Goal: Use online tool/utility: Use online tool/utility

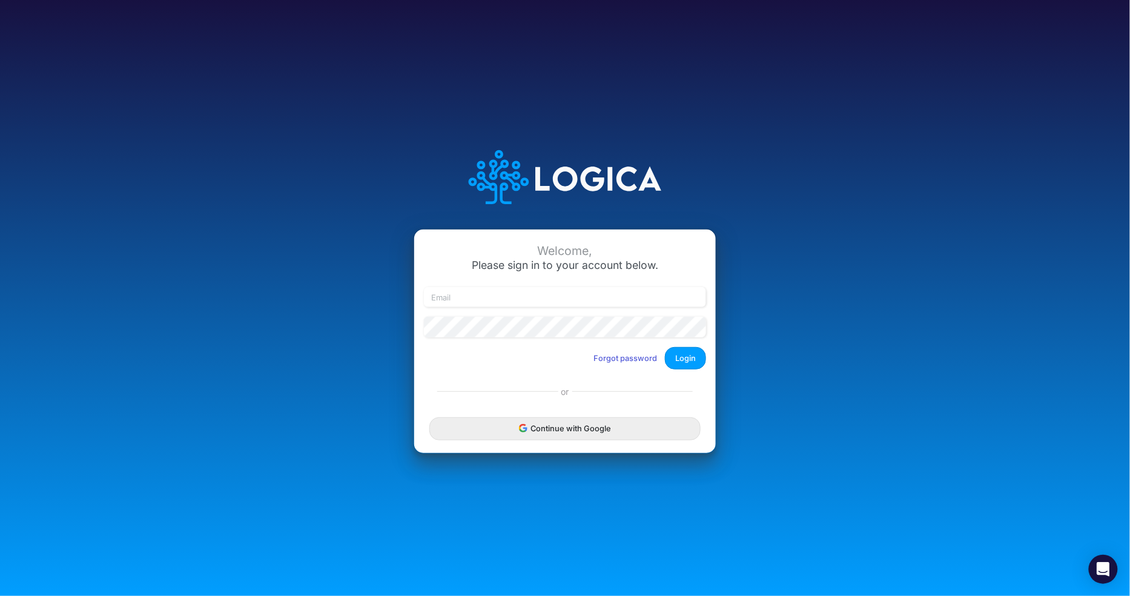
click at [597, 415] on div "Continue with Google" at bounding box center [565, 429] width 302 height 48
click at [598, 420] on button "Continue with Google" at bounding box center [564, 428] width 271 height 22
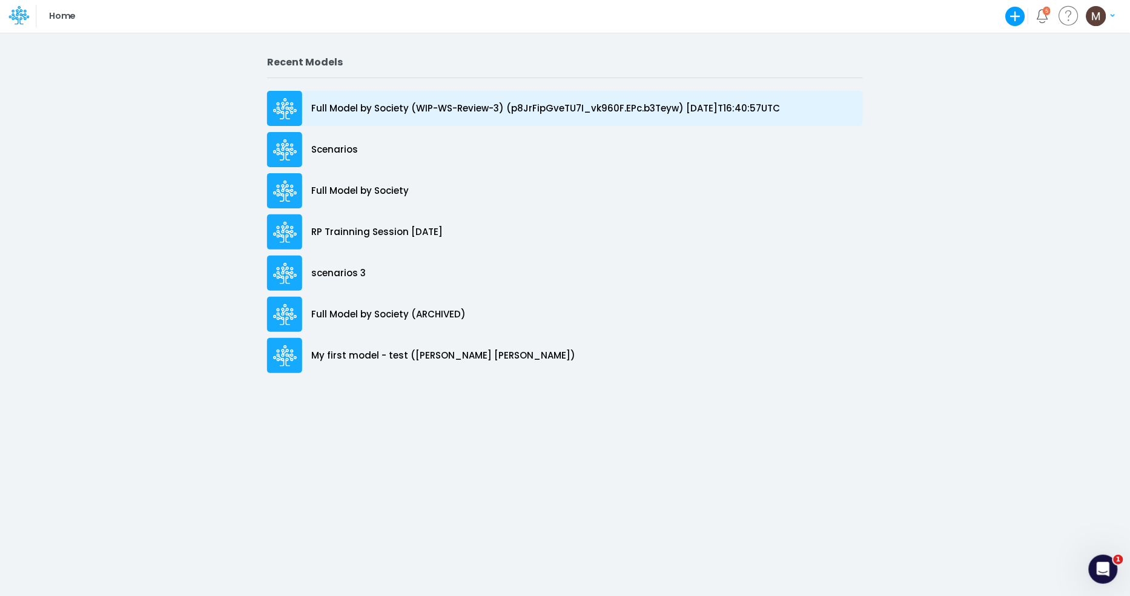
click at [533, 107] on p "Full Model by Society (WIP-WS-Review-3) (p8JrFipGveTU7I_vk960F.EPc.b3Teyw) [DAT…" at bounding box center [545, 109] width 469 height 14
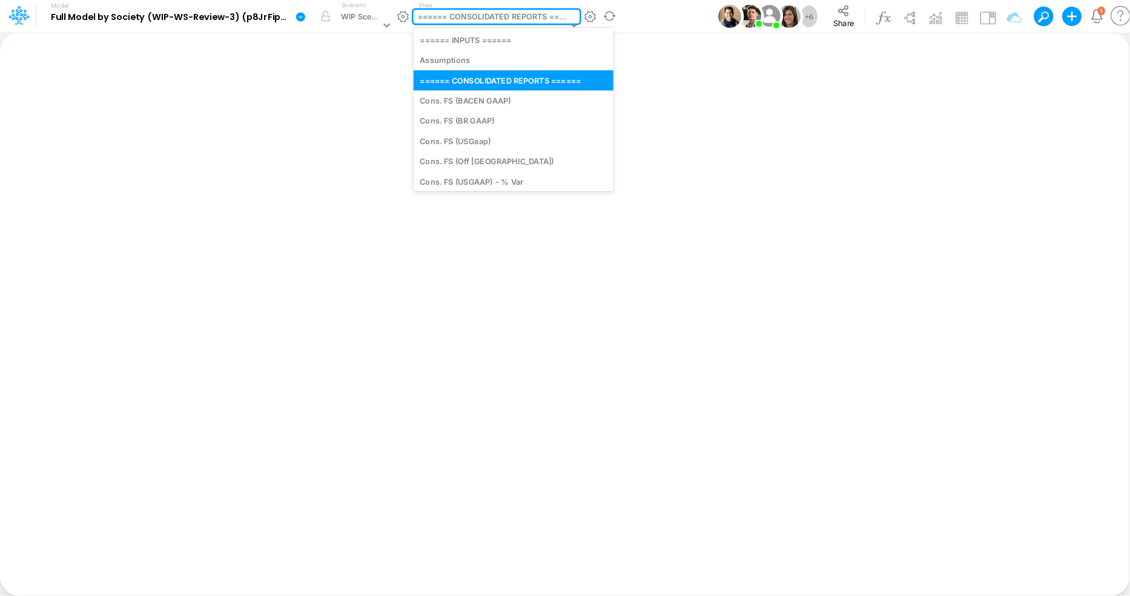
click at [487, 15] on div "====== CONSOLIDATED REPORTS ======" at bounding box center [493, 18] width 150 height 14
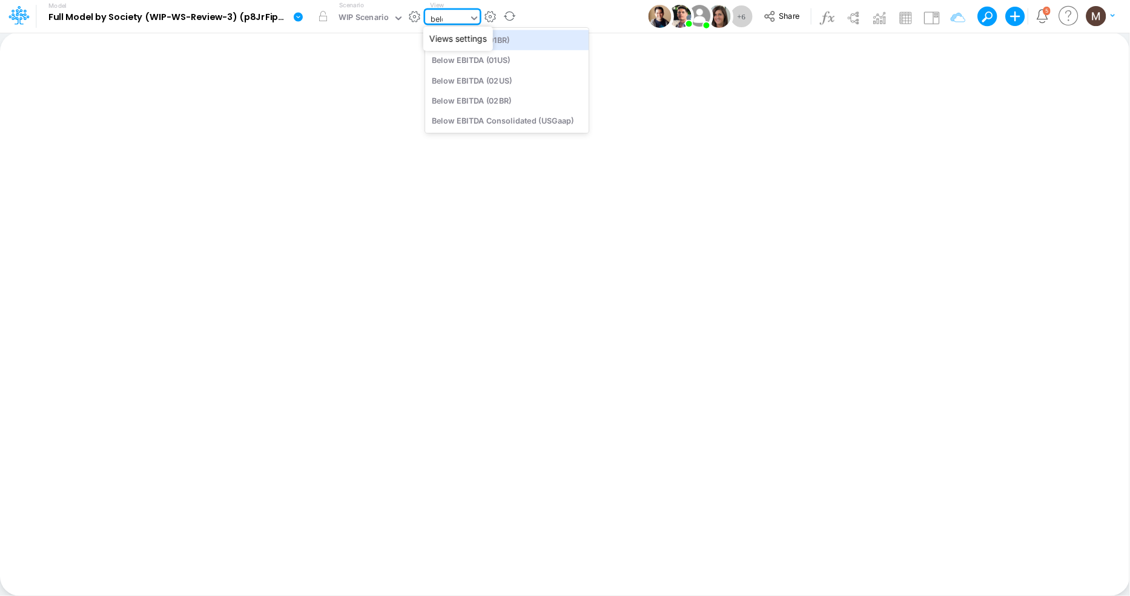
type input "below"
click at [501, 39] on div "Below EBITDA (01BR)" at bounding box center [506, 40] width 163 height 20
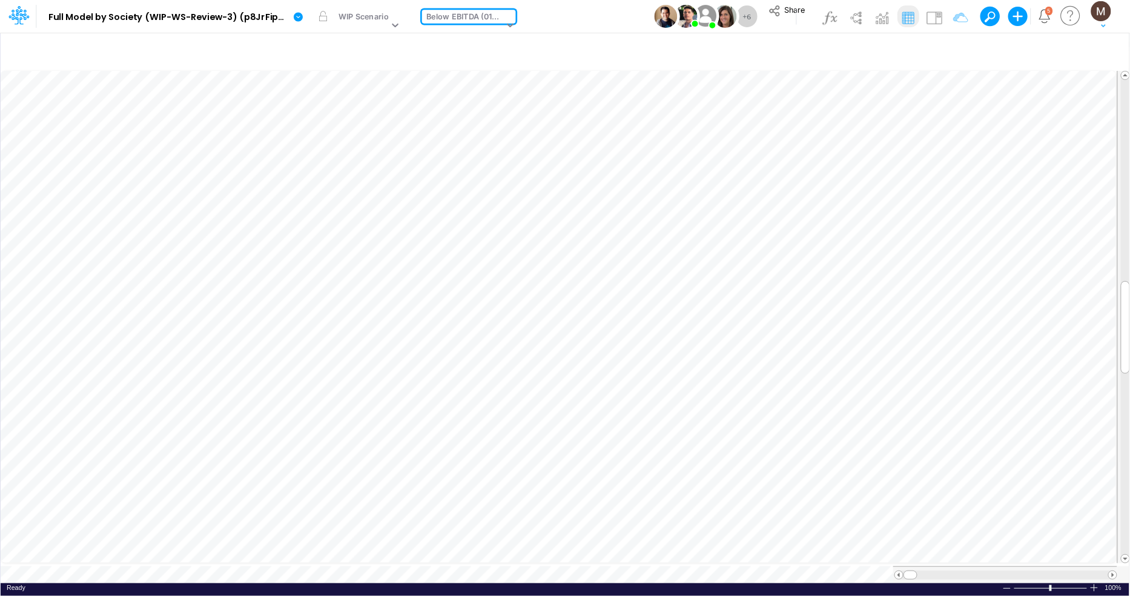
click at [477, 16] on div "Below EBITDA (01BR)" at bounding box center [465, 18] width 77 height 14
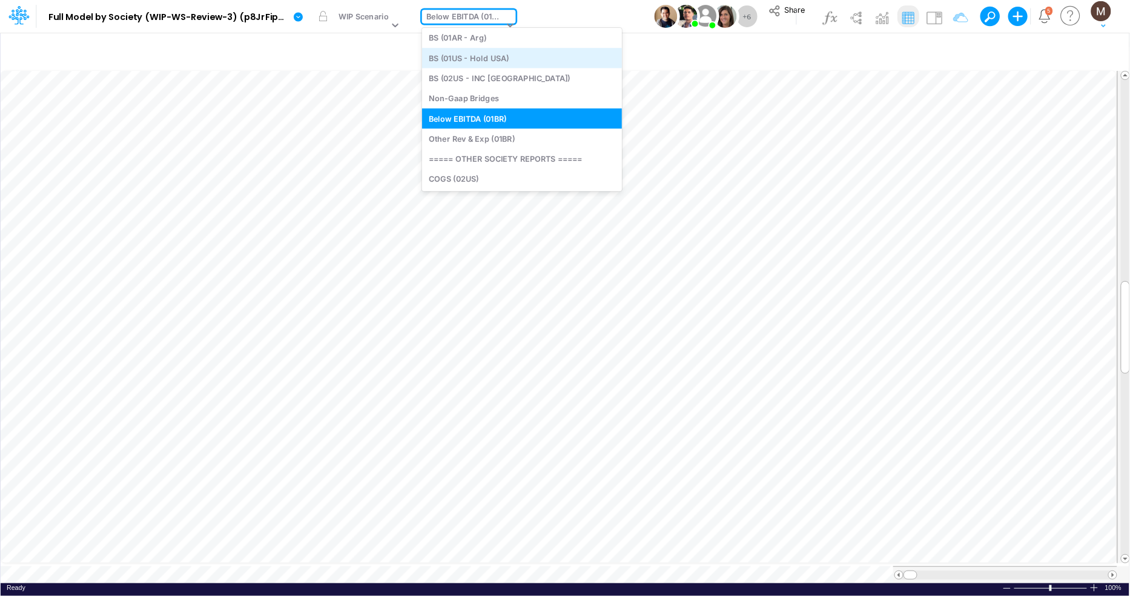
scroll to position [1013, 0]
click at [502, 14] on div "Below EBITDA (01BR)" at bounding box center [465, 18] width 77 height 14
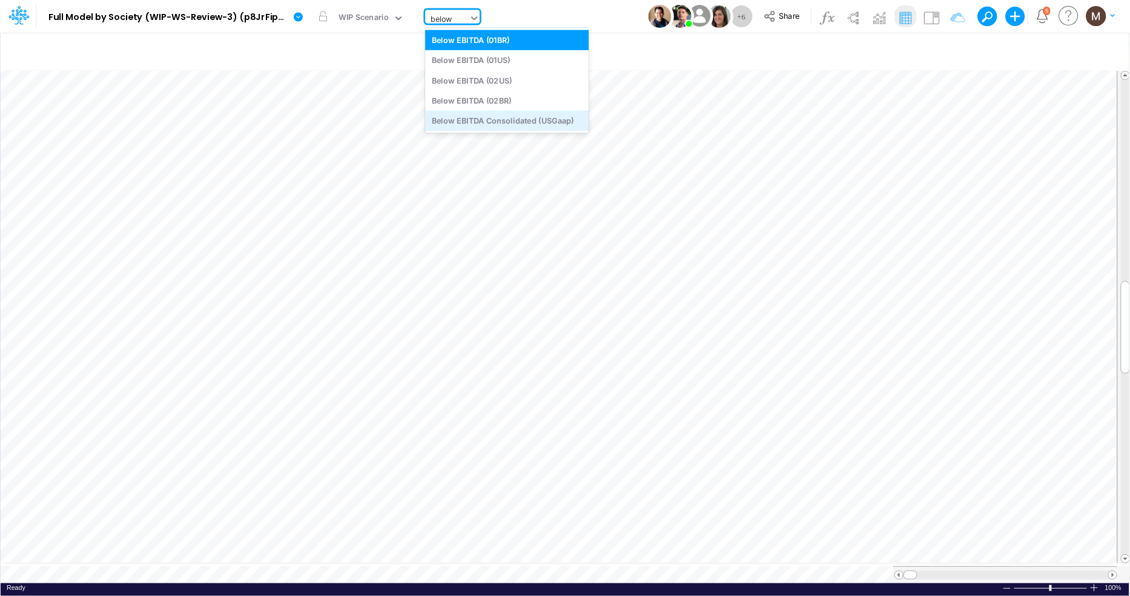
type input "below"
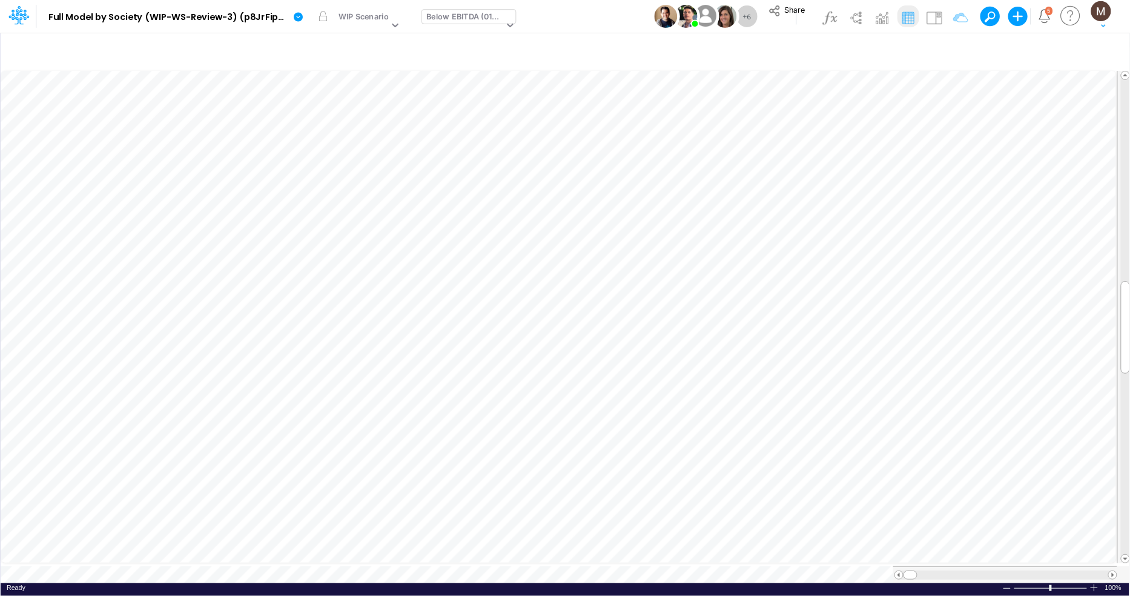
scroll to position [0, 1]
click at [455, 18] on div "Below EBITDA (01BR)" at bounding box center [465, 18] width 77 height 14
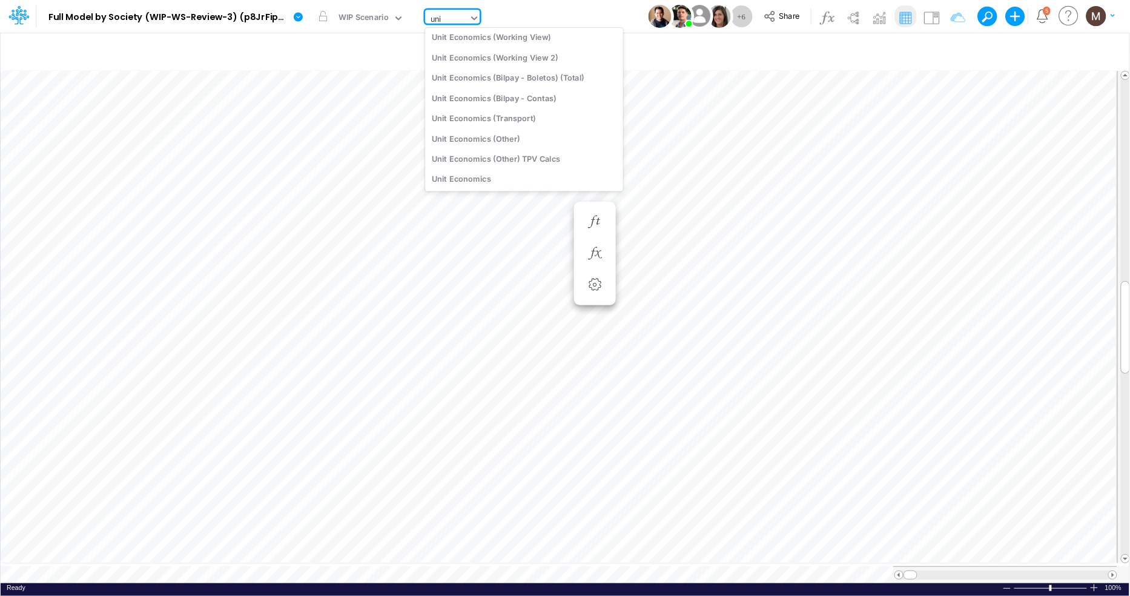
scroll to position [92, 0]
type input "unit"
click at [471, 36] on div "Unit Economics (Working View)" at bounding box center [524, 38] width 198 height 20
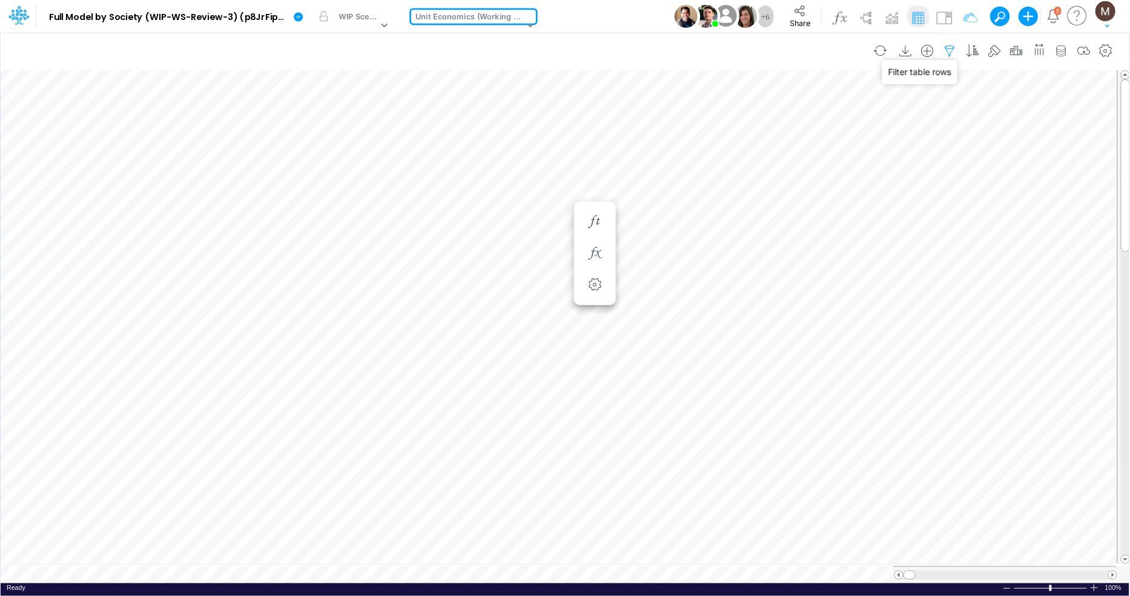
click at [952, 49] on icon "button" at bounding box center [950, 51] width 18 height 13
select select "contains"
select select "tableSearchOR"
select select "contains"
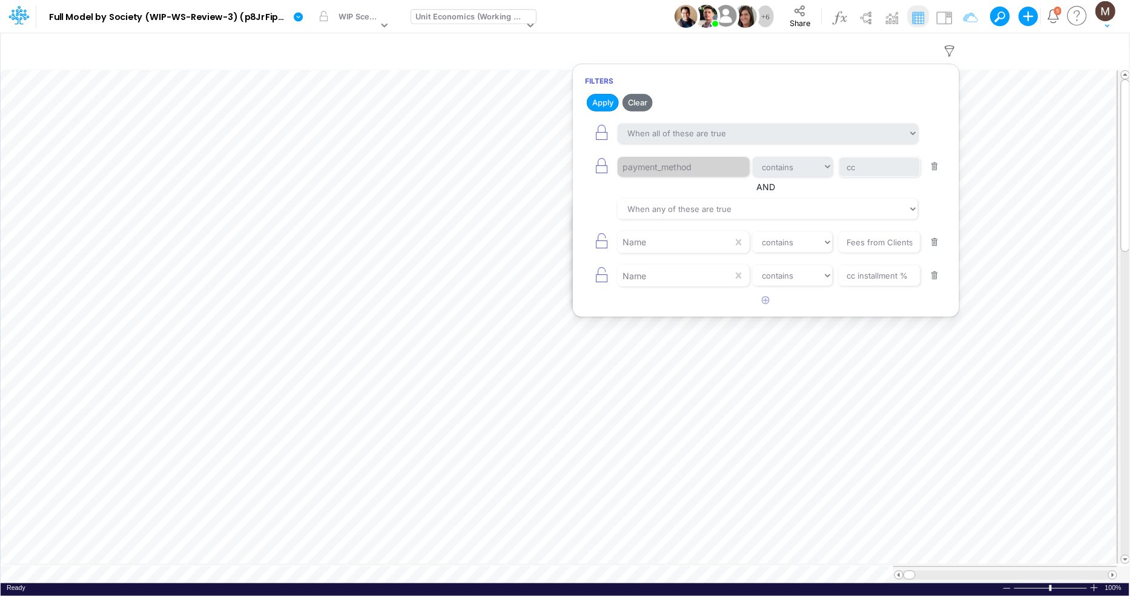
click at [937, 168] on button "button" at bounding box center [935, 167] width 24 height 16
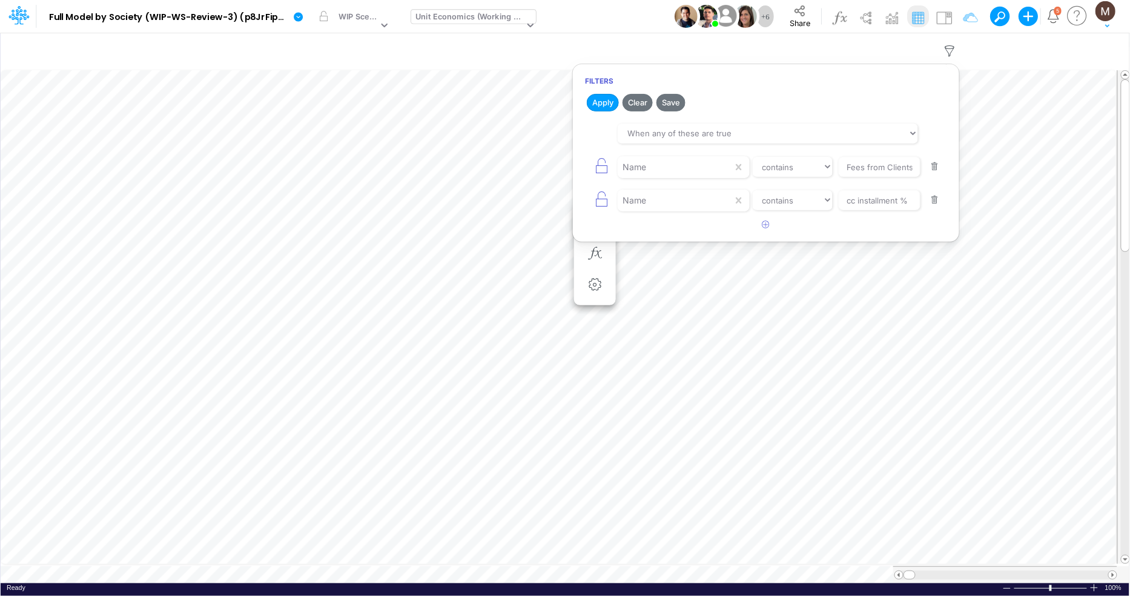
click at [937, 168] on button "button" at bounding box center [935, 167] width 24 height 16
type input "cc installment %"
click at [936, 168] on button "button" at bounding box center [935, 167] width 24 height 16
click at [591, 101] on button "Apply" at bounding box center [603, 103] width 32 height 18
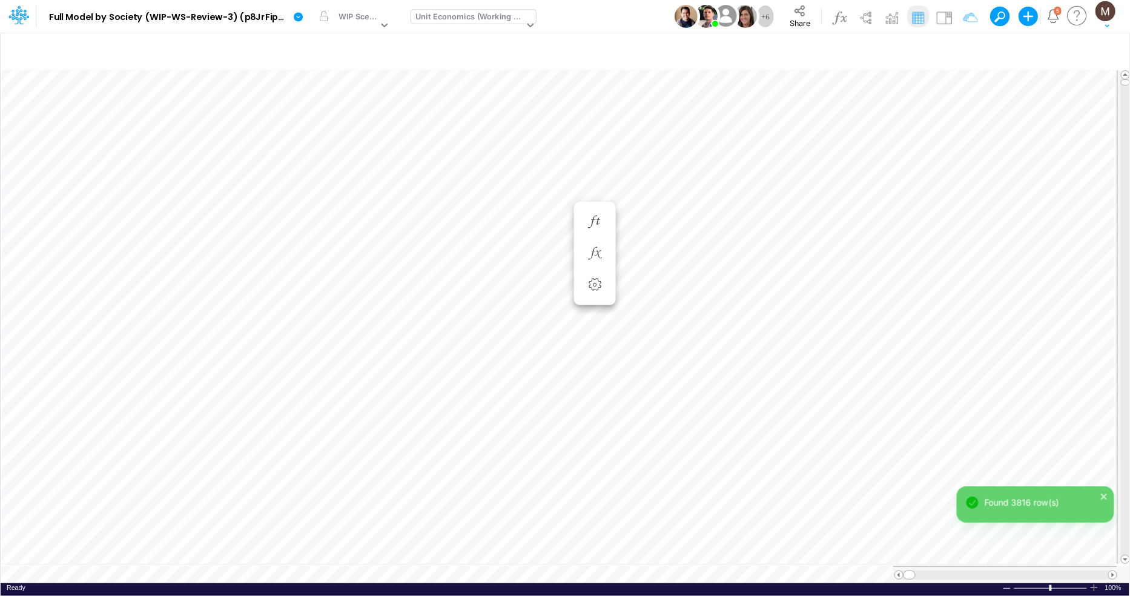
scroll to position [0, 1]
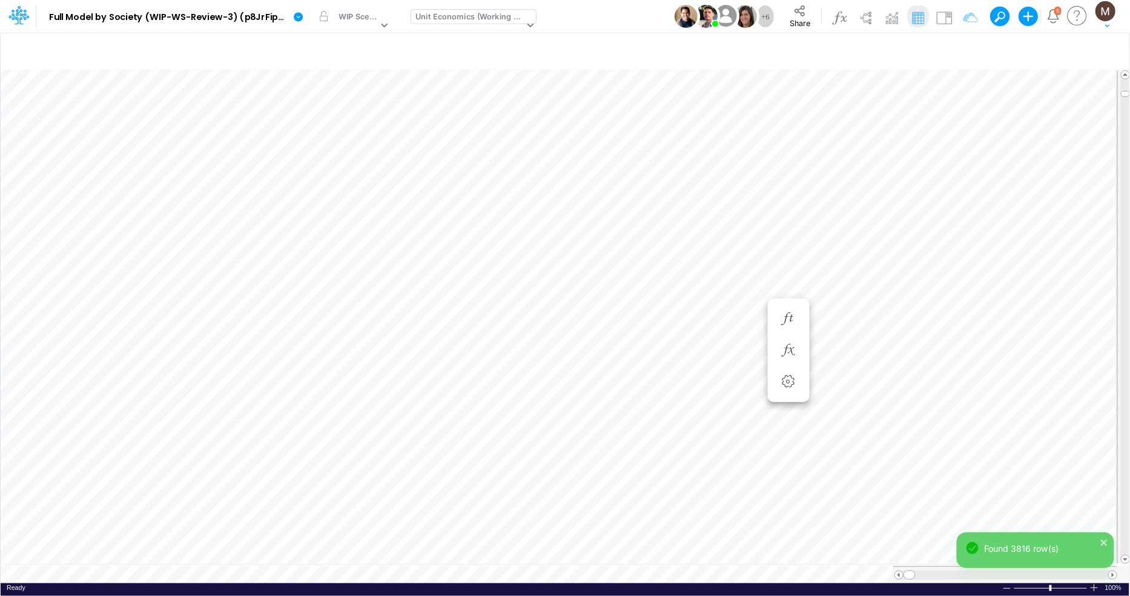
scroll to position [0, 1]
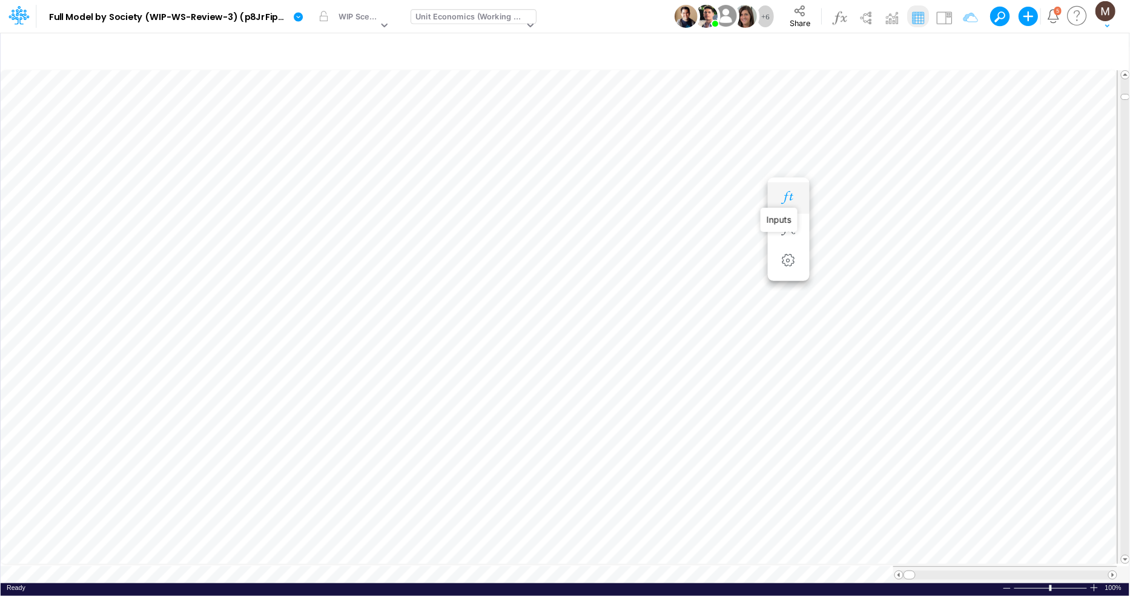
click at [783, 200] on icon "button" at bounding box center [788, 197] width 18 height 13
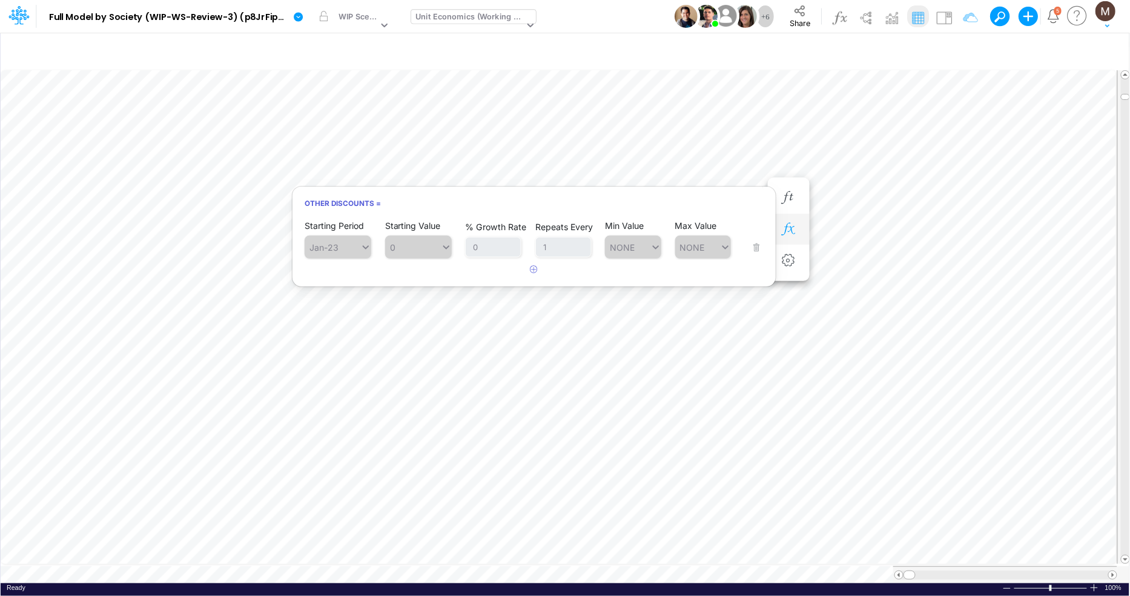
click at [798, 230] on button "button" at bounding box center [789, 229] width 22 height 24
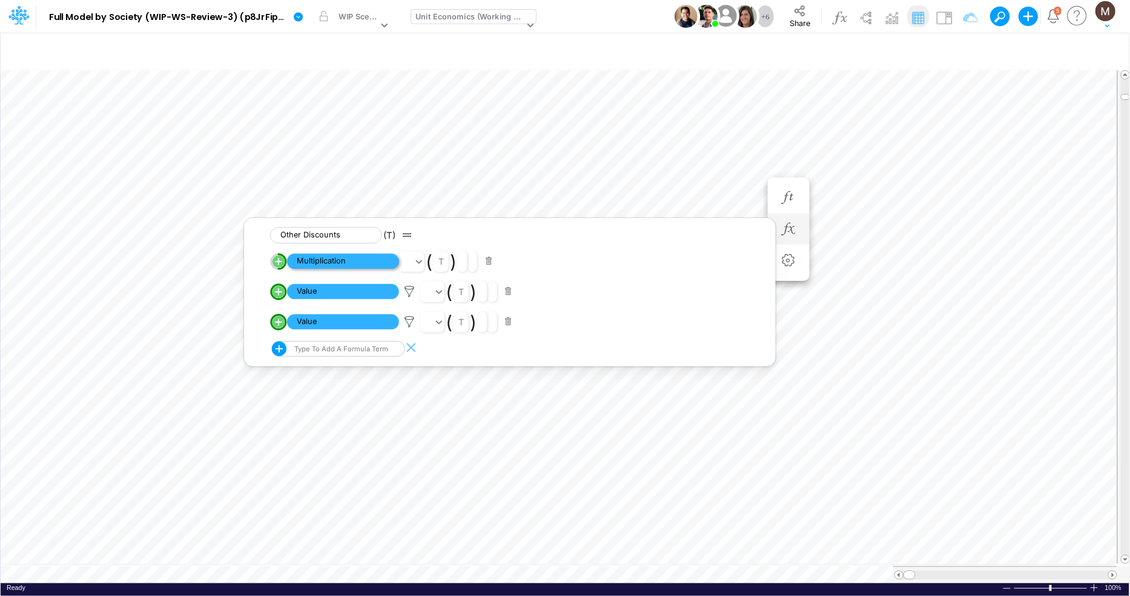
click at [338, 259] on span "Multiplication" at bounding box center [343, 261] width 112 height 15
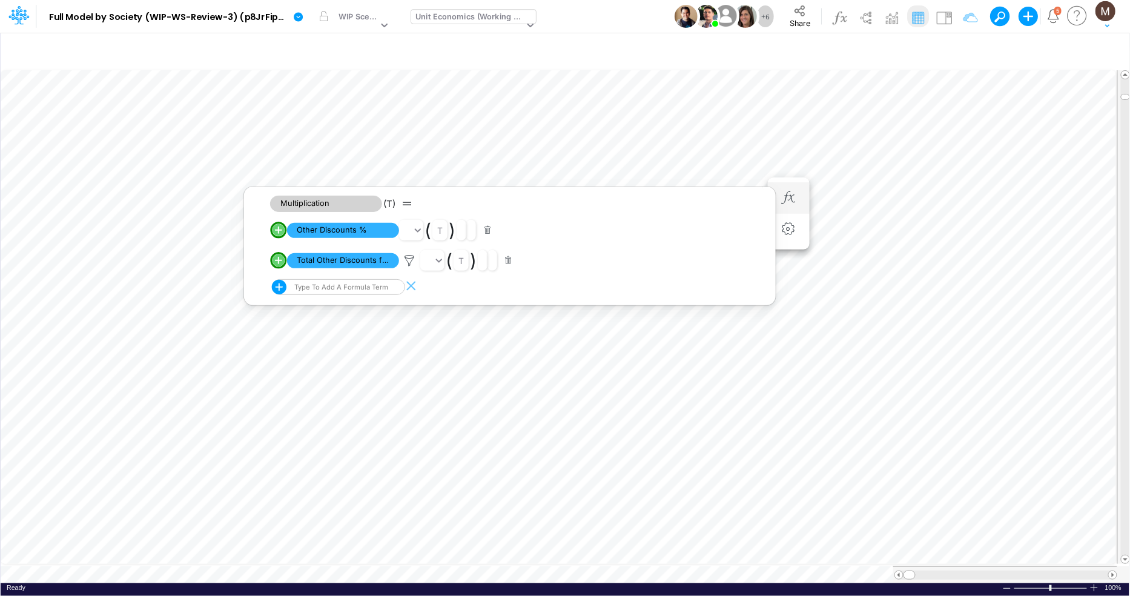
scroll to position [0, 1]
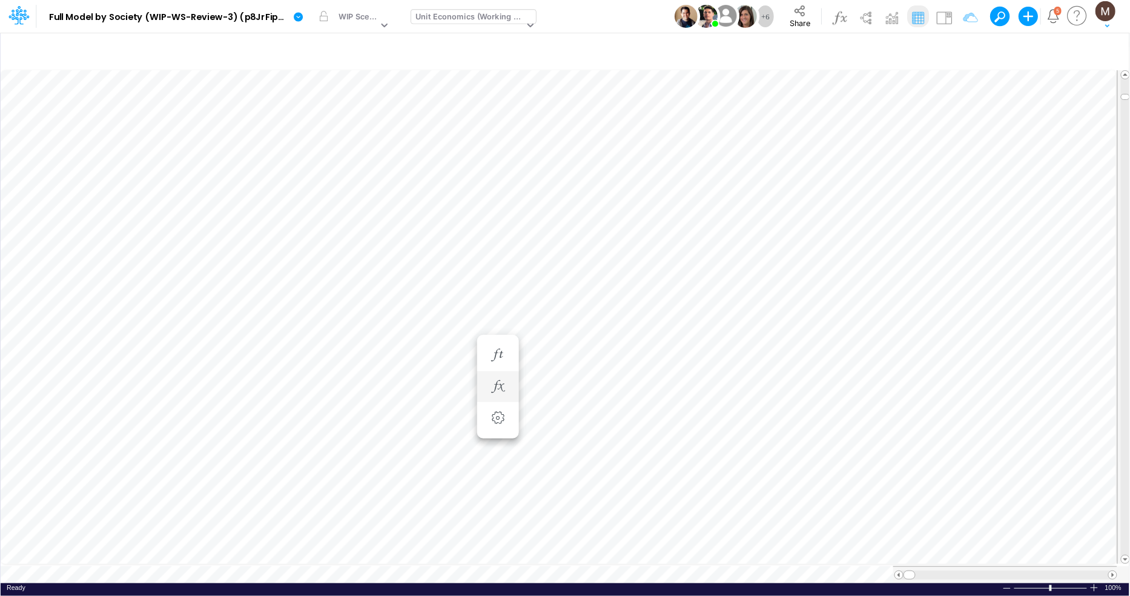
scroll to position [0, 1]
click at [786, 320] on icon "button" at bounding box center [788, 326] width 18 height 13
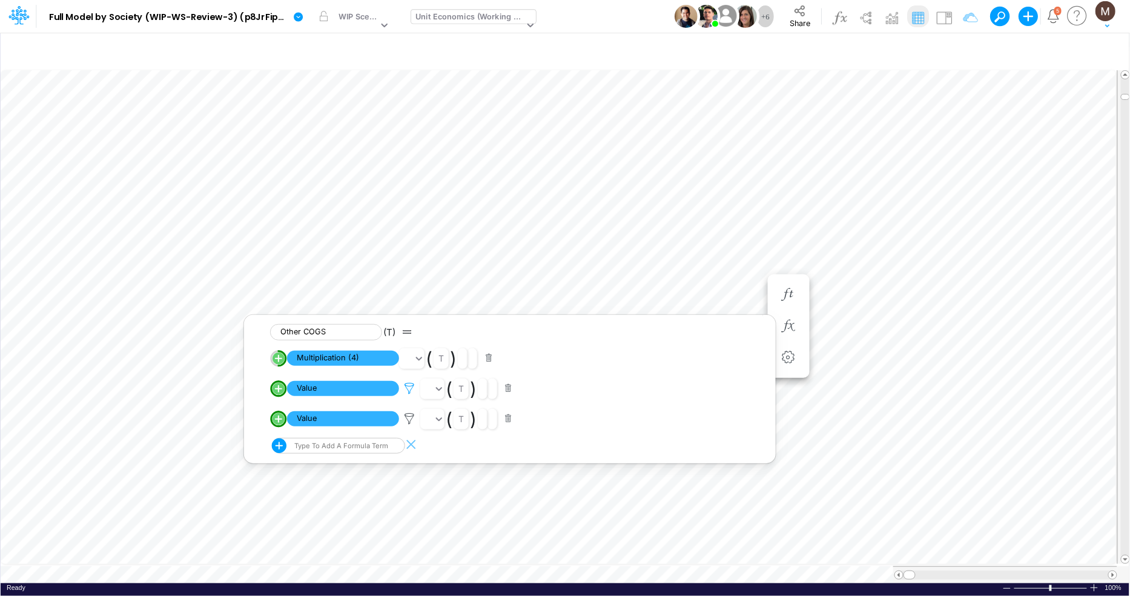
click at [412, 392] on icon at bounding box center [409, 388] width 18 height 13
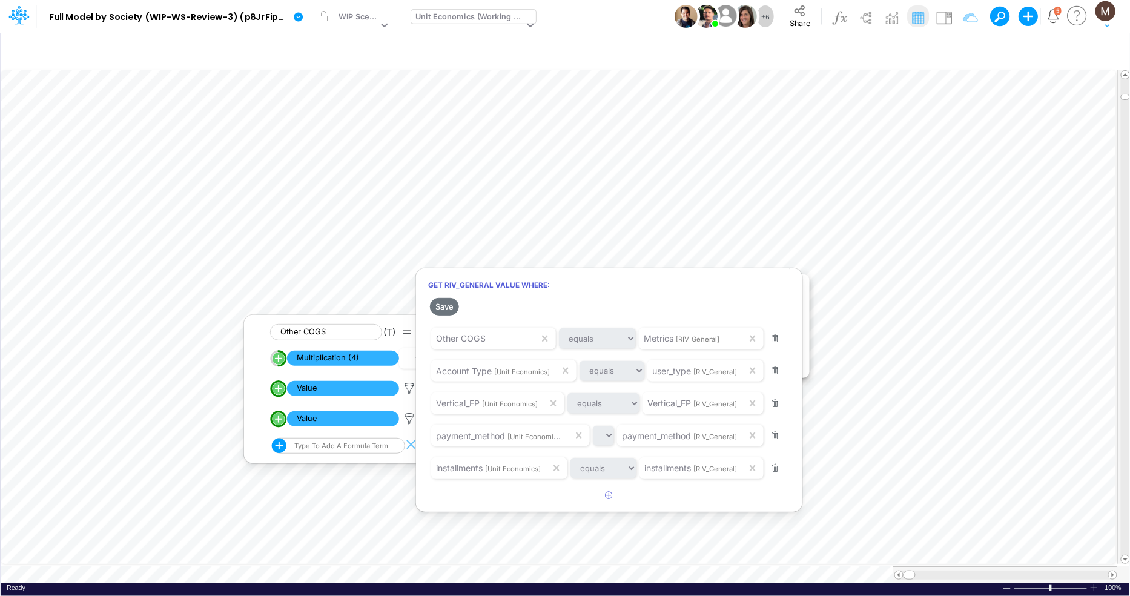
click at [932, 173] on div at bounding box center [565, 301] width 1130 height 590
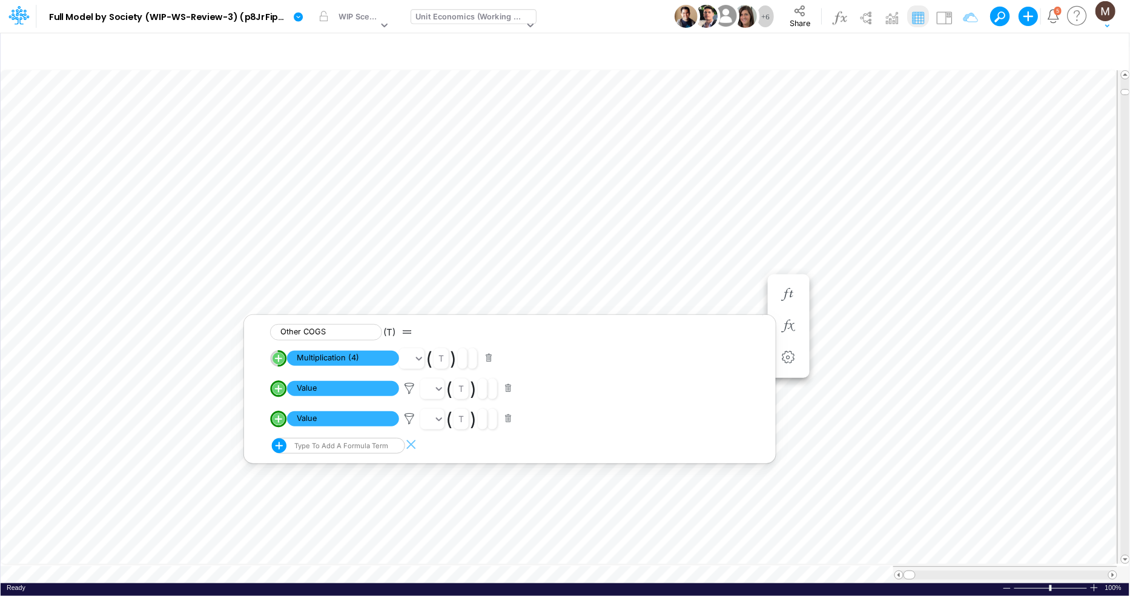
scroll to position [0, 1]
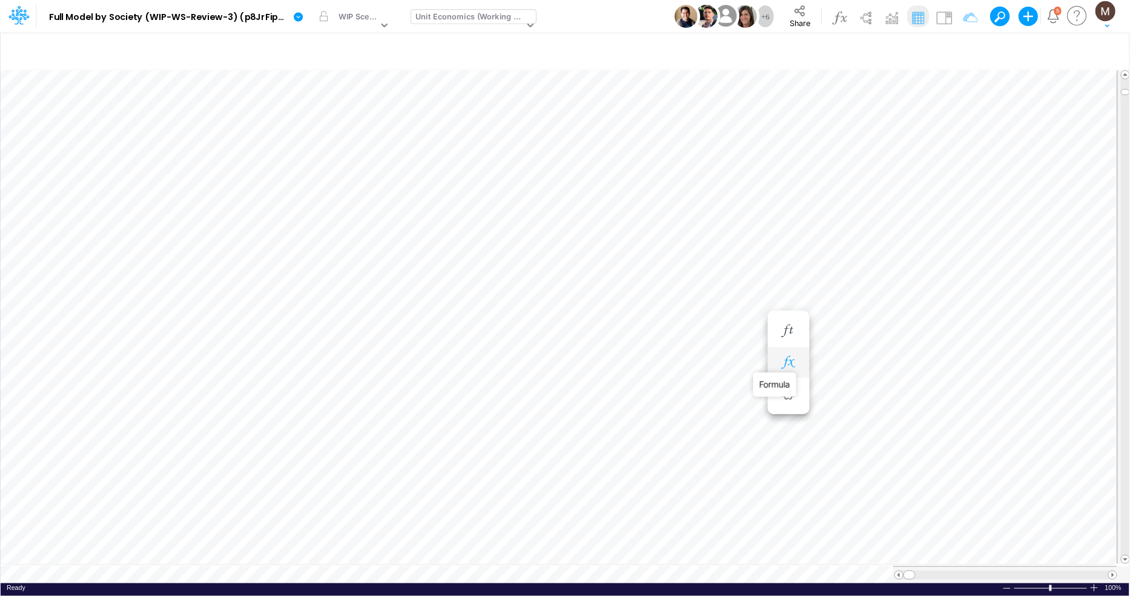
click at [786, 358] on icon "button" at bounding box center [788, 362] width 18 height 13
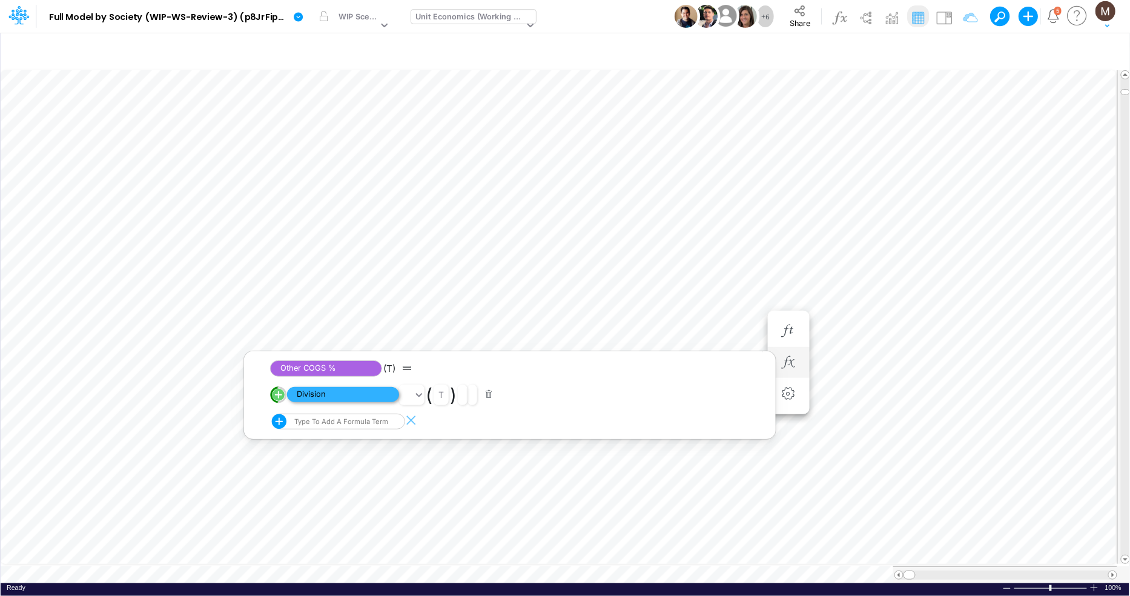
click at [319, 398] on span "Division" at bounding box center [343, 394] width 112 height 15
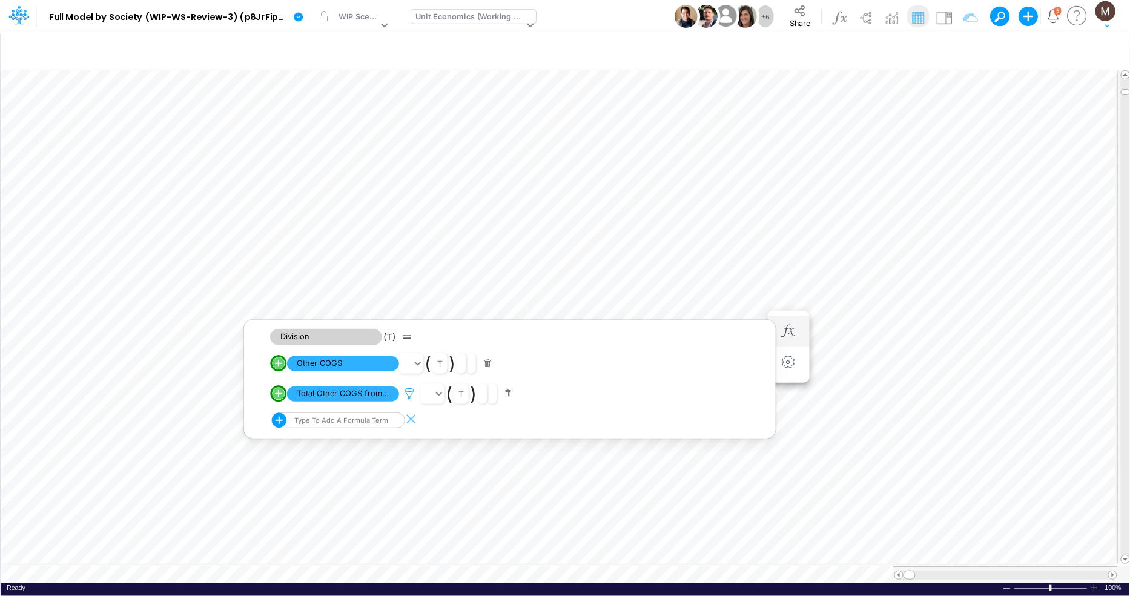
click at [406, 391] on icon at bounding box center [409, 394] width 18 height 13
click at [372, 364] on div at bounding box center [565, 301] width 1130 height 590
click at [937, 14] on img at bounding box center [944, 17] width 19 height 19
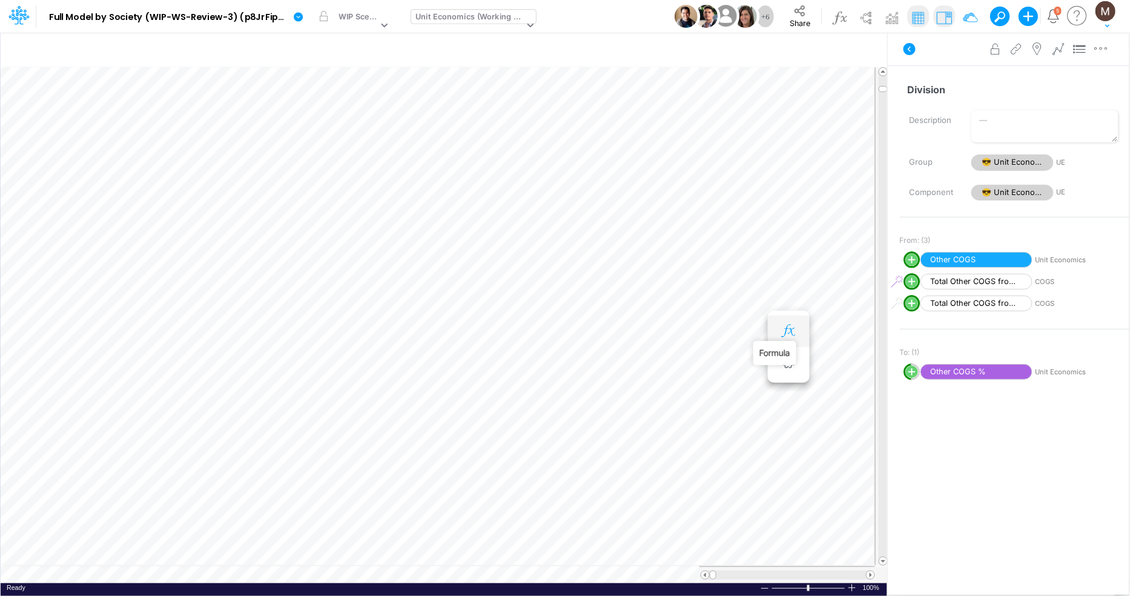
click at [797, 328] on icon "button" at bounding box center [788, 331] width 18 height 13
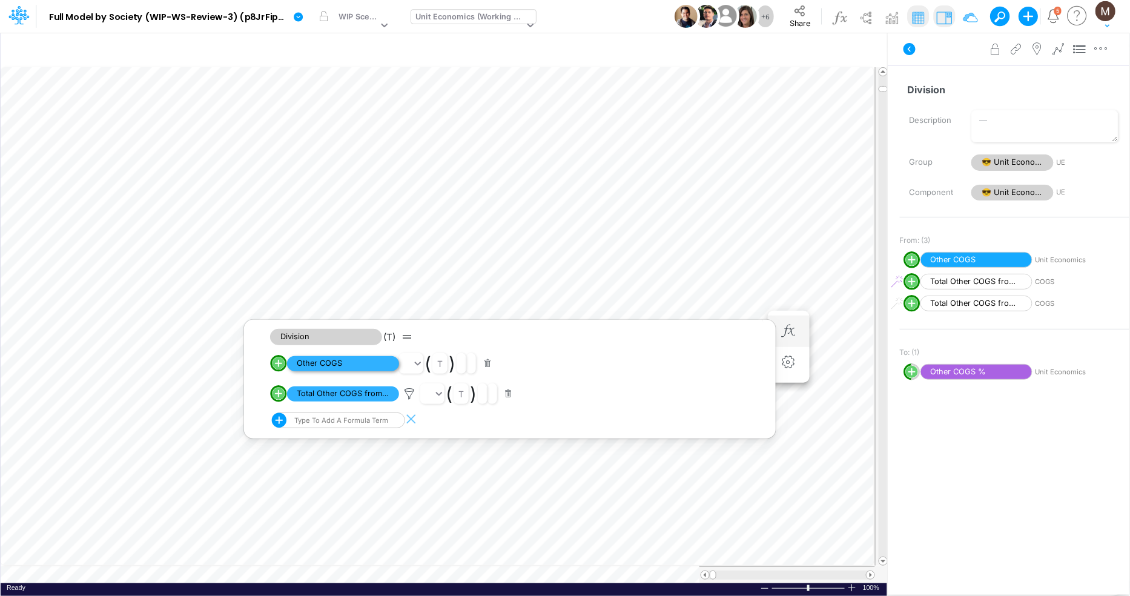
click at [349, 366] on span "Other COGS" at bounding box center [343, 363] width 112 height 15
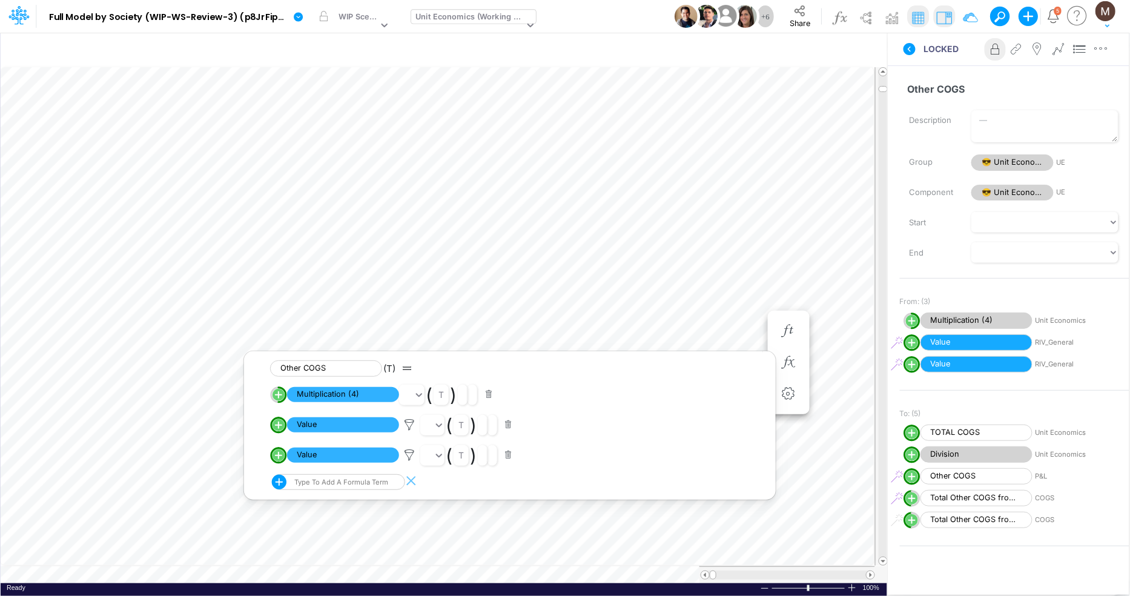
scroll to position [0, 1]
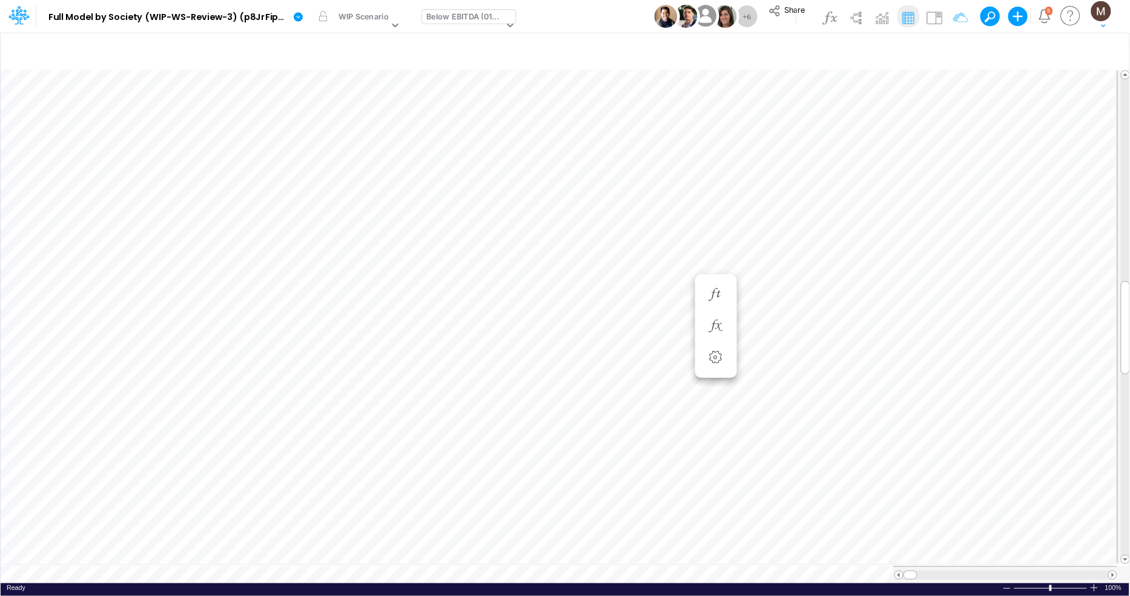
scroll to position [0, 1]
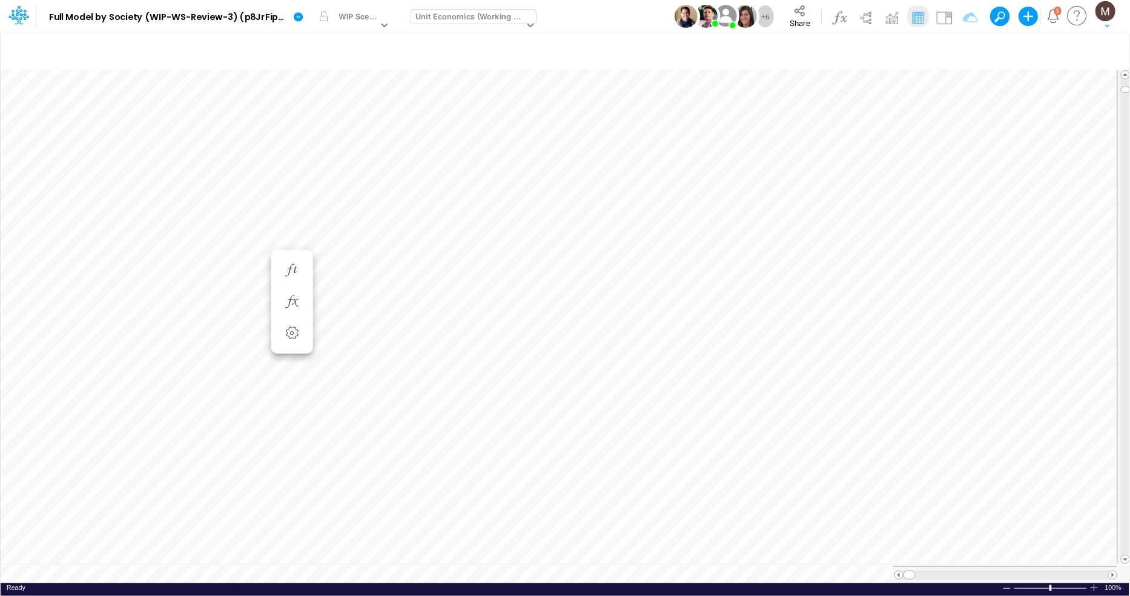
scroll to position [0, 1]
click at [950, 53] on icon "button" at bounding box center [950, 51] width 18 height 13
click at [763, 128] on icon "button" at bounding box center [766, 129] width 8 height 8
select select "tableSearchOR"
click at [660, 172] on div at bounding box center [675, 167] width 115 height 21
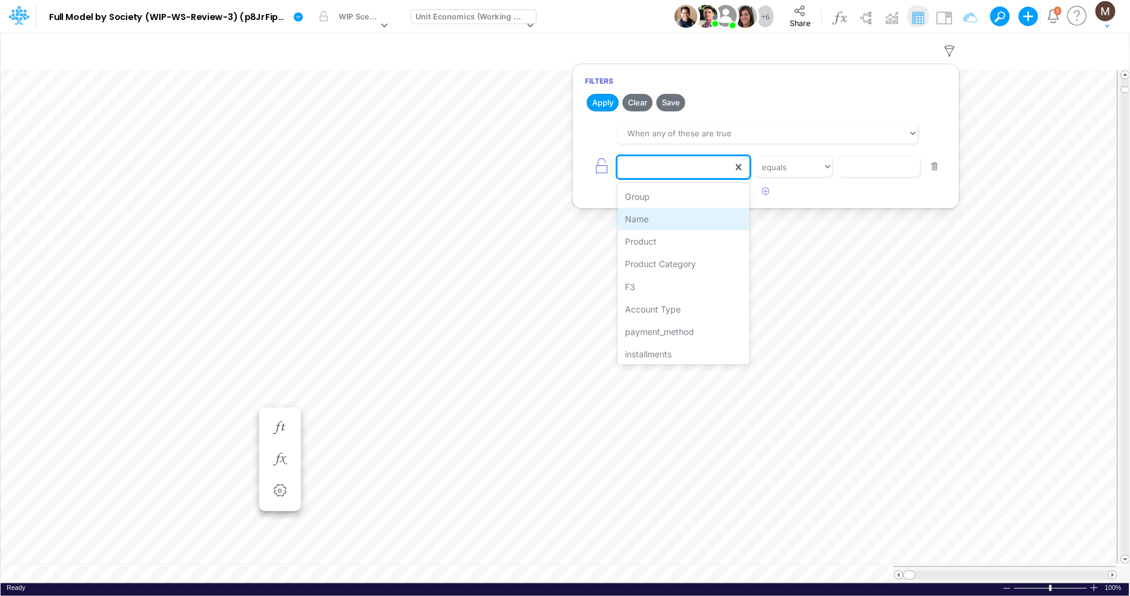
click at [651, 216] on div "Name" at bounding box center [683, 219] width 131 height 22
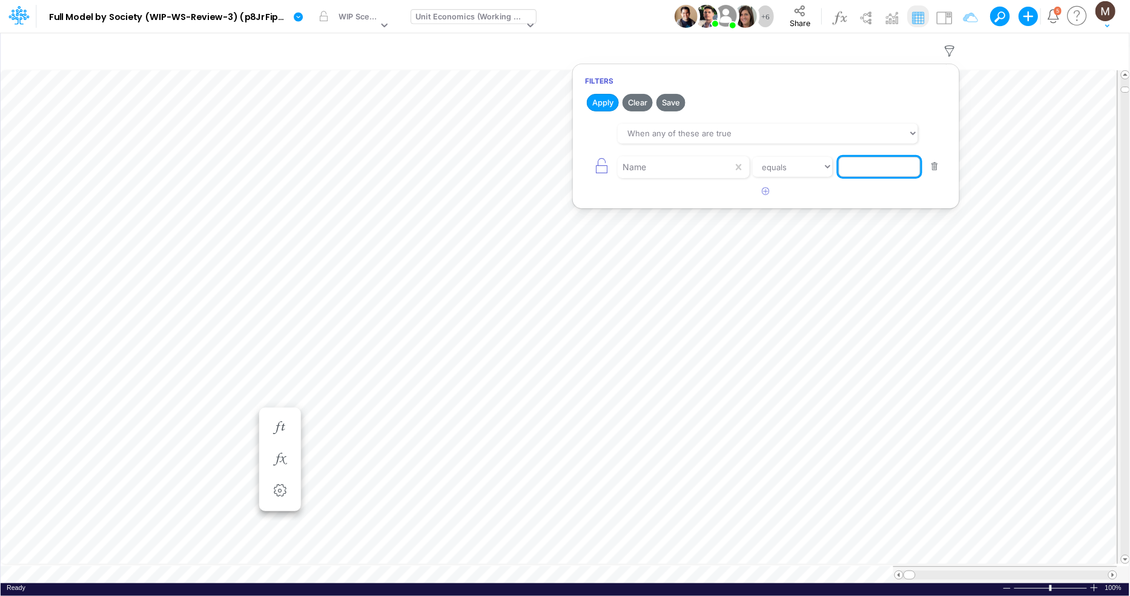
click at [854, 163] on input "text" at bounding box center [880, 167] width 82 height 21
paste input "Credit Card %"
click at [851, 165] on input "Credit Card %" at bounding box center [880, 167] width 82 height 21
type input "Credit Card %"
click at [604, 108] on button "Apply" at bounding box center [603, 103] width 32 height 18
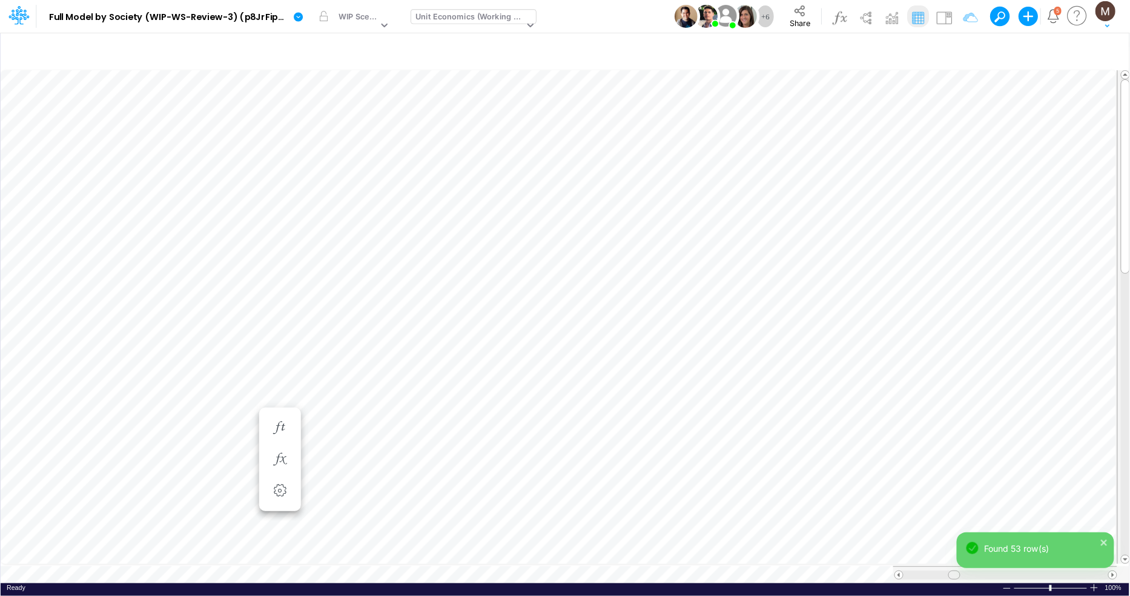
drag, startPoint x: 910, startPoint y: 570, endPoint x: 953, endPoint y: 565, distance: 43.9
click at [953, 571] on span at bounding box center [954, 575] width 8 height 8
click at [424, 239] on icon "button" at bounding box center [425, 241] width 18 height 13
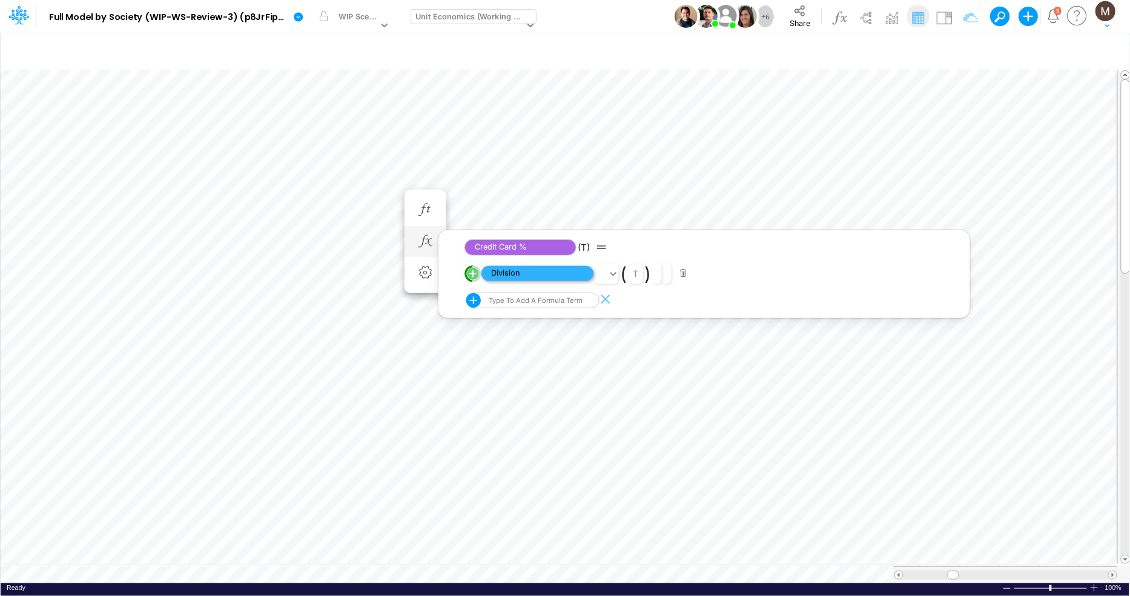
click at [540, 274] on span "Division" at bounding box center [537, 273] width 112 height 15
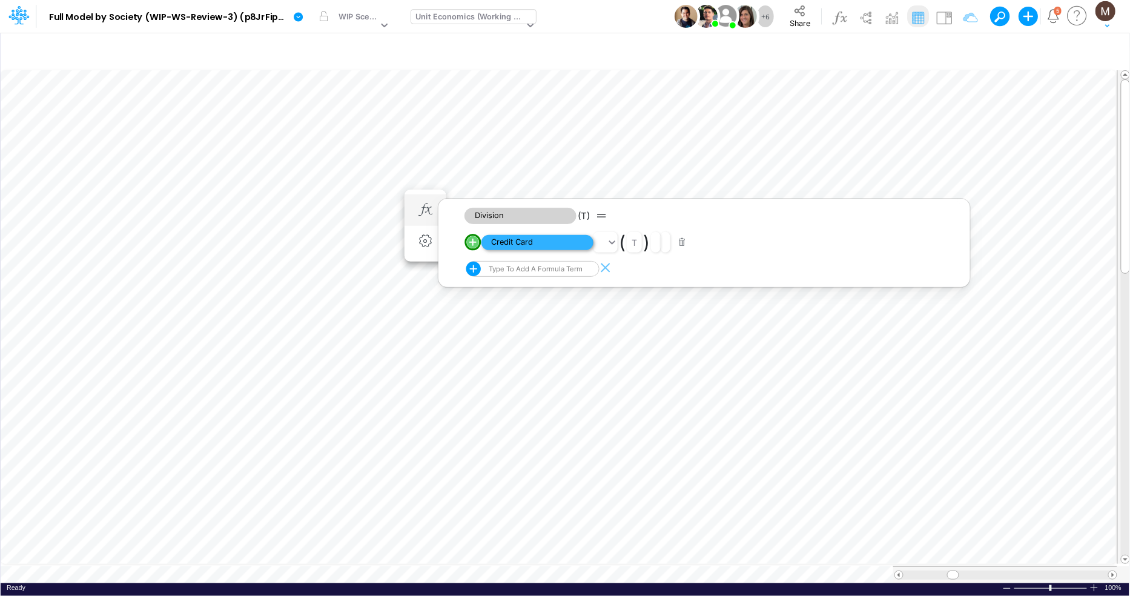
click at [527, 241] on span "Credit Card" at bounding box center [537, 242] width 112 height 15
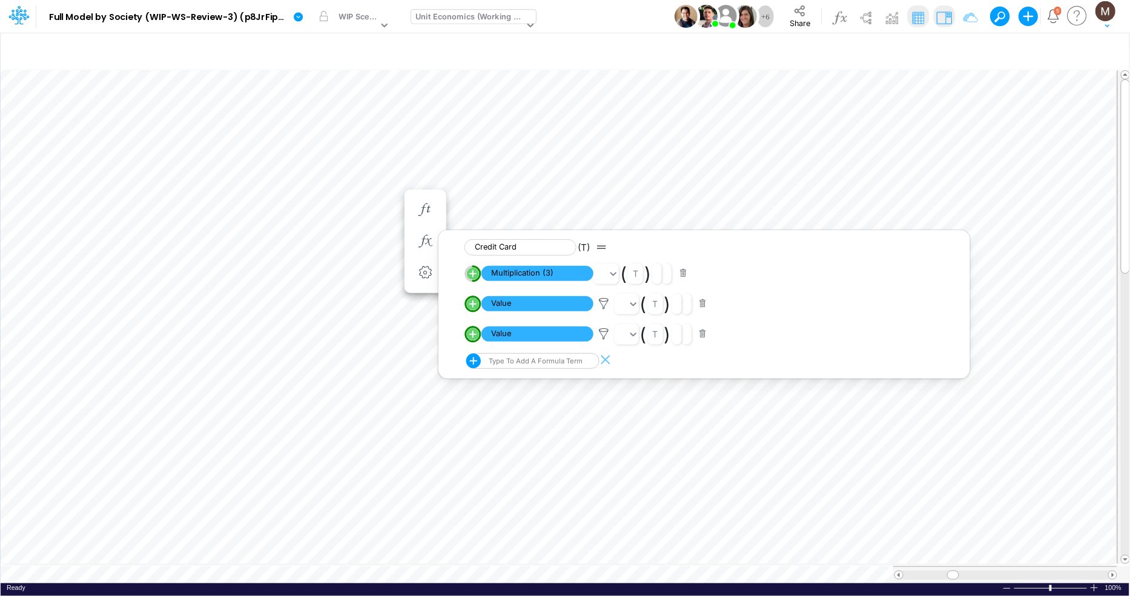
click at [949, 20] on img at bounding box center [944, 17] width 19 height 19
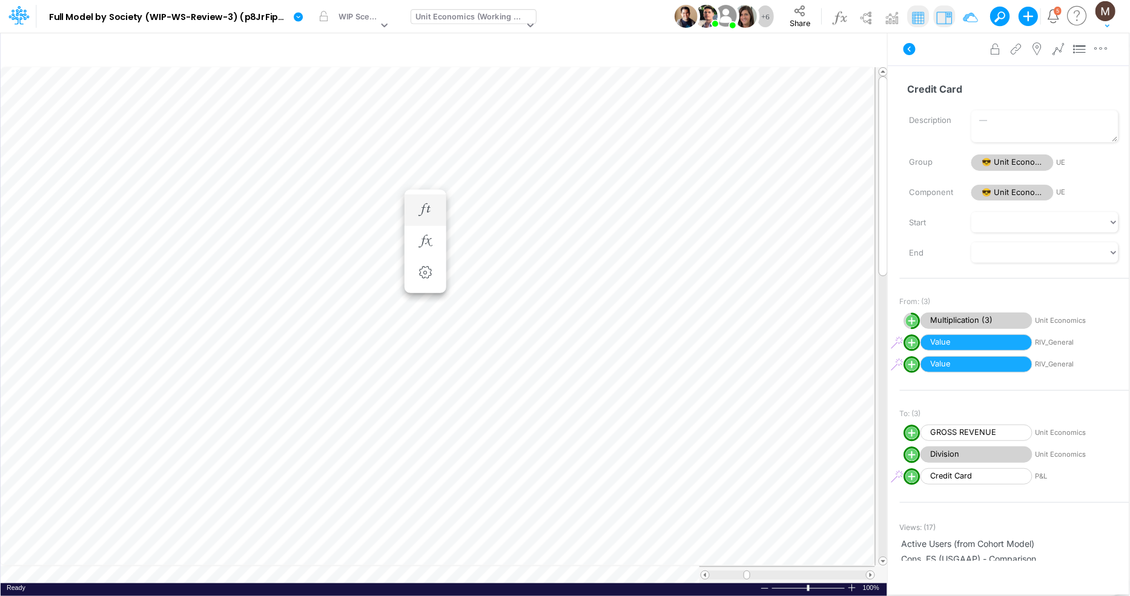
scroll to position [0, 1]
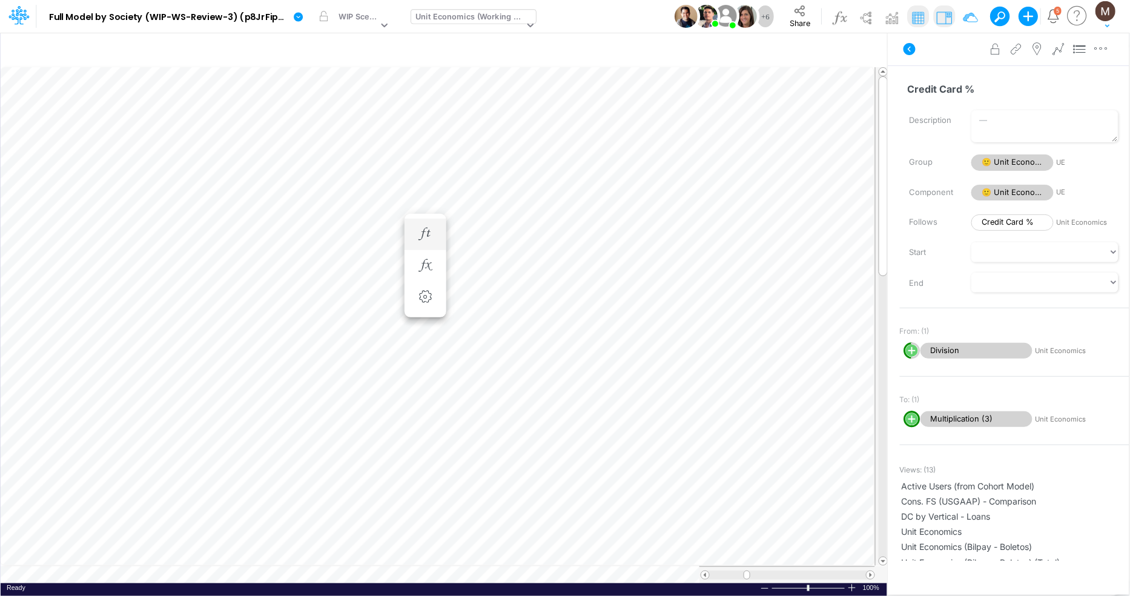
scroll to position [0, 1]
click at [421, 215] on icon "button" at bounding box center [425, 209] width 18 height 13
click at [418, 219] on icon "button" at bounding box center [425, 222] width 18 height 13
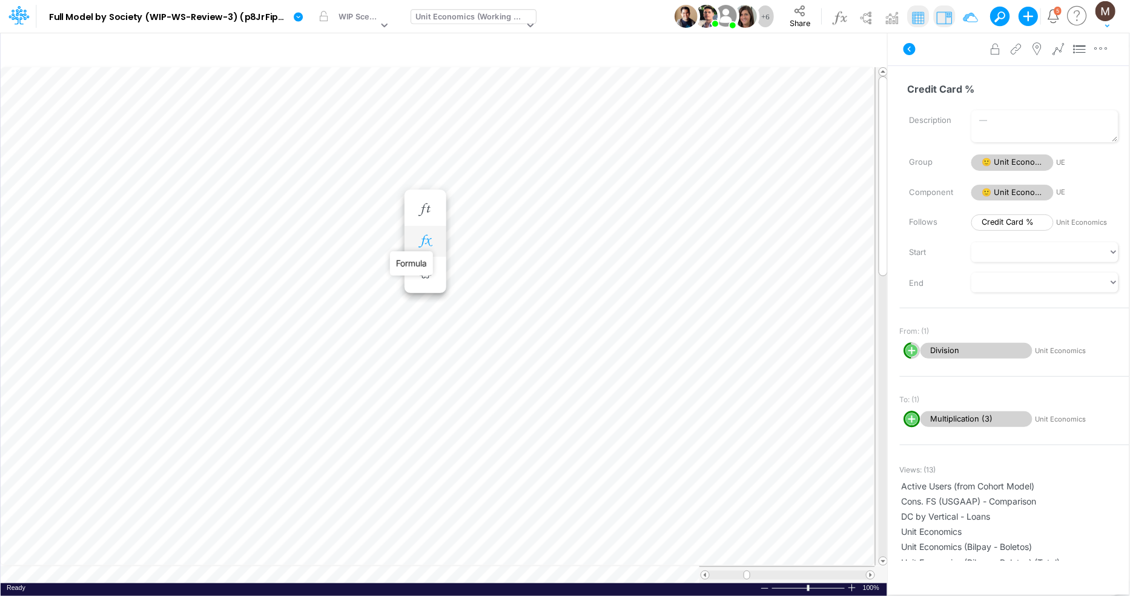
click at [429, 237] on icon "button" at bounding box center [425, 241] width 18 height 13
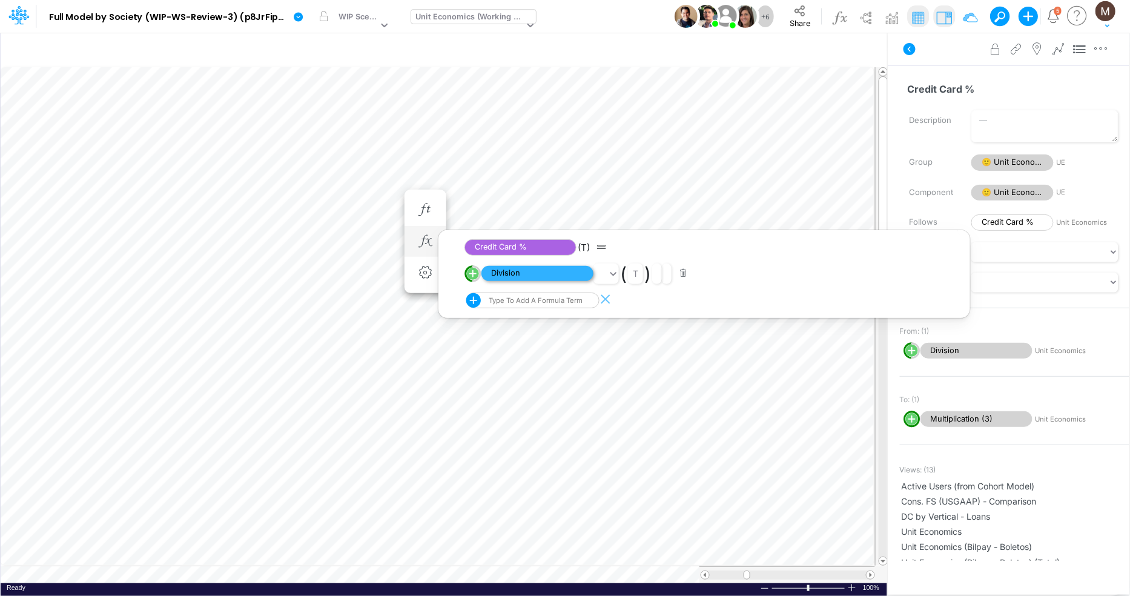
click at [497, 271] on span "Division" at bounding box center [537, 273] width 112 height 15
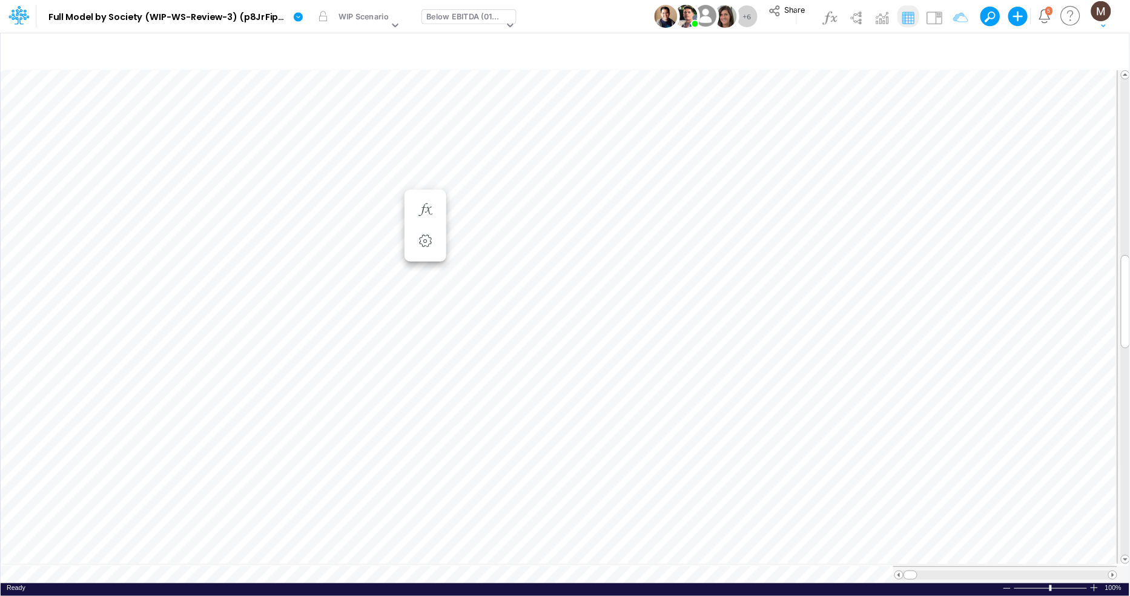
scroll to position [0, 1]
click at [450, 19] on div "Below EBITDA (01BR)" at bounding box center [465, 18] width 77 height 14
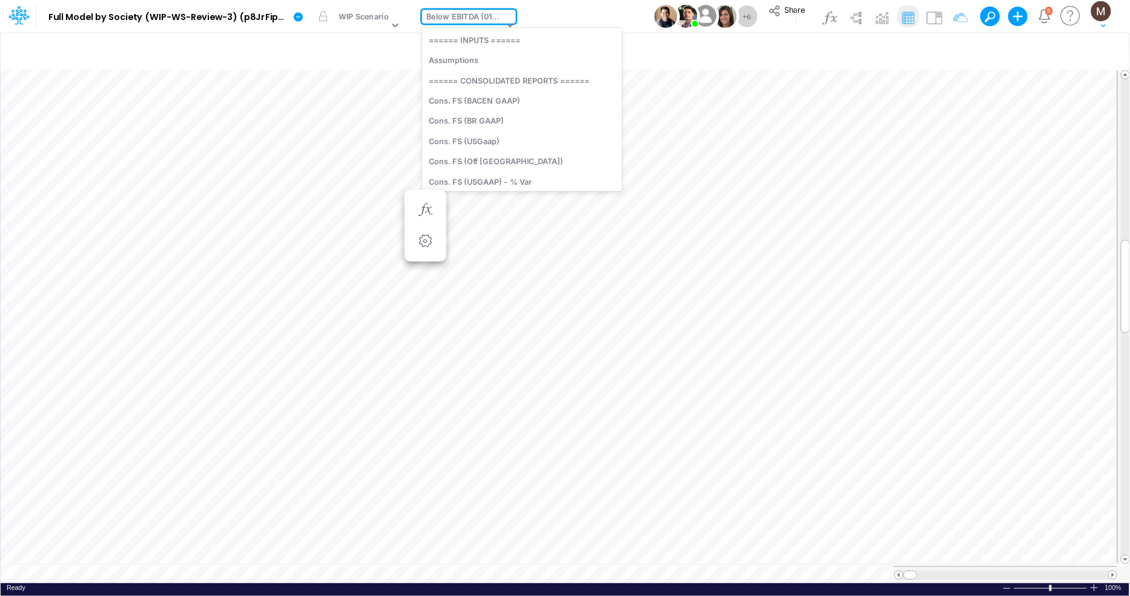
scroll to position [951, 0]
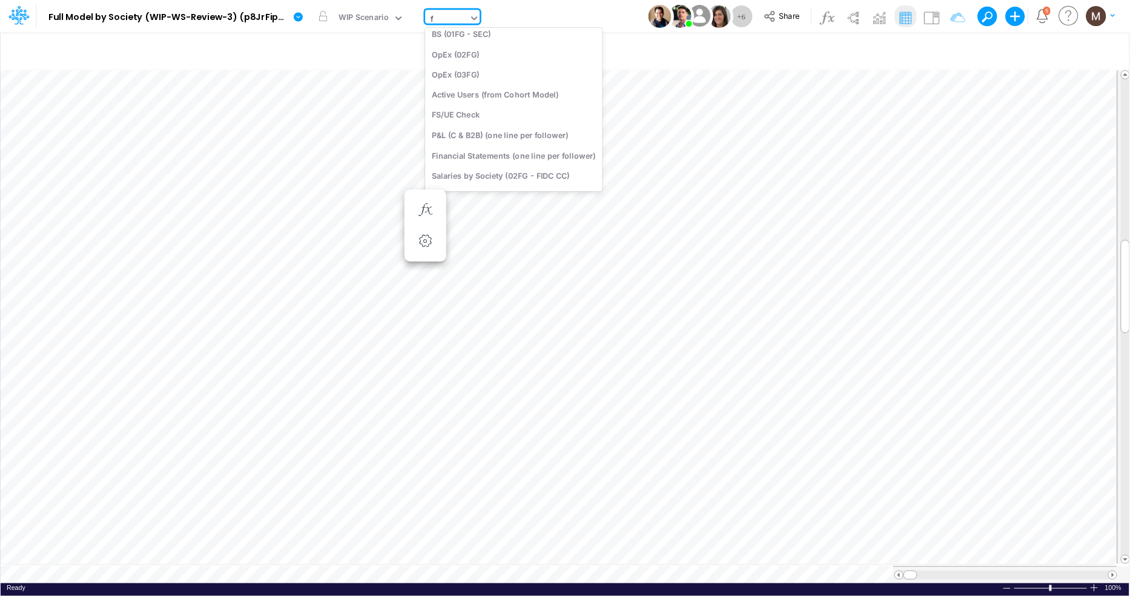
type input "fs"
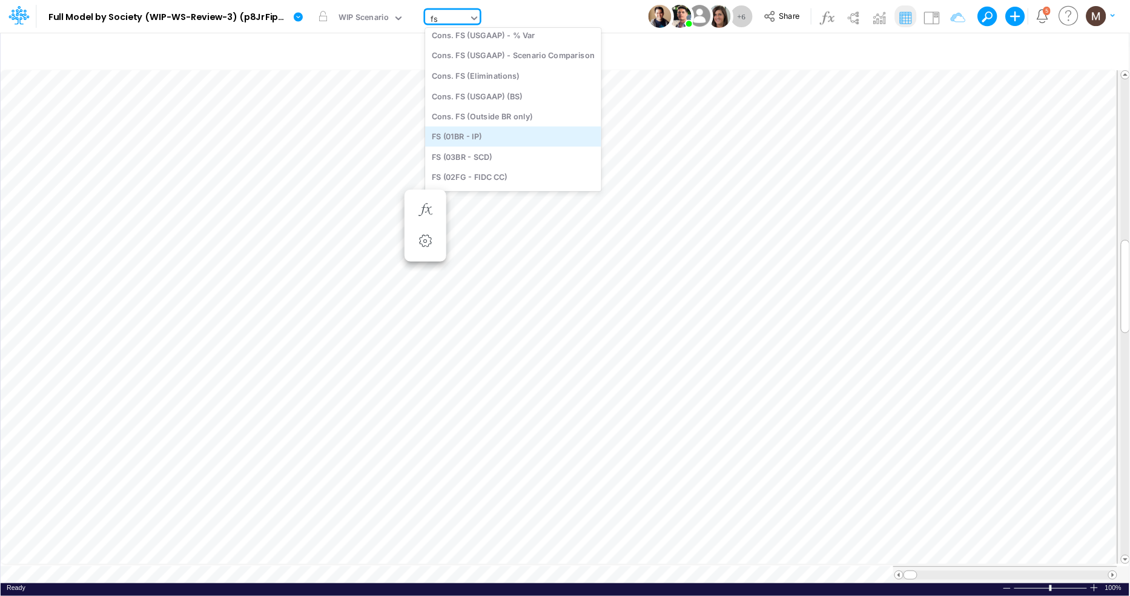
click at [474, 129] on div "FS (01BR - IP)" at bounding box center [513, 137] width 176 height 20
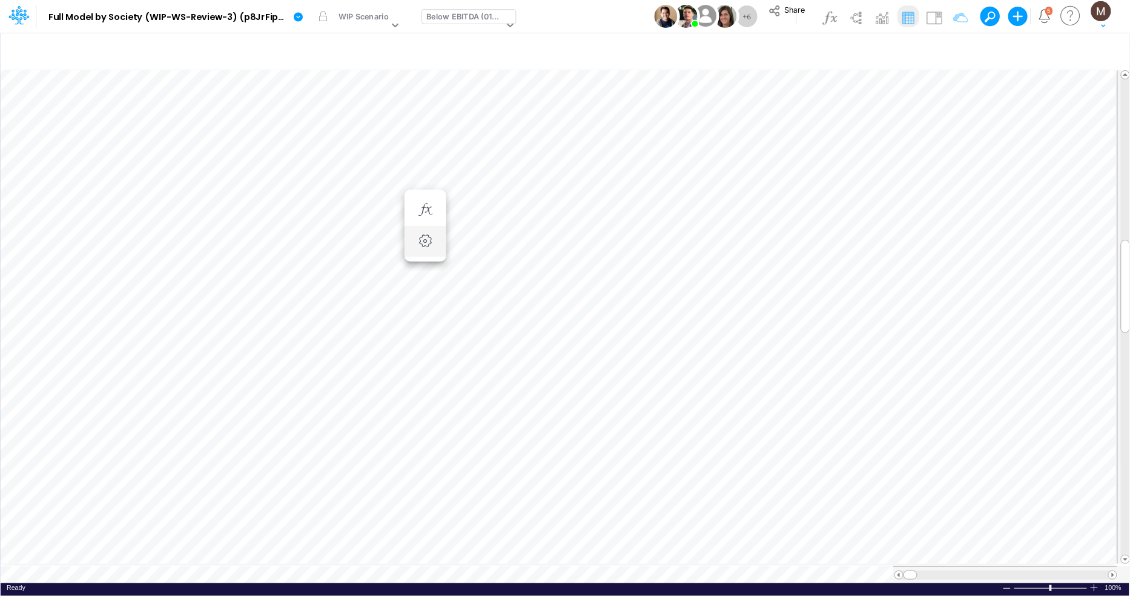
scroll to position [0, 1]
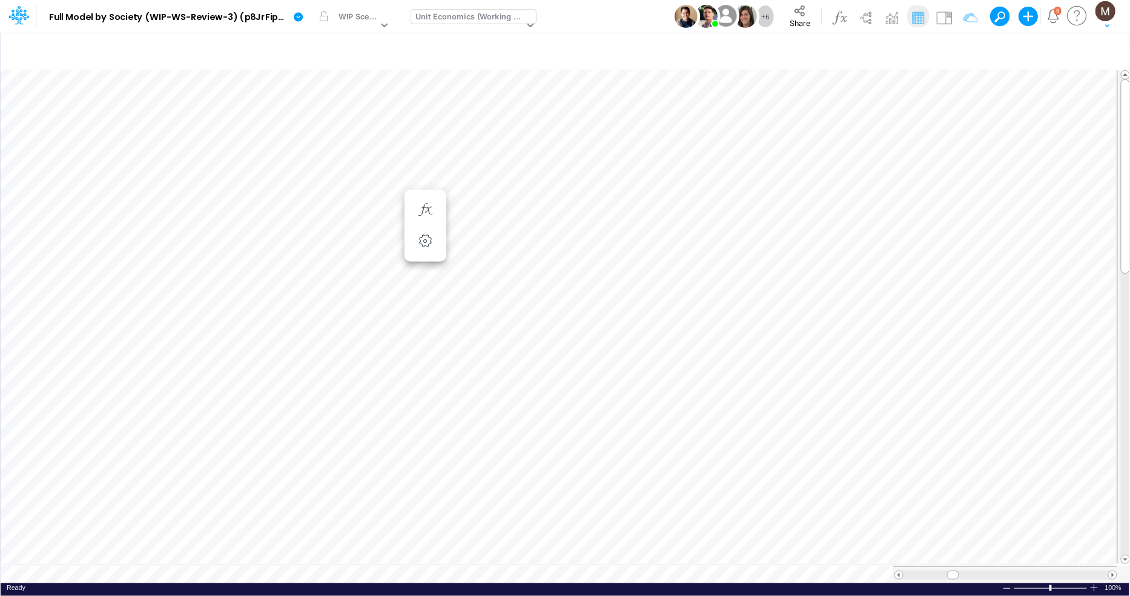
scroll to position [0, 1]
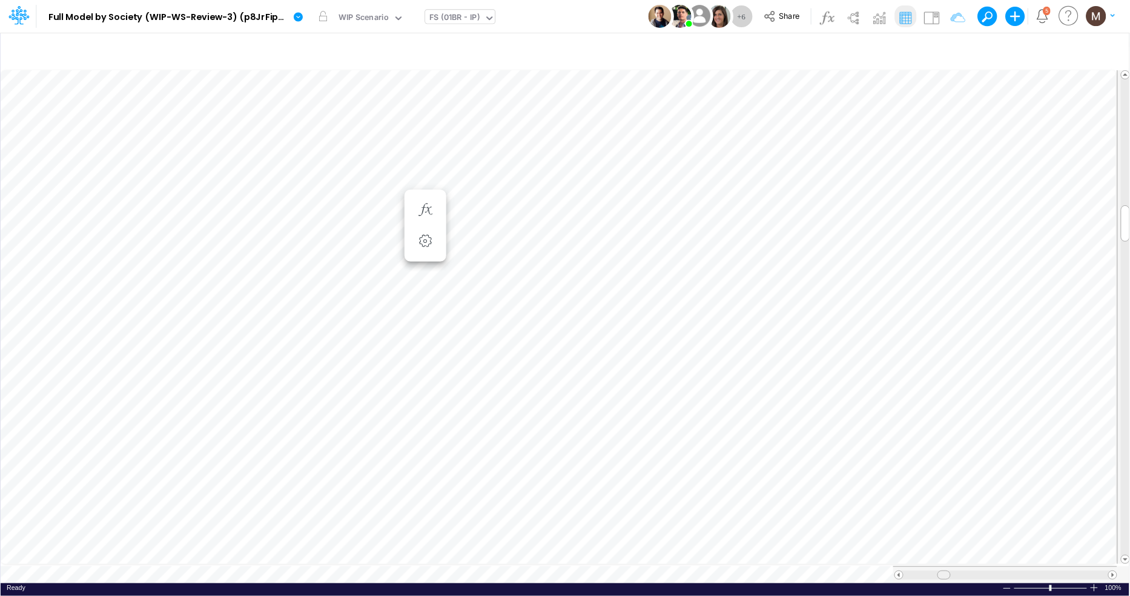
click at [945, 571] on span at bounding box center [944, 575] width 8 height 8
click at [1113, 572] on span at bounding box center [1113, 575] width 8 height 8
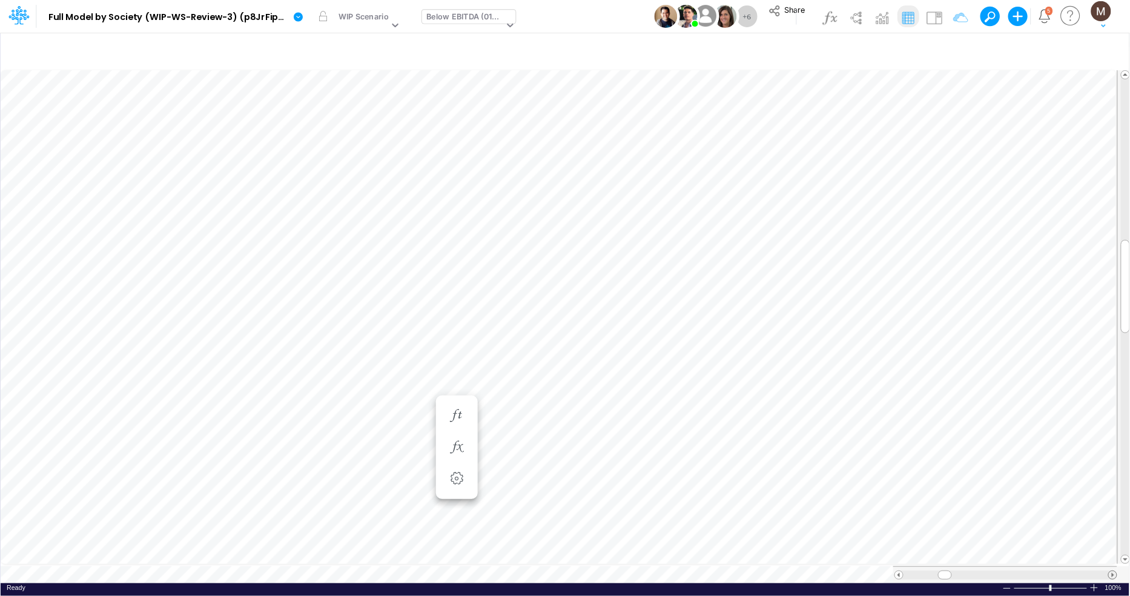
click at [1113, 572] on span at bounding box center [1113, 575] width 8 height 8
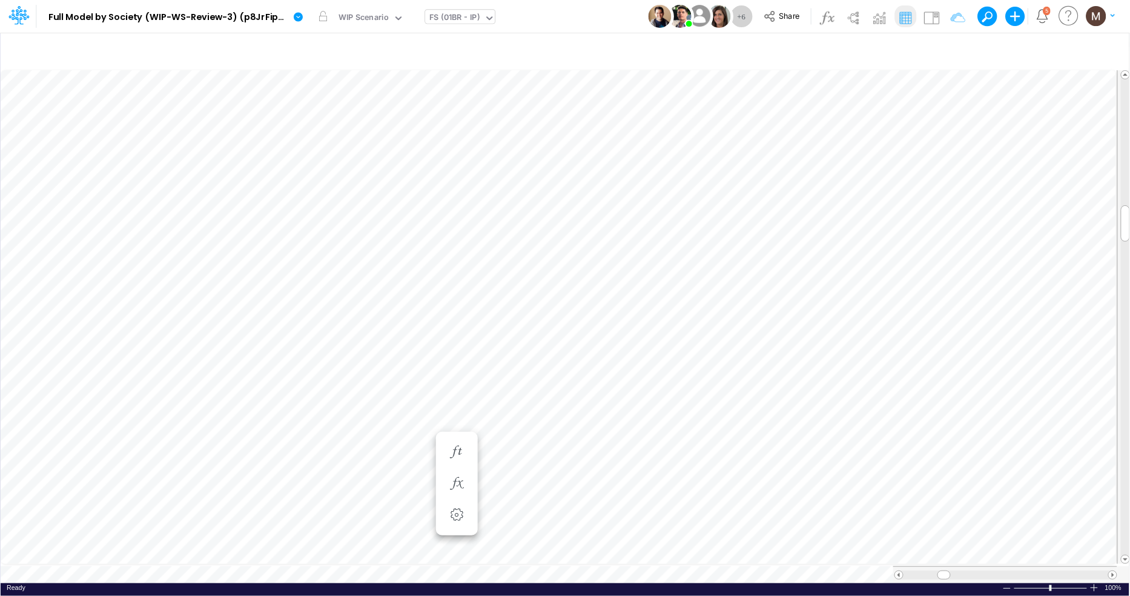
scroll to position [0, 1]
click at [934, 19] on img at bounding box center [931, 17] width 19 height 19
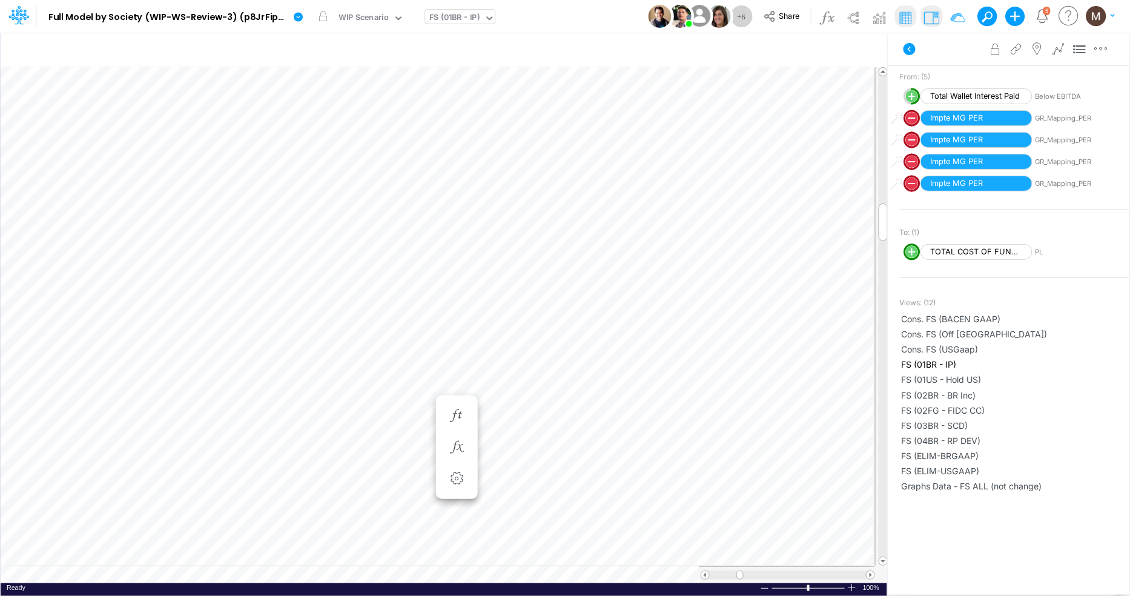
scroll to position [272, 0]
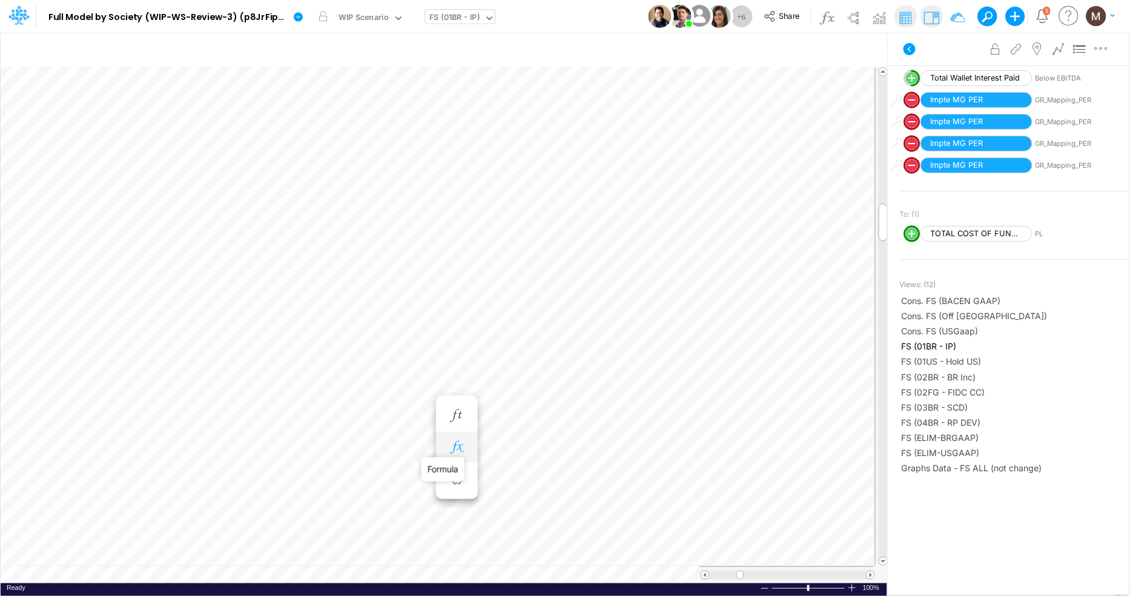
click at [454, 444] on icon "button" at bounding box center [456, 447] width 18 height 13
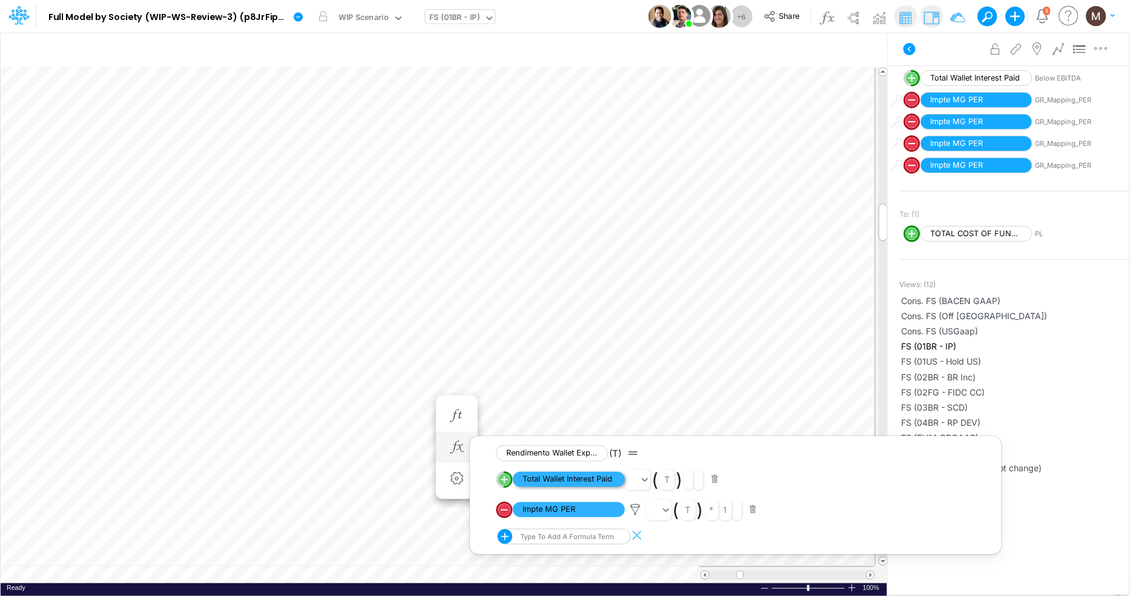
click at [541, 478] on span "Total Wallet Interest Paid" at bounding box center [569, 479] width 112 height 15
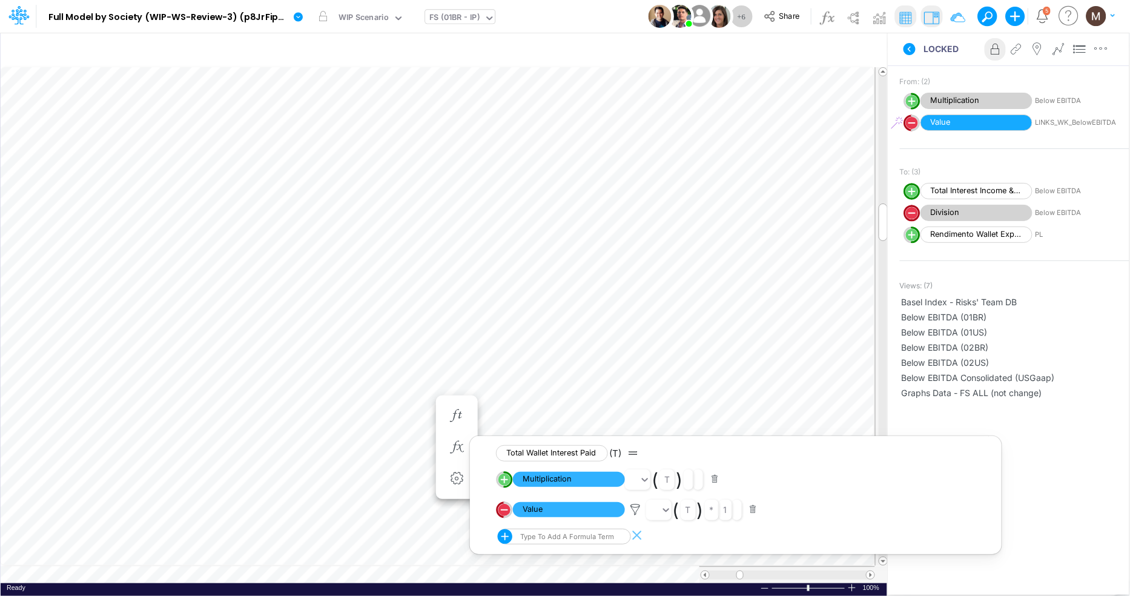
scroll to position [233, 0]
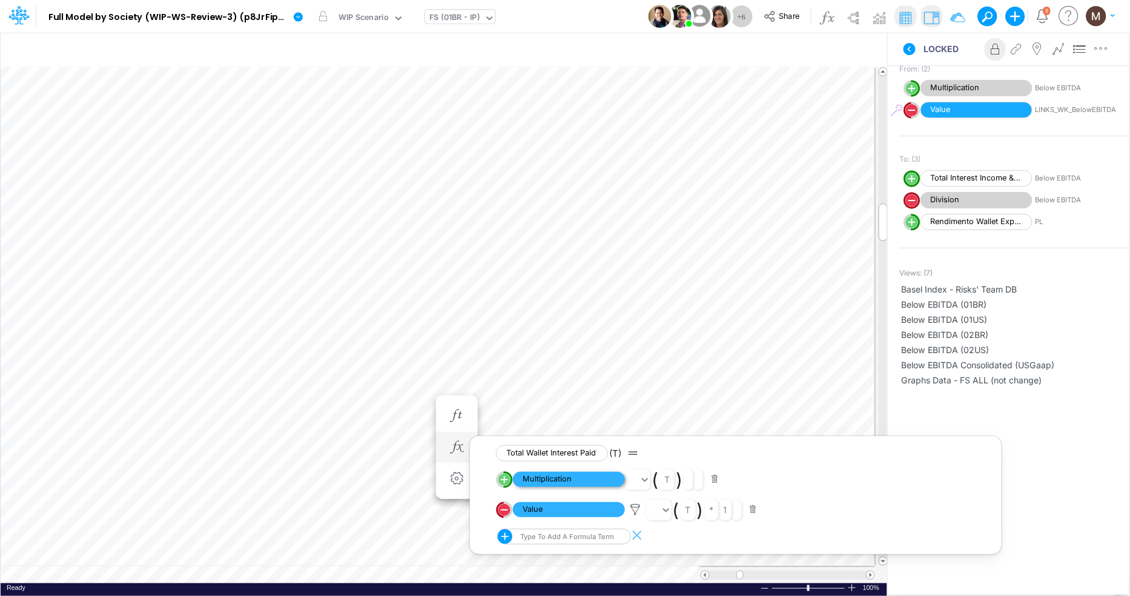
click at [562, 482] on span "Multiplication" at bounding box center [569, 479] width 112 height 15
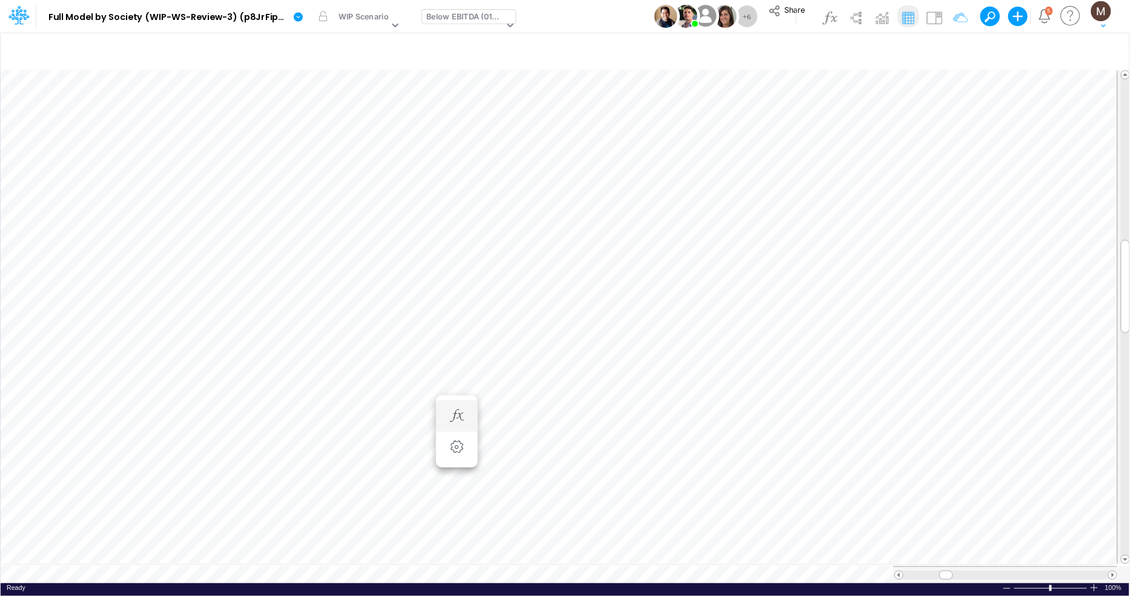
scroll to position [0, 1]
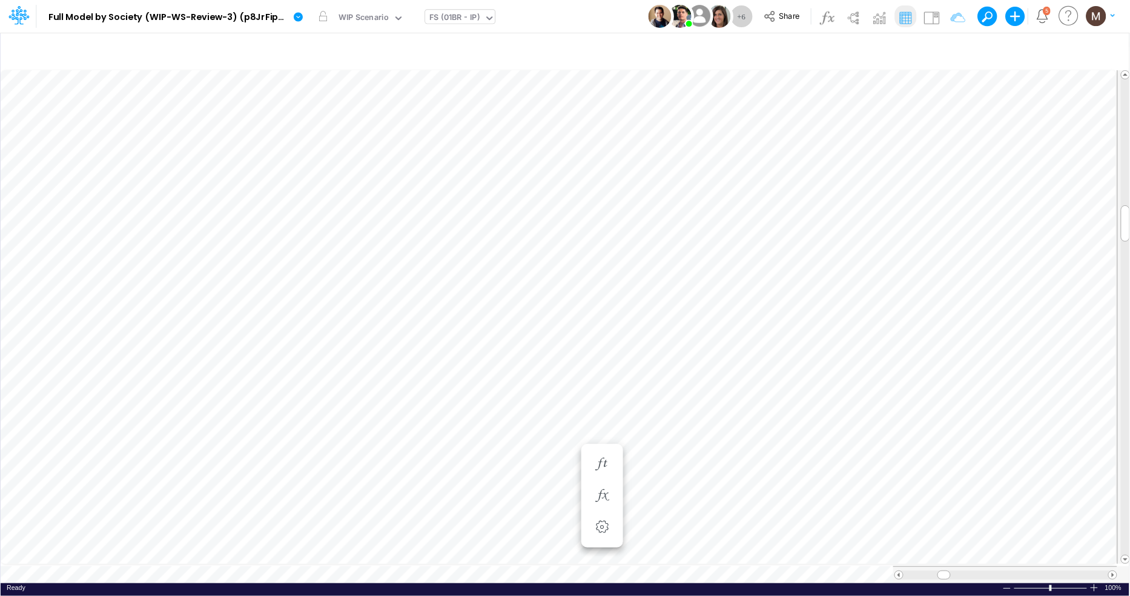
scroll to position [0, 1]
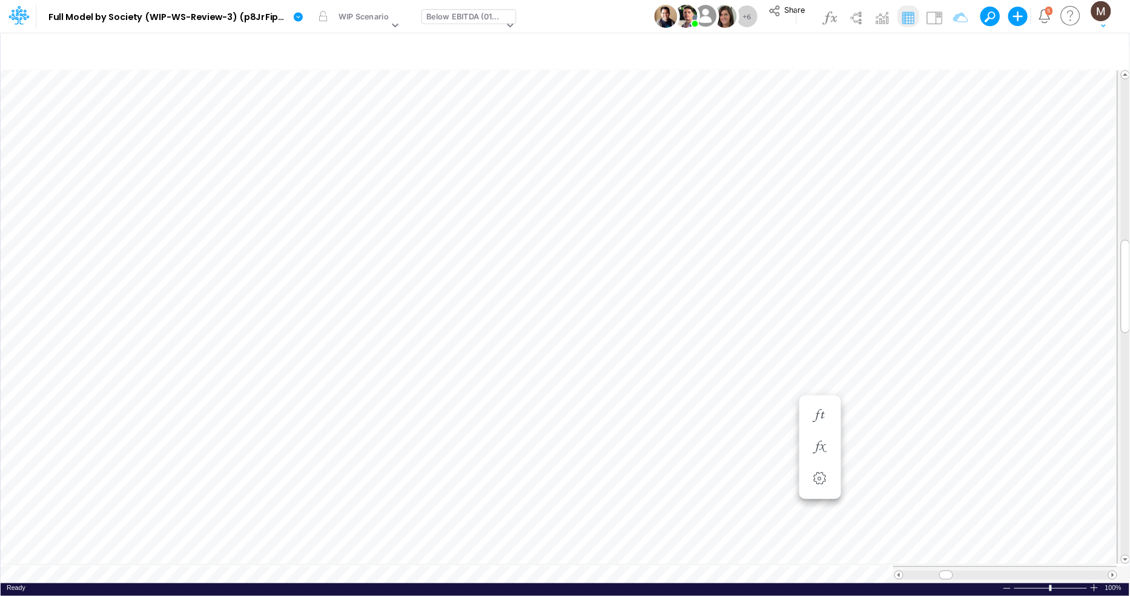
scroll to position [0, 1]
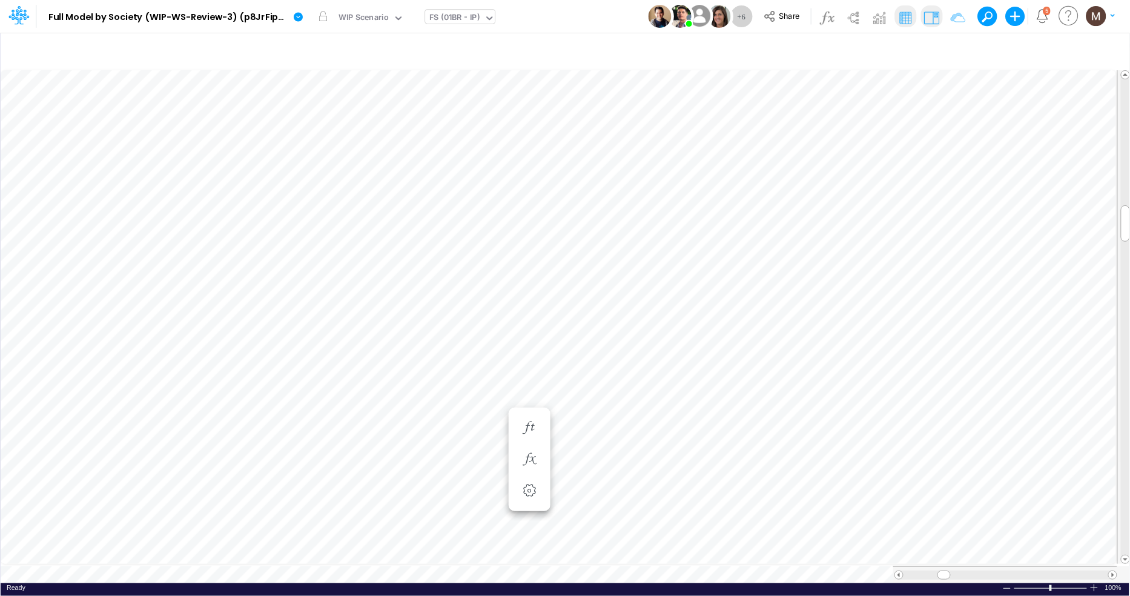
click at [926, 18] on img at bounding box center [931, 17] width 19 height 19
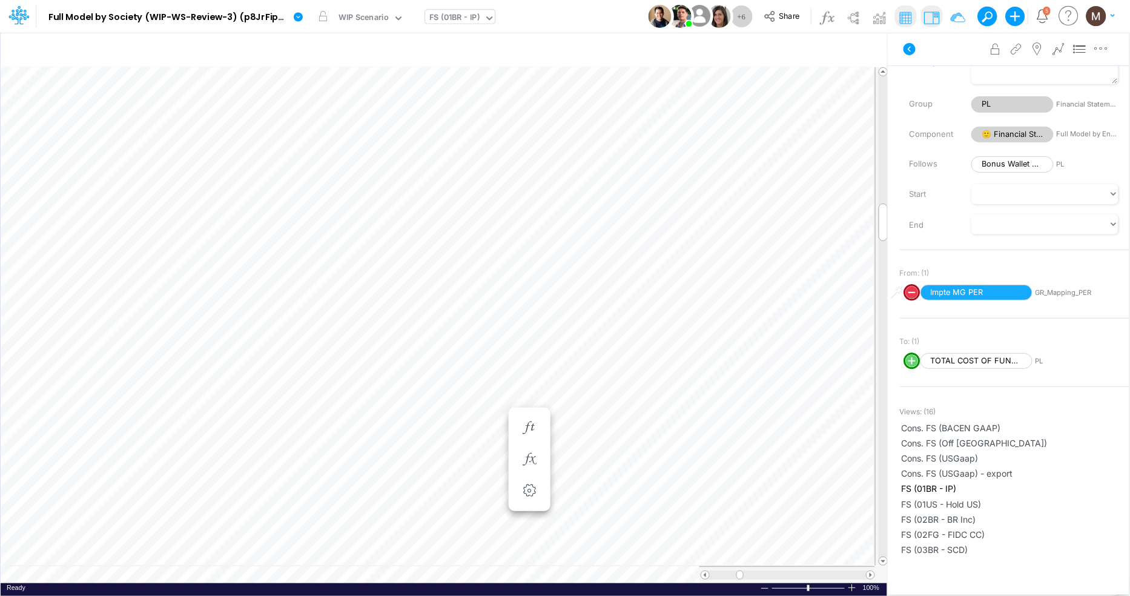
scroll to position [124, 0]
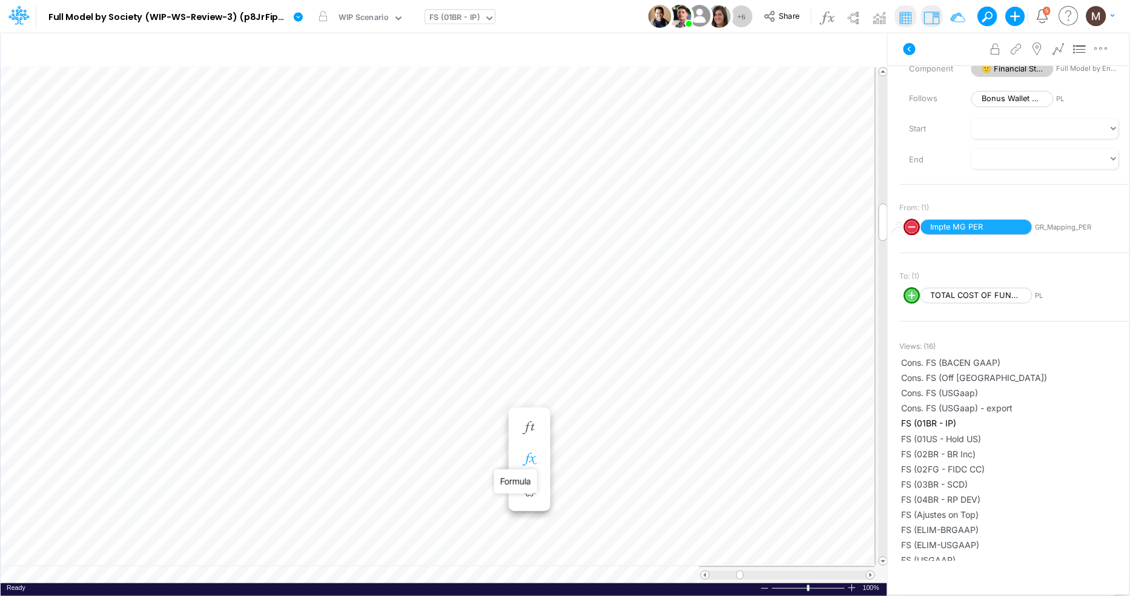
click at [532, 462] on icon "button" at bounding box center [529, 459] width 18 height 13
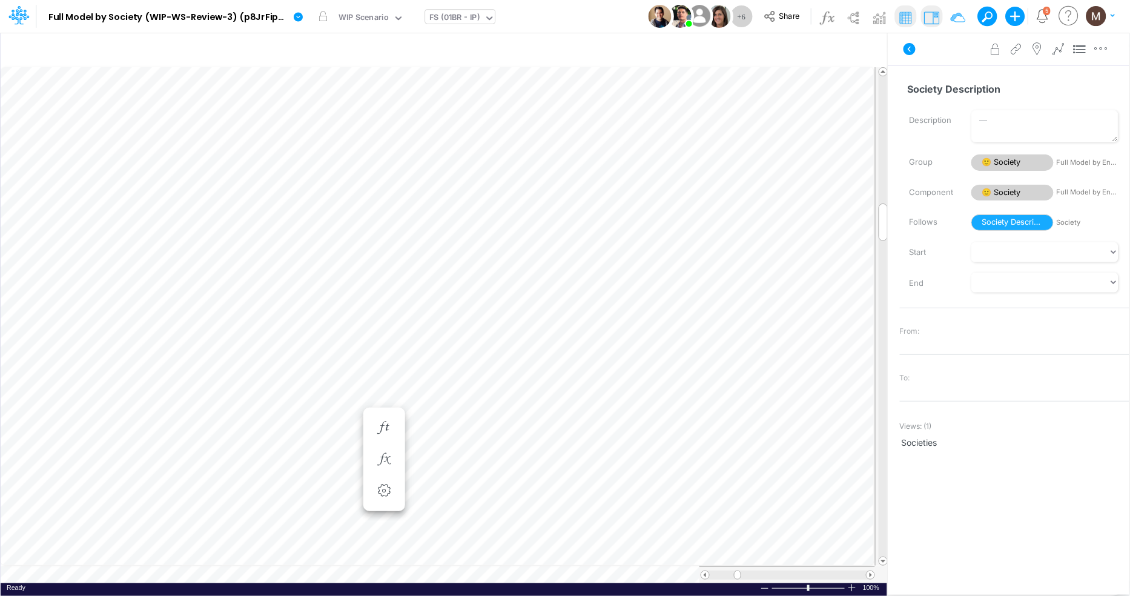
scroll to position [0, 1]
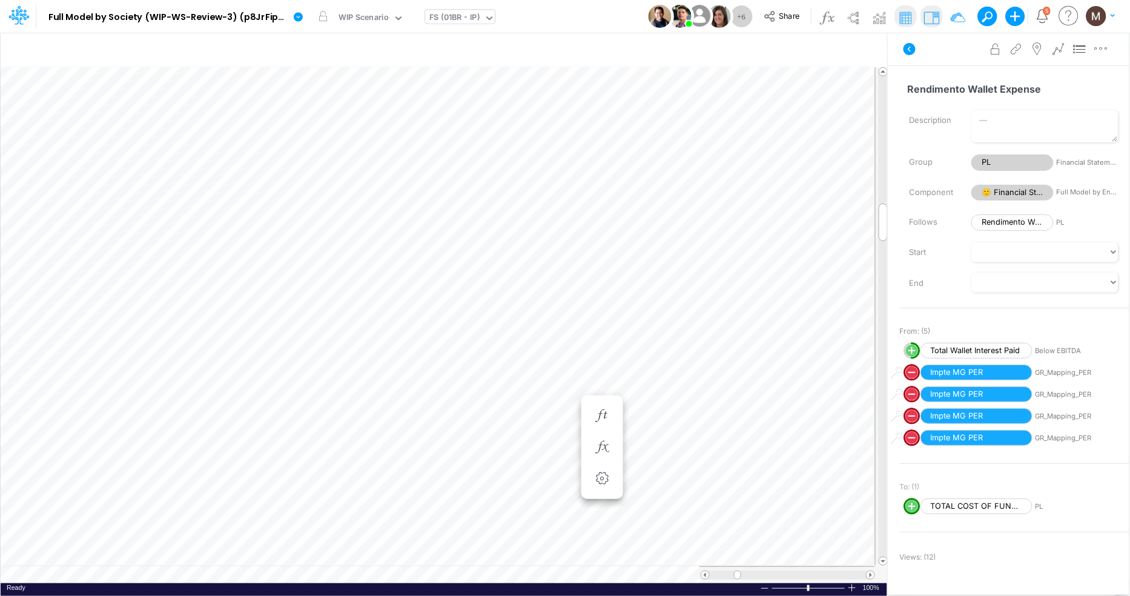
scroll to position [0, 1]
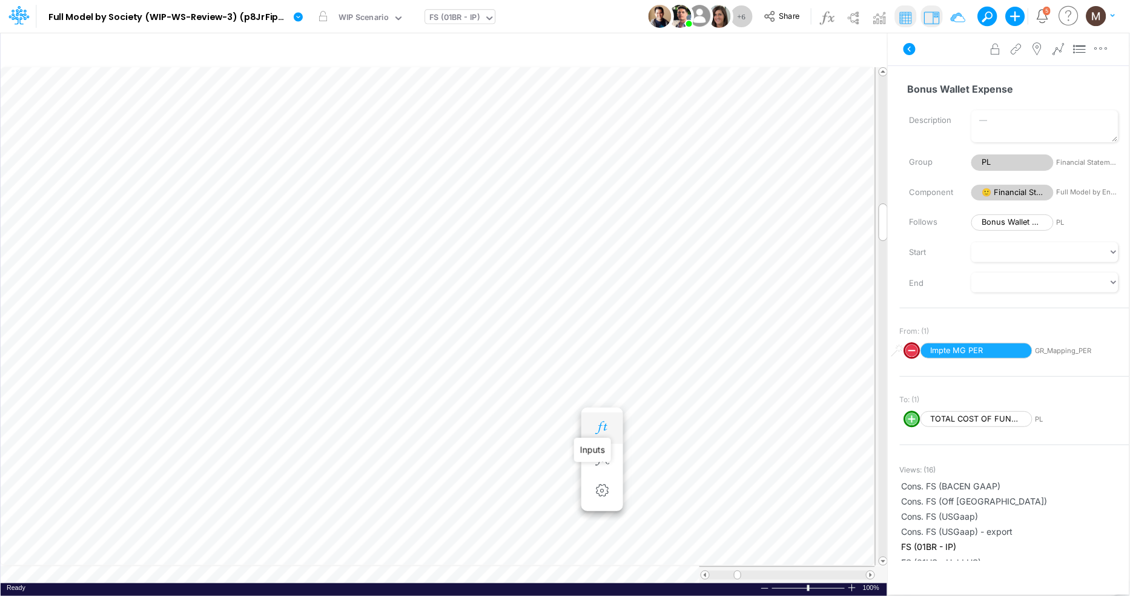
click at [602, 430] on icon "button" at bounding box center [602, 427] width 18 height 13
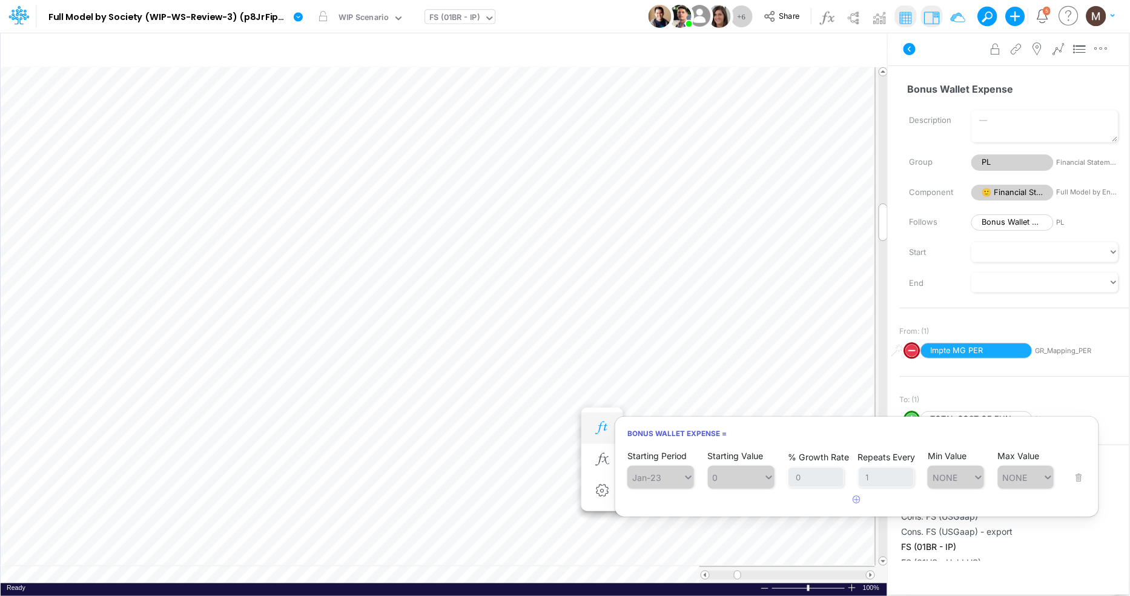
scroll to position [0, 1]
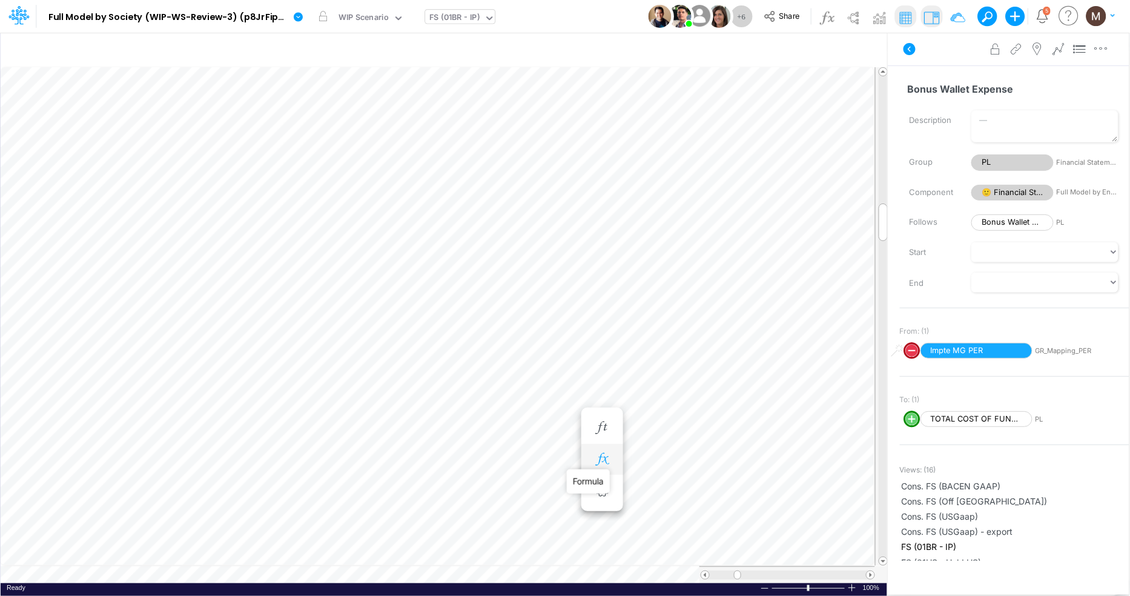
click at [595, 462] on icon "button" at bounding box center [602, 459] width 18 height 13
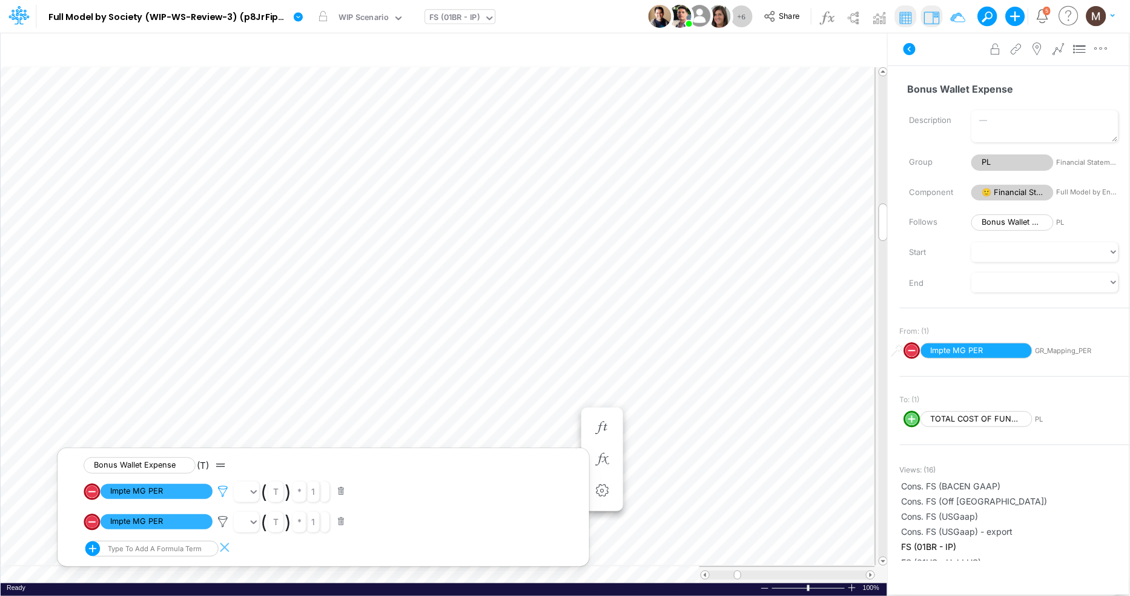
click at [227, 490] on icon at bounding box center [223, 491] width 18 height 13
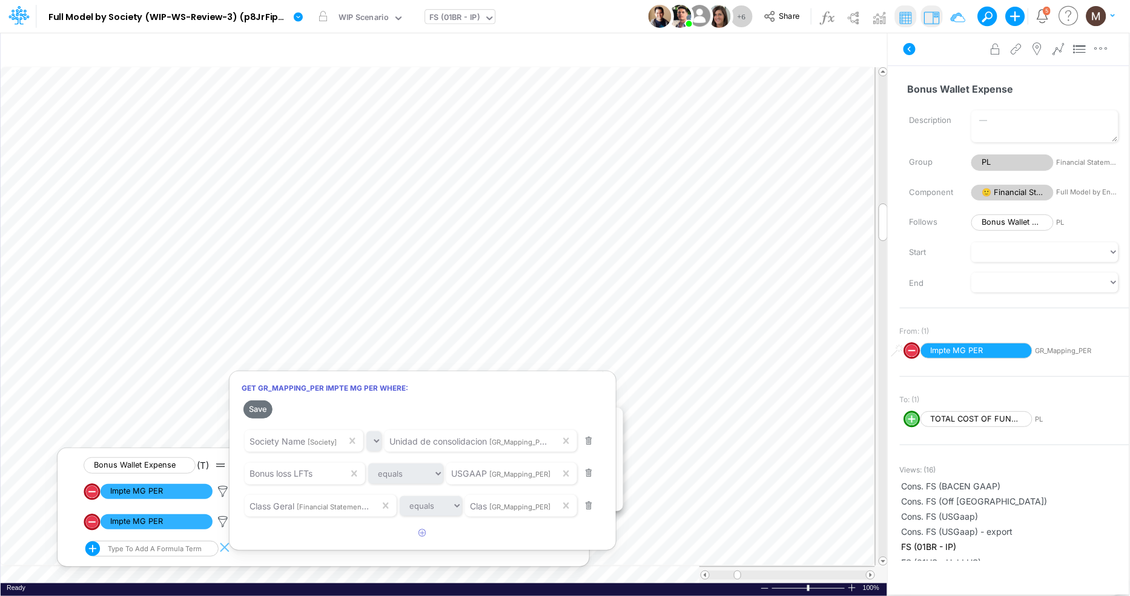
click at [788, 350] on div at bounding box center [565, 301] width 1130 height 590
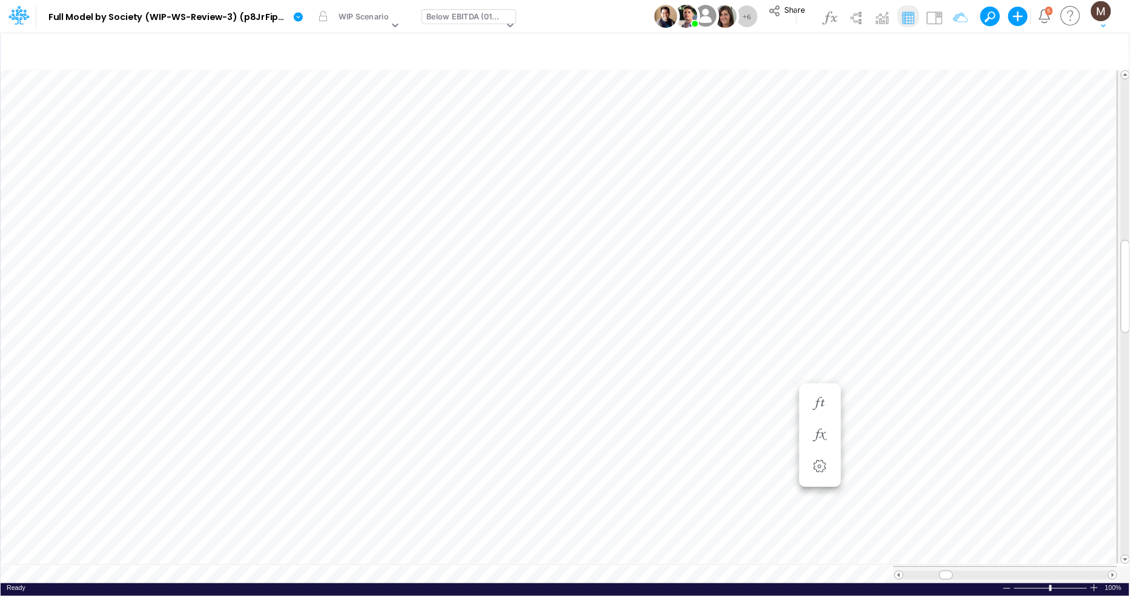
scroll to position [0, 1]
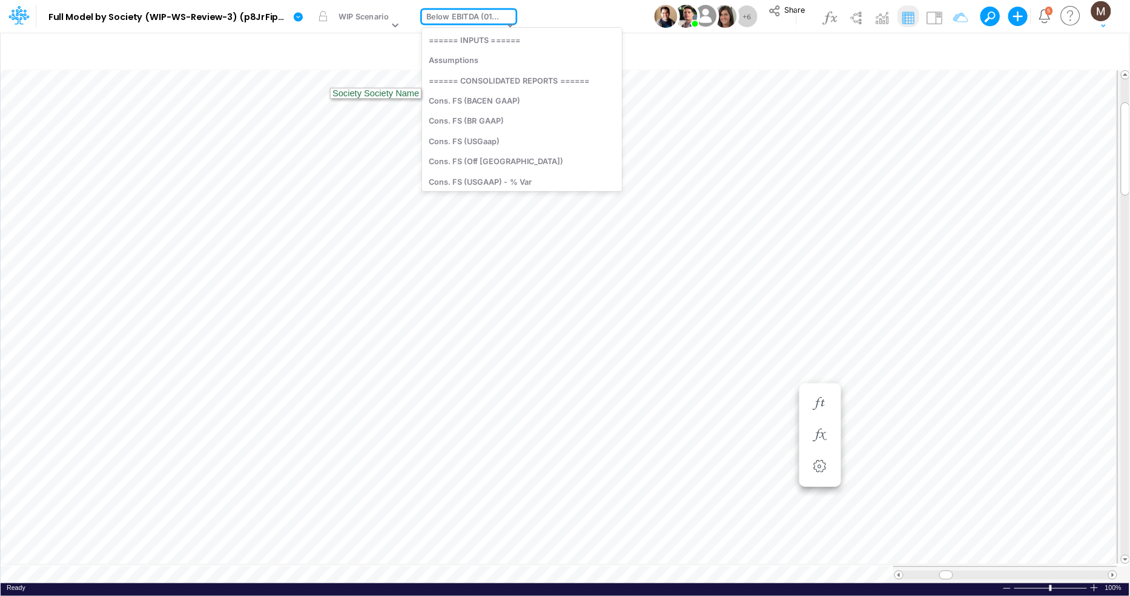
click at [465, 13] on div "Below EBITDA (01BR)" at bounding box center [465, 18] width 77 height 14
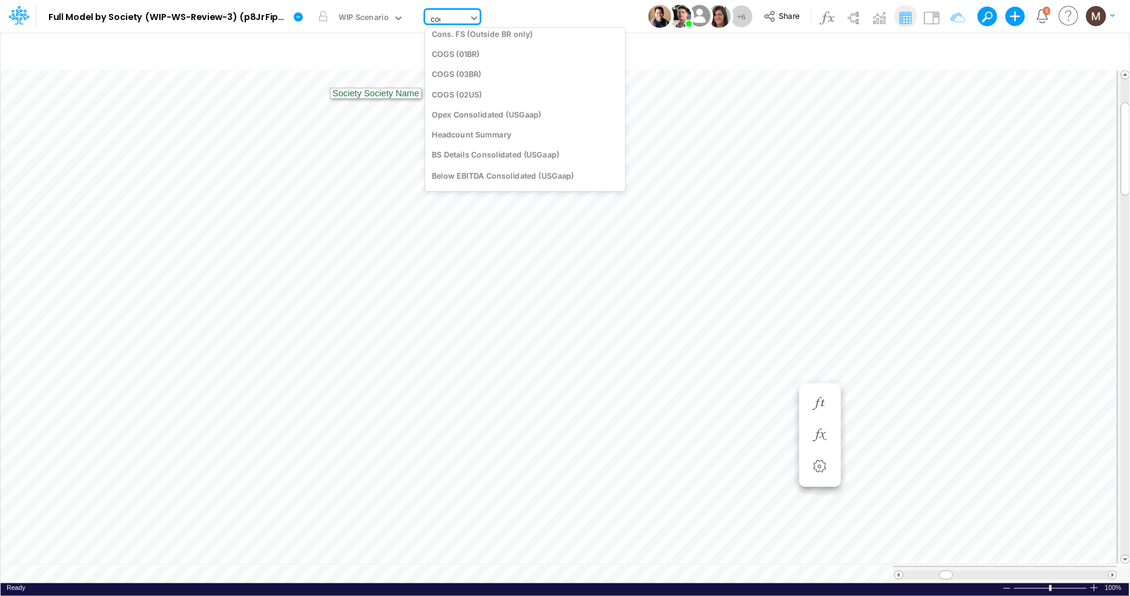
scroll to position [0, 0]
type input "cogs"
click at [459, 42] on div "COGS (01BR)" at bounding box center [506, 40] width 163 height 20
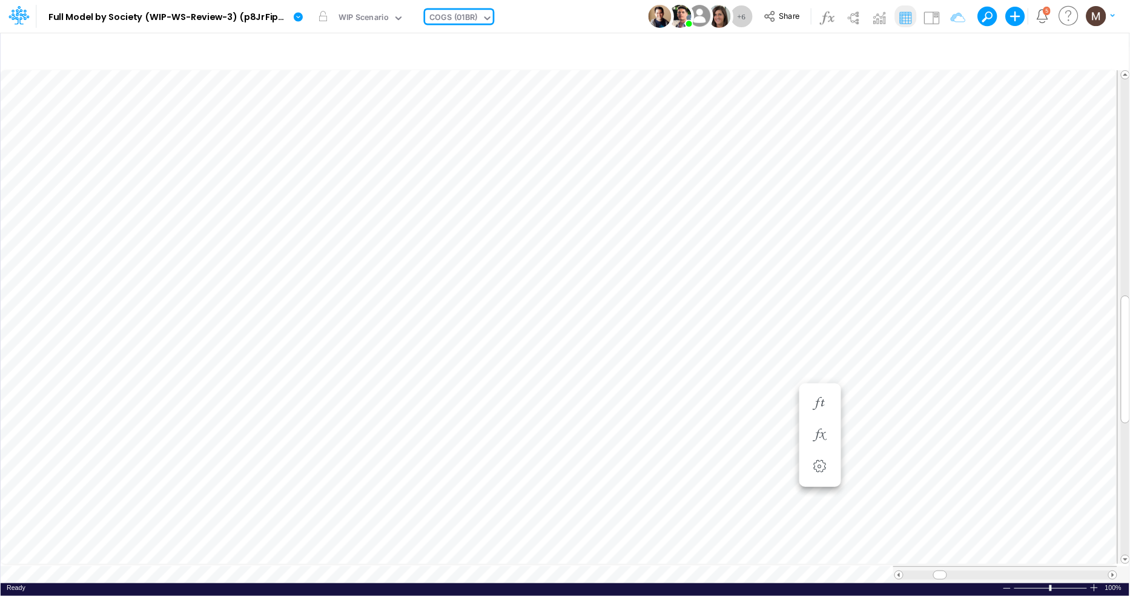
click at [466, 14] on div "COGS (01BR)" at bounding box center [454, 19] width 48 height 14
type input "cogs"
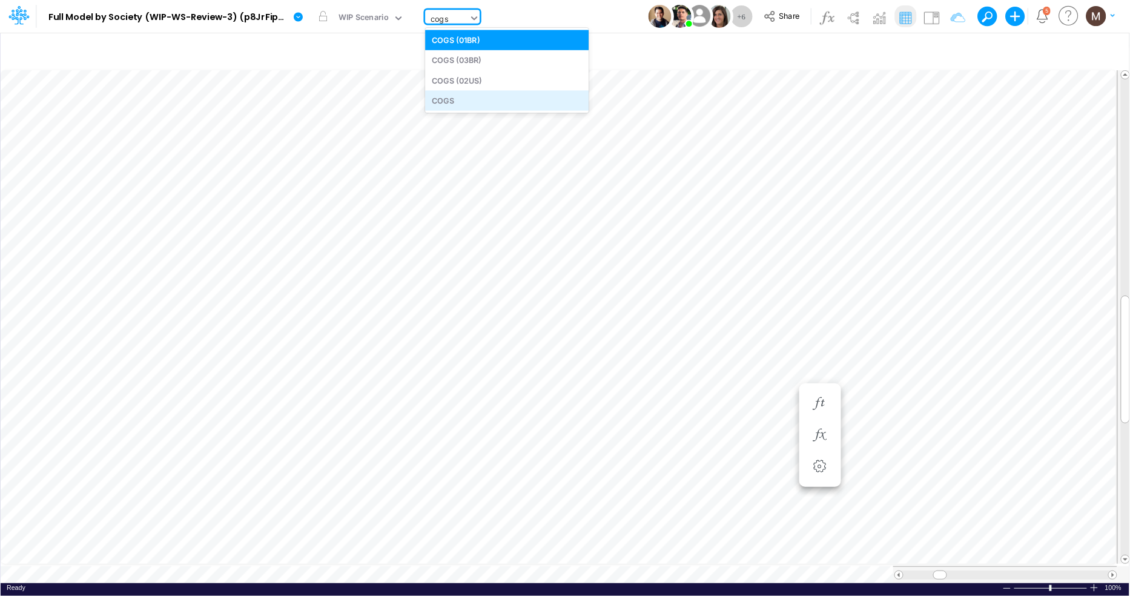
click at [476, 99] on div "COGS" at bounding box center [506, 100] width 163 height 20
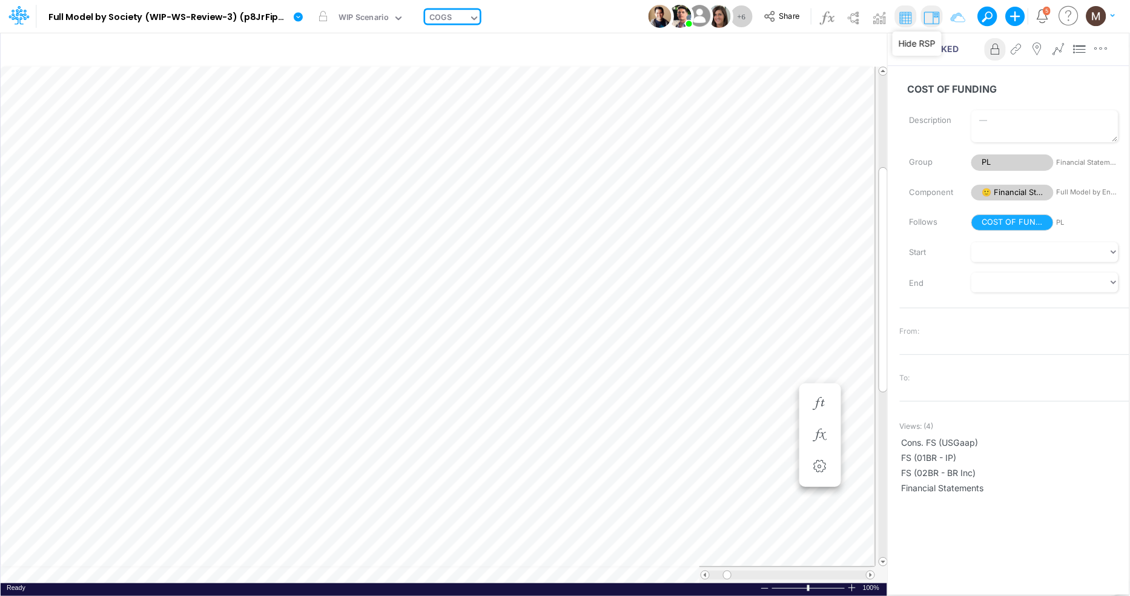
click at [924, 13] on img at bounding box center [931, 17] width 19 height 19
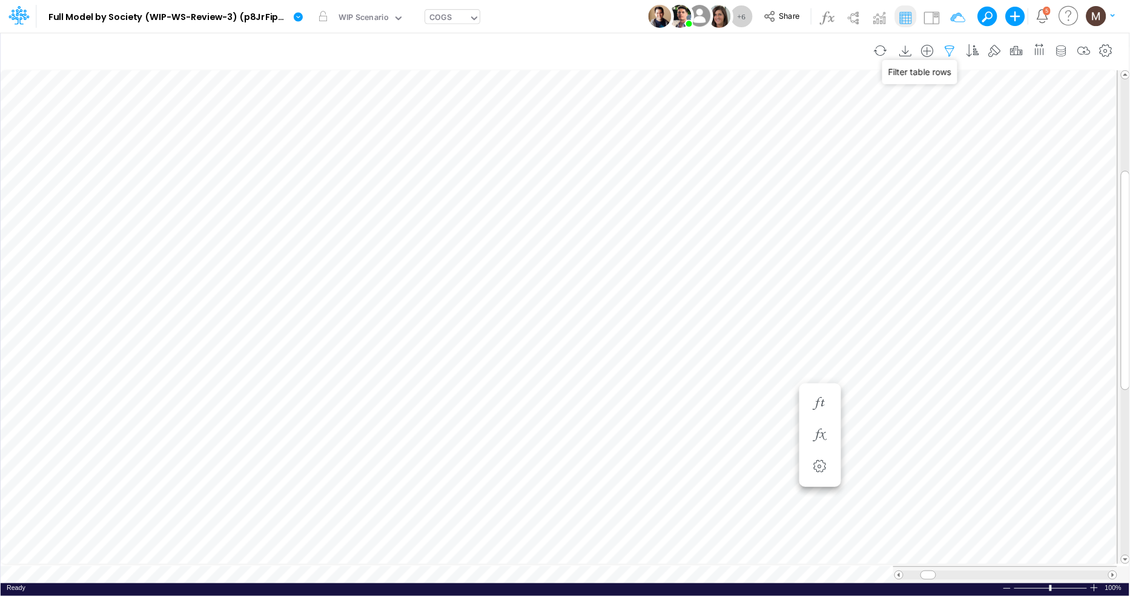
click at [949, 48] on icon "button" at bounding box center [950, 51] width 18 height 13
click at [21, 11] on icon at bounding box center [19, 12] width 7 height 7
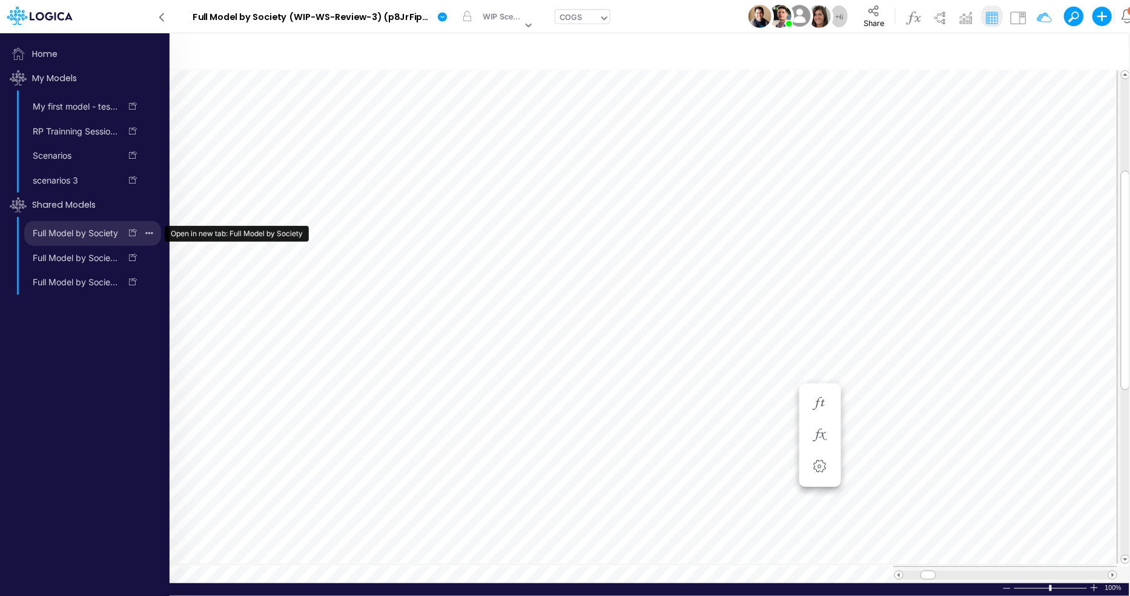
click at [133, 231] on icon at bounding box center [133, 232] width 8 height 8
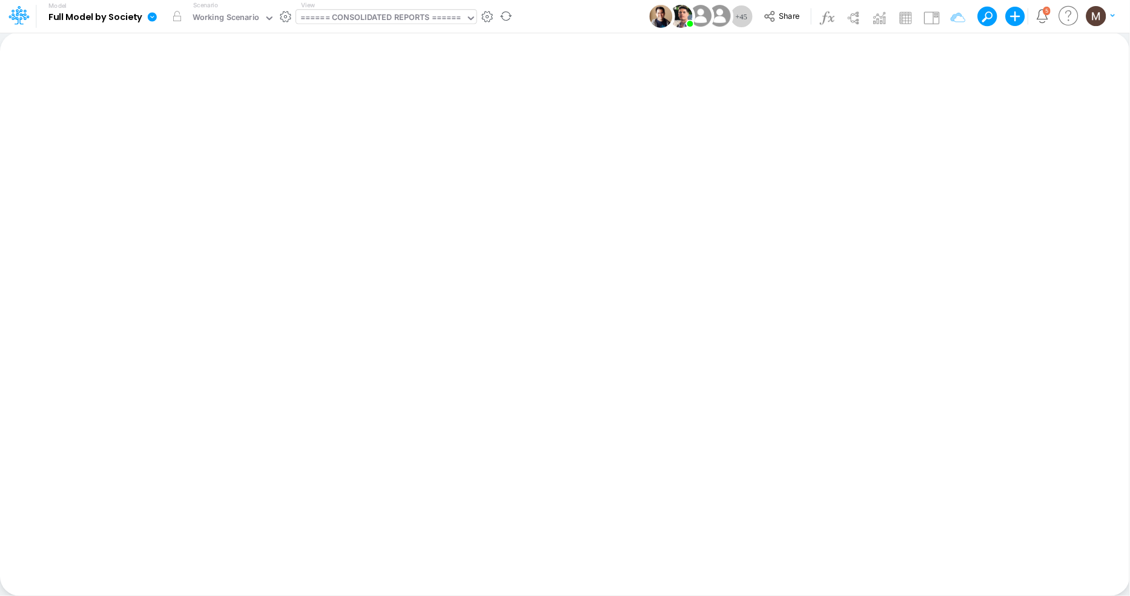
click at [366, 21] on div "====== CONSOLIDATED REPORTS ======" at bounding box center [380, 19] width 161 height 14
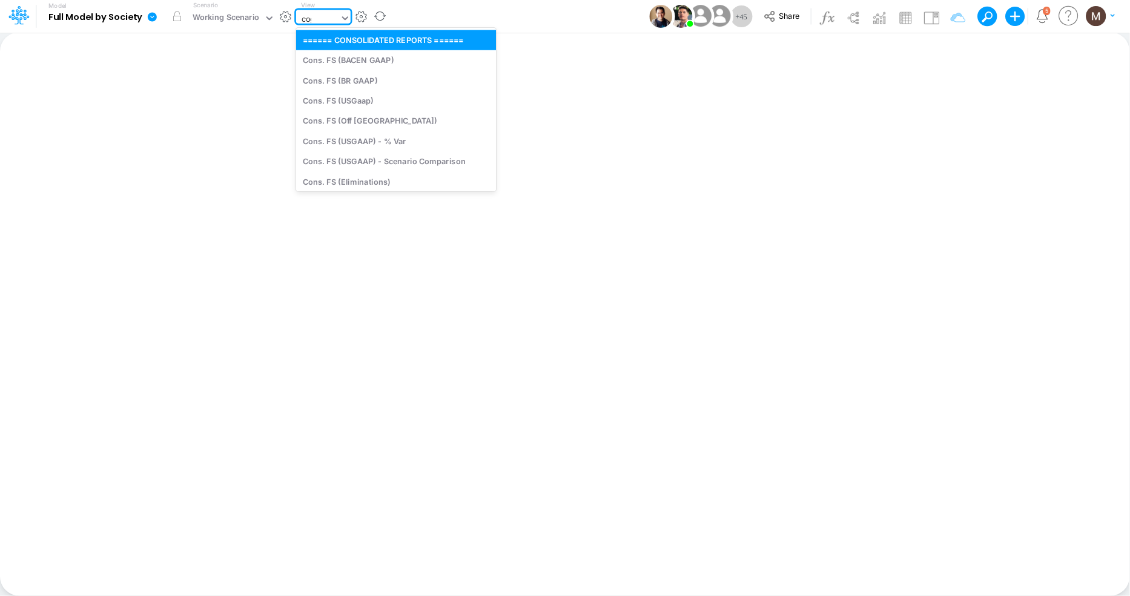
type input "cogs"
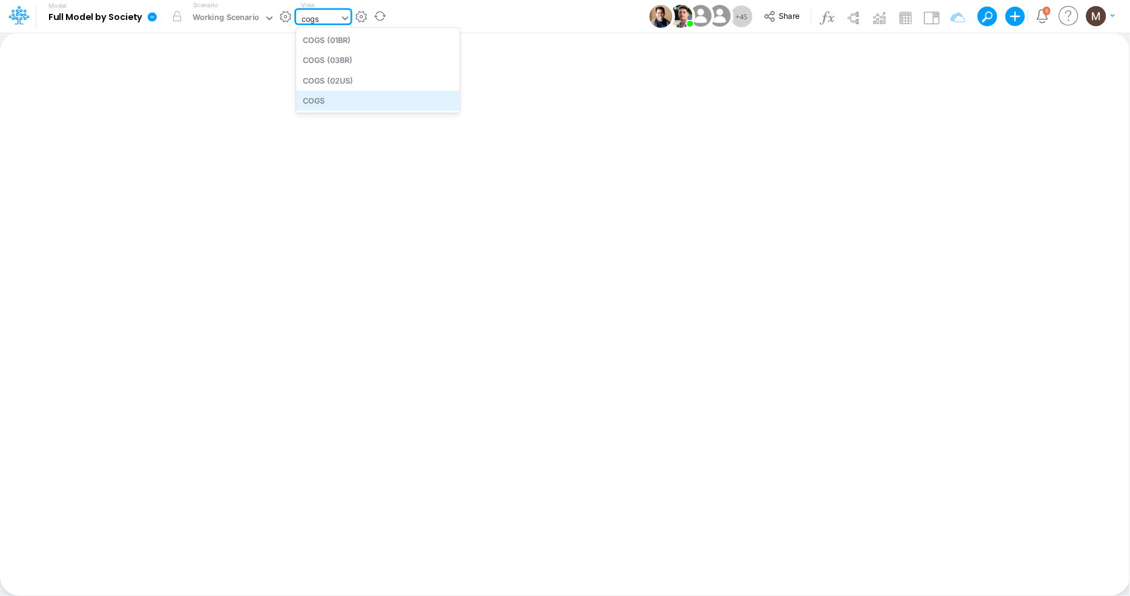
click at [378, 94] on div "COGS" at bounding box center [377, 100] width 163 height 20
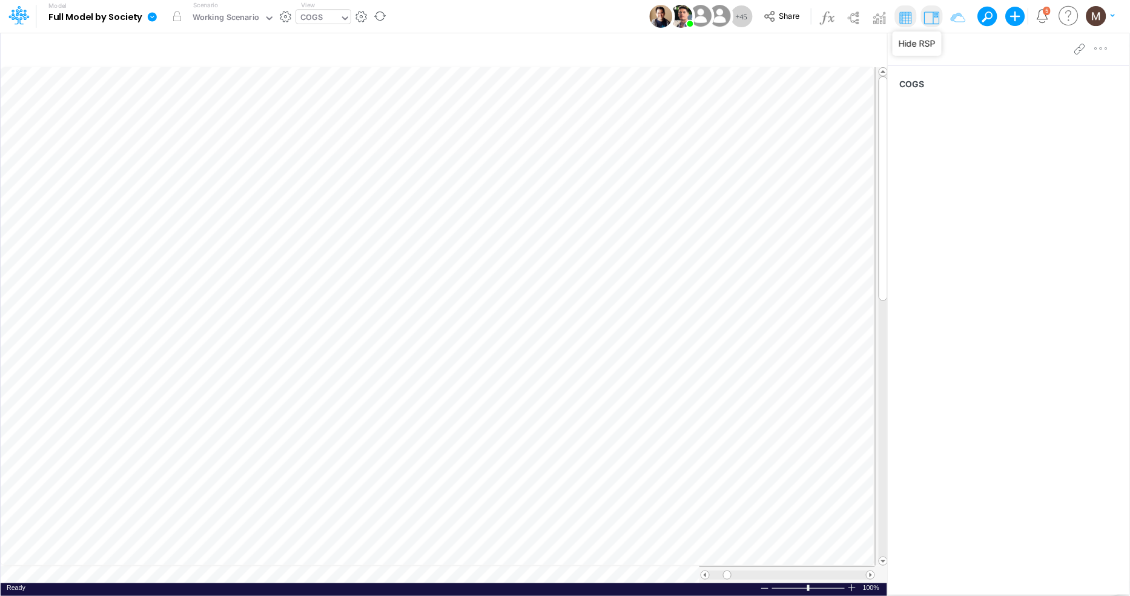
click at [936, 18] on img at bounding box center [931, 17] width 19 height 19
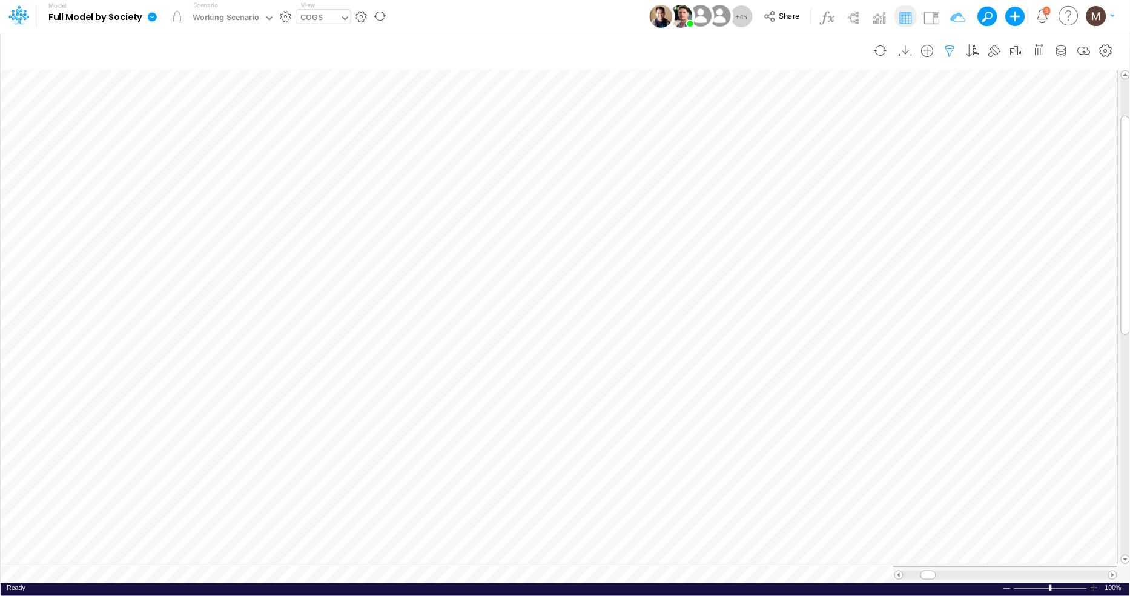
click at [945, 48] on icon "button" at bounding box center [950, 51] width 18 height 13
click at [314, 22] on div "COGS" at bounding box center [311, 19] width 22 height 14
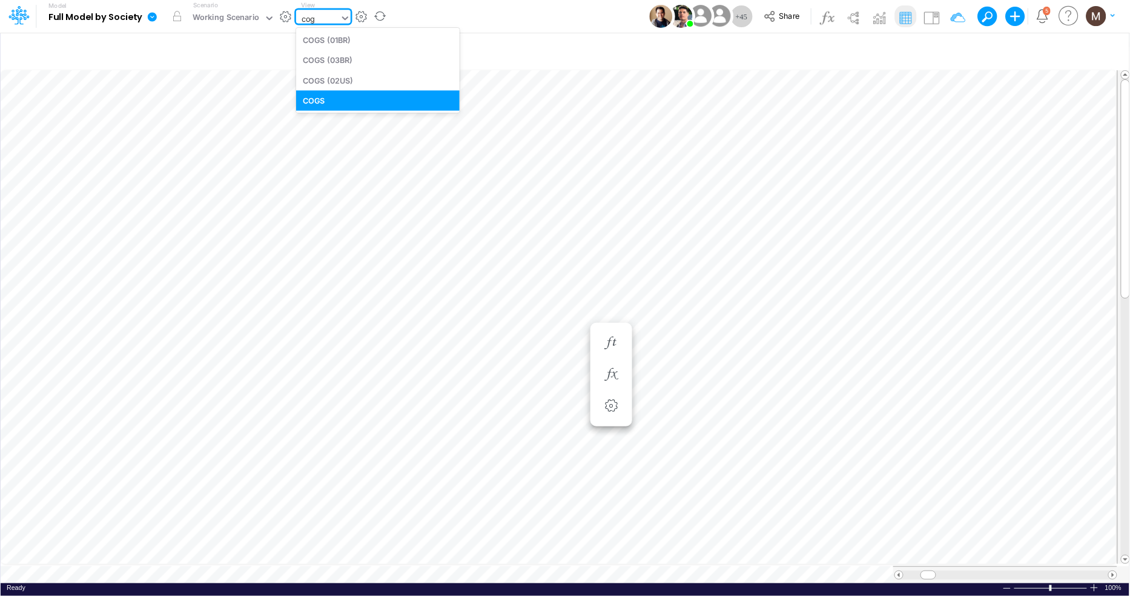
type input "cogs"
click at [361, 33] on div "COGS (01BR)" at bounding box center [377, 40] width 163 height 20
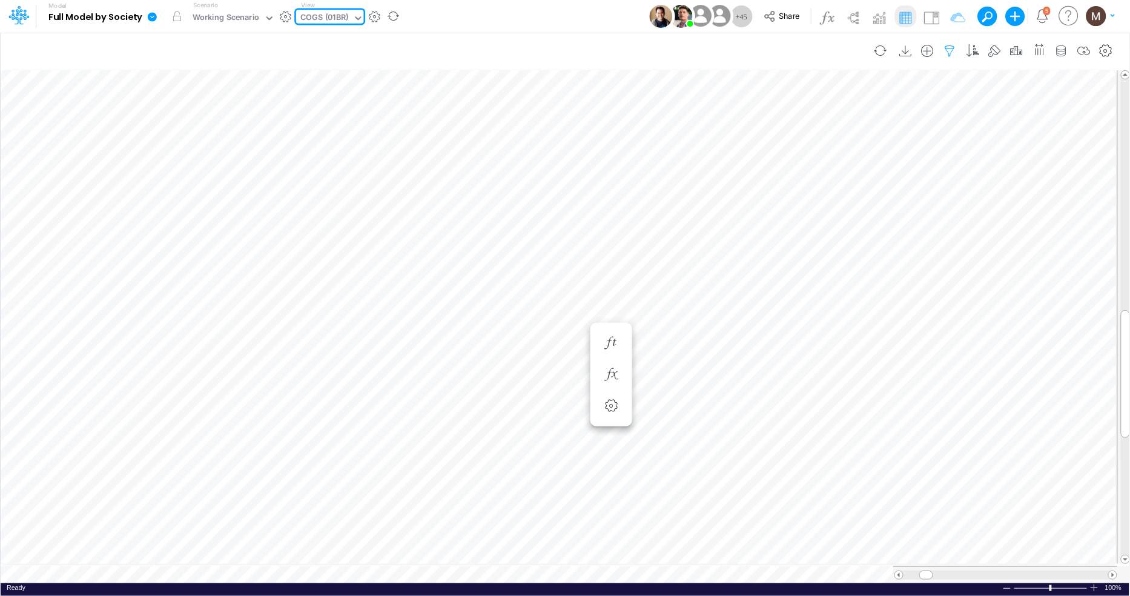
click at [943, 48] on icon "button" at bounding box center [950, 51] width 18 height 13
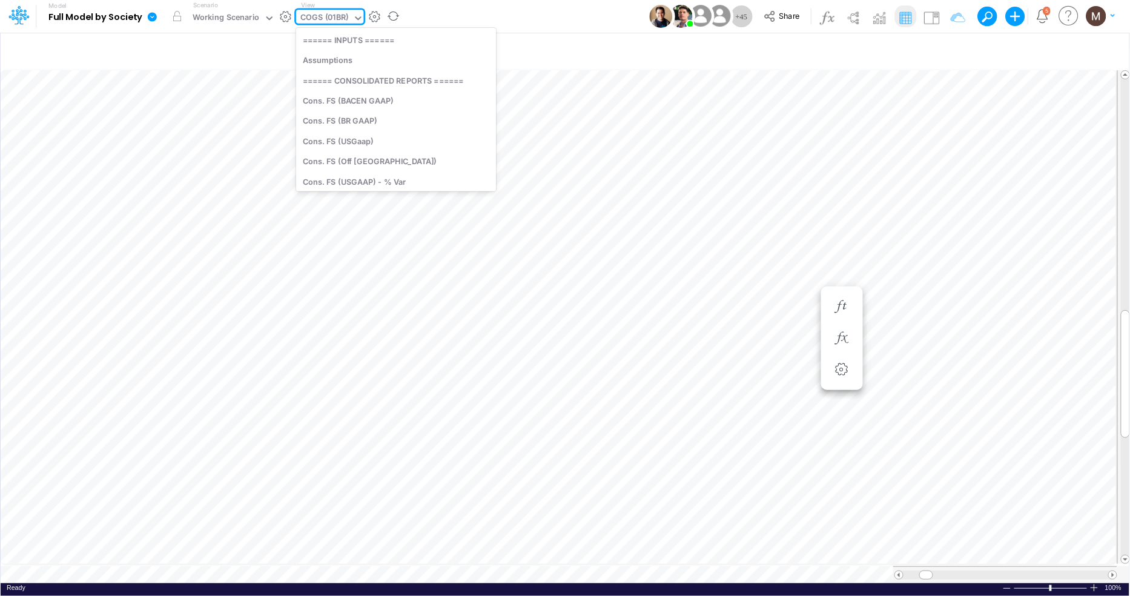
click at [348, 13] on div "COGS (01BR)" at bounding box center [324, 19] width 57 height 18
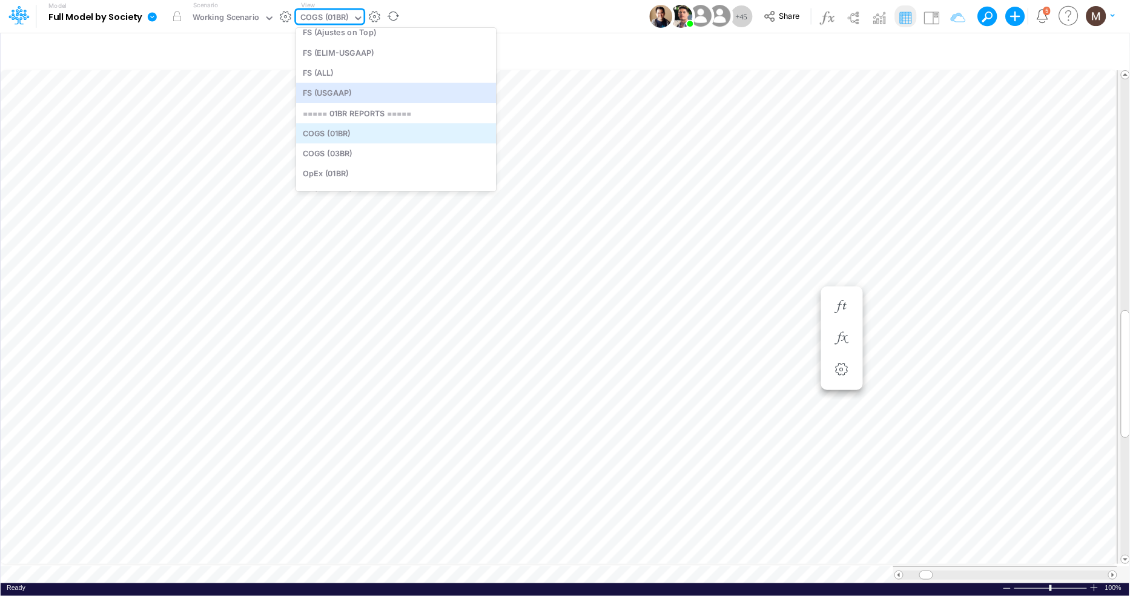
scroll to position [618, 0]
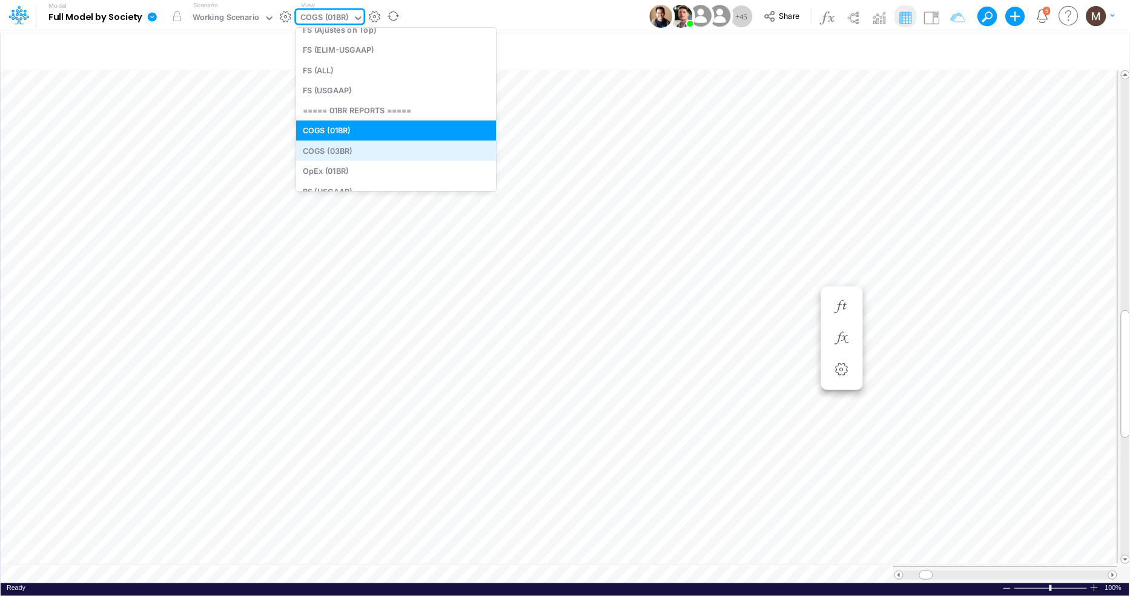
click at [376, 156] on div "COGS (03BR)" at bounding box center [396, 151] width 200 height 20
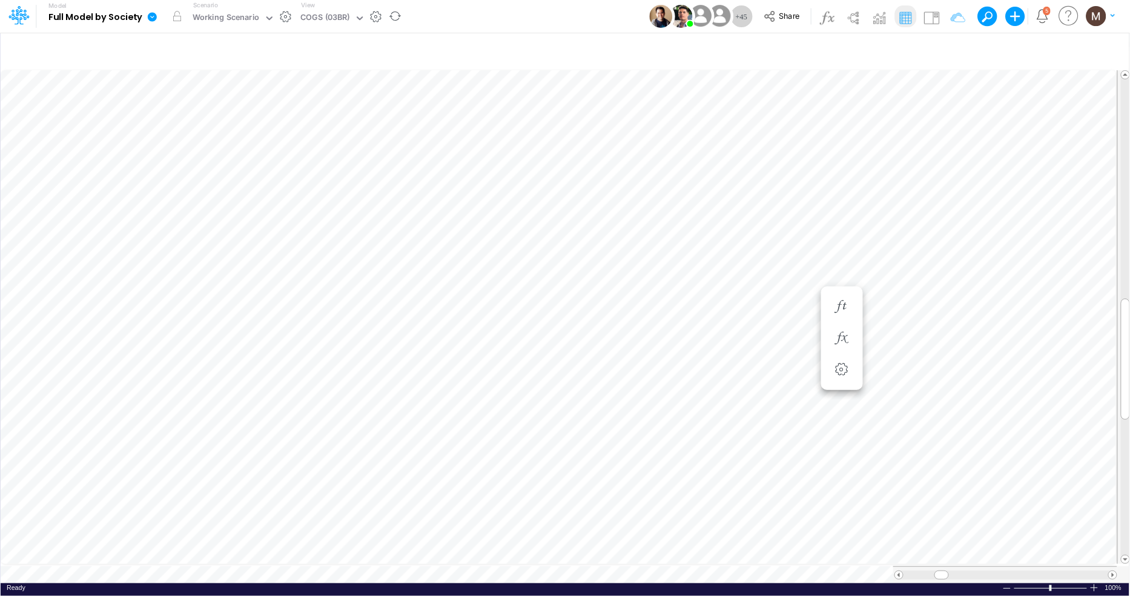
scroll to position [0, 1]
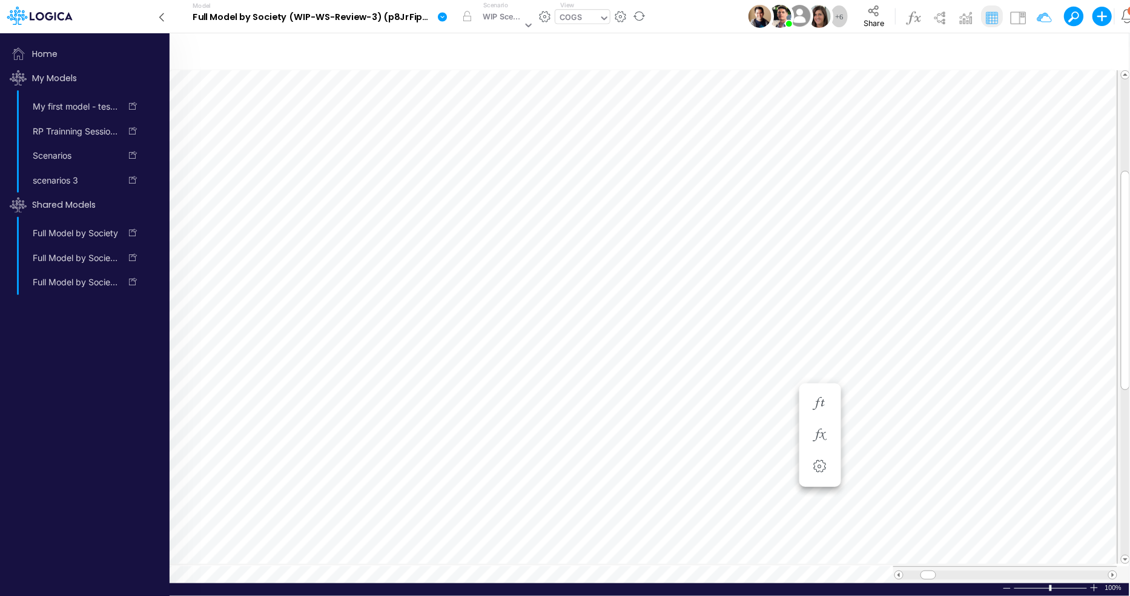
click at [565, 18] on div "COGS" at bounding box center [571, 19] width 22 height 14
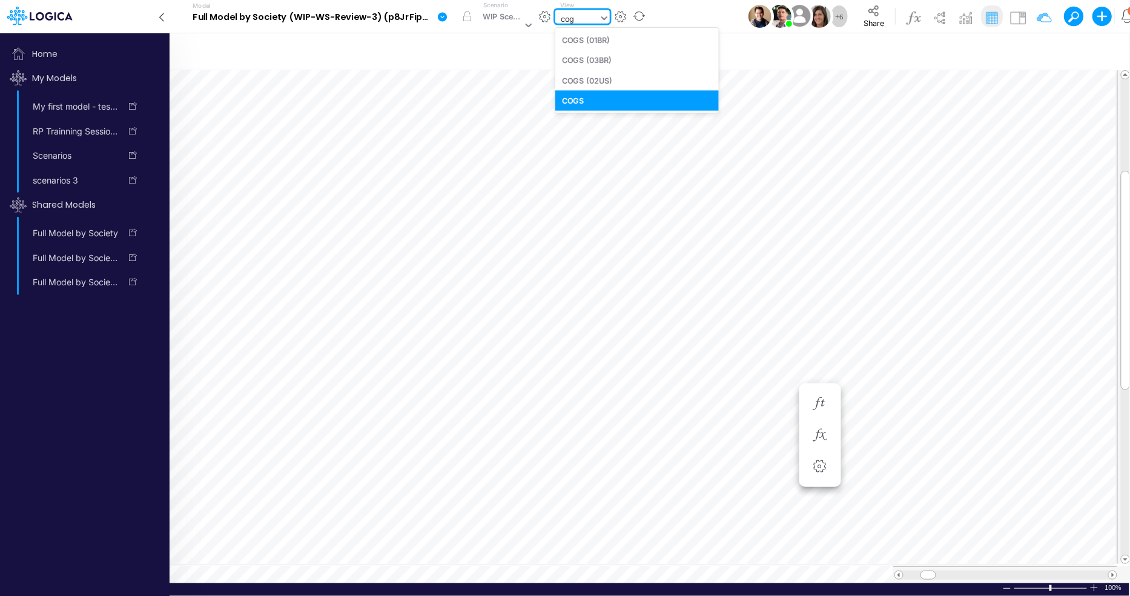
type input "cogs"
click at [570, 53] on div "COGS (03BR)" at bounding box center [636, 60] width 163 height 20
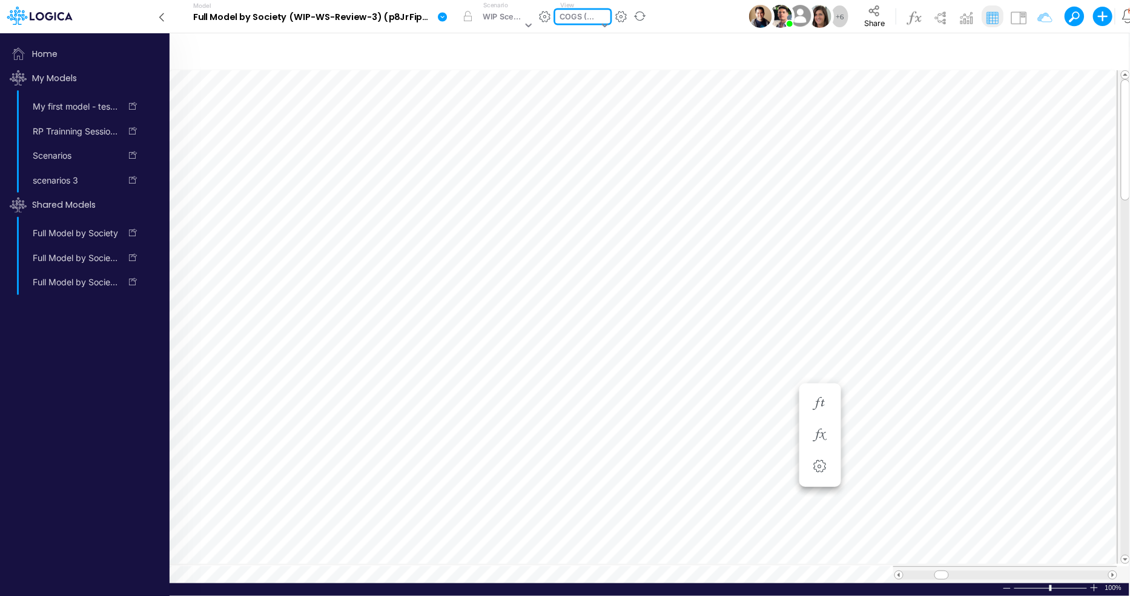
click at [159, 16] on icon at bounding box center [161, 17] width 13 height 21
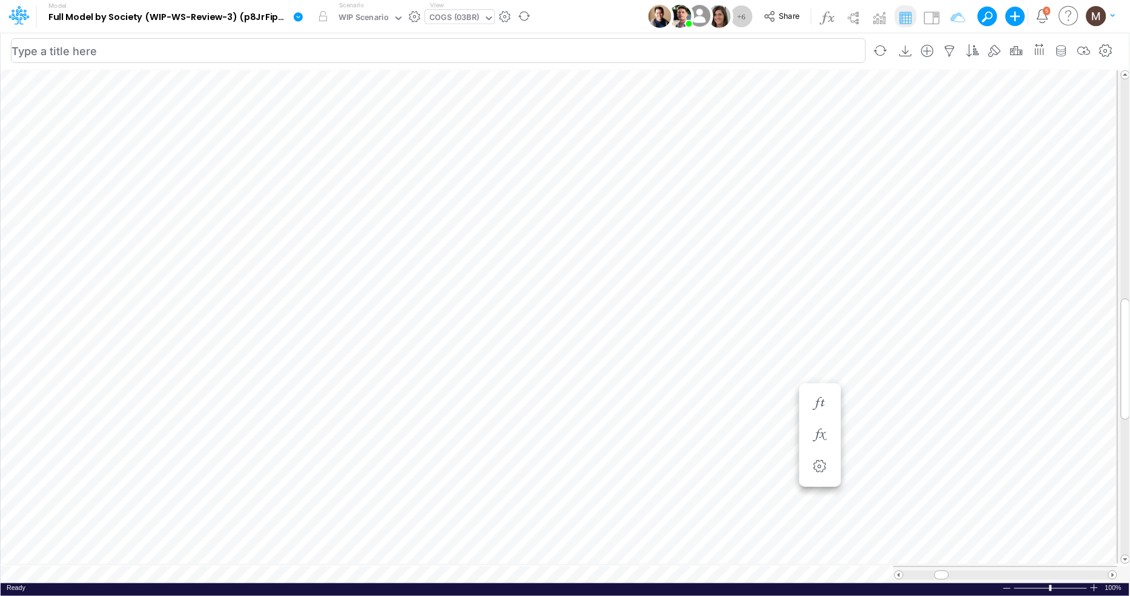
scroll to position [0, 1]
drag, startPoint x: 941, startPoint y: 569, endPoint x: 950, endPoint y: 567, distance: 9.3
click at [950, 571] on span at bounding box center [951, 575] width 8 height 8
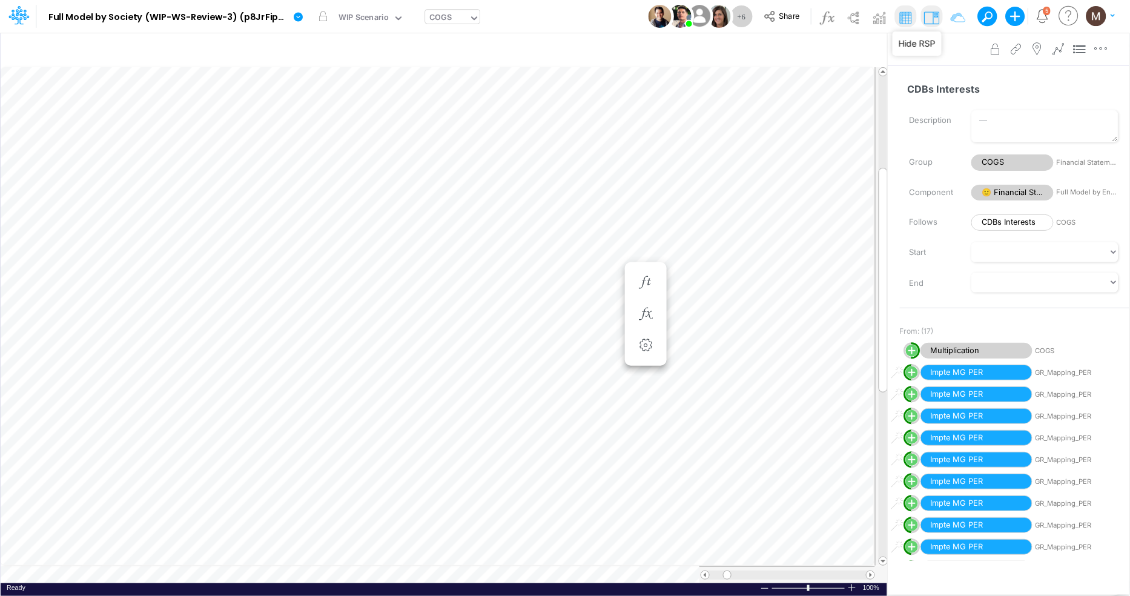
click at [927, 19] on img at bounding box center [931, 17] width 19 height 19
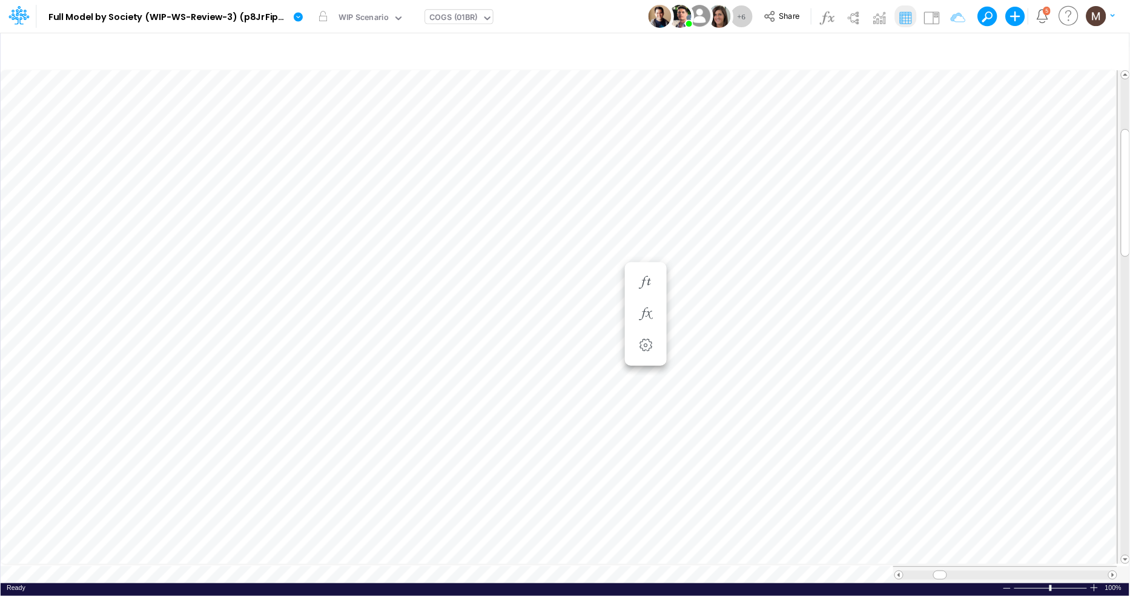
scroll to position [0, 1]
click at [851, 531] on button "button" at bounding box center [842, 532] width 22 height 24
click at [461, 314] on icon "button" at bounding box center [456, 314] width 18 height 13
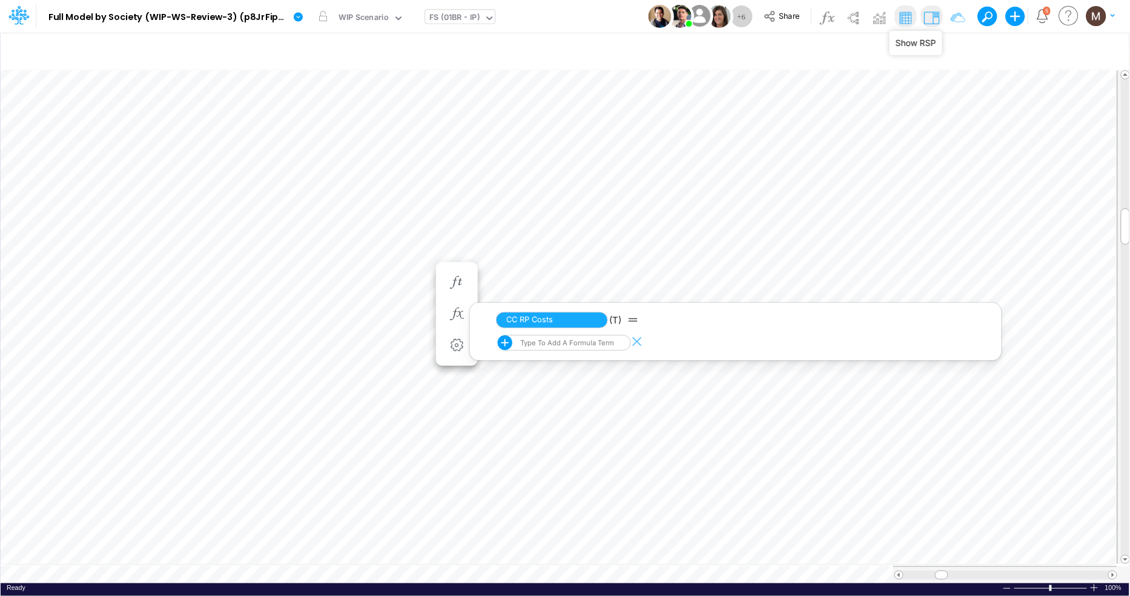
click at [940, 12] on img at bounding box center [931, 17] width 19 height 19
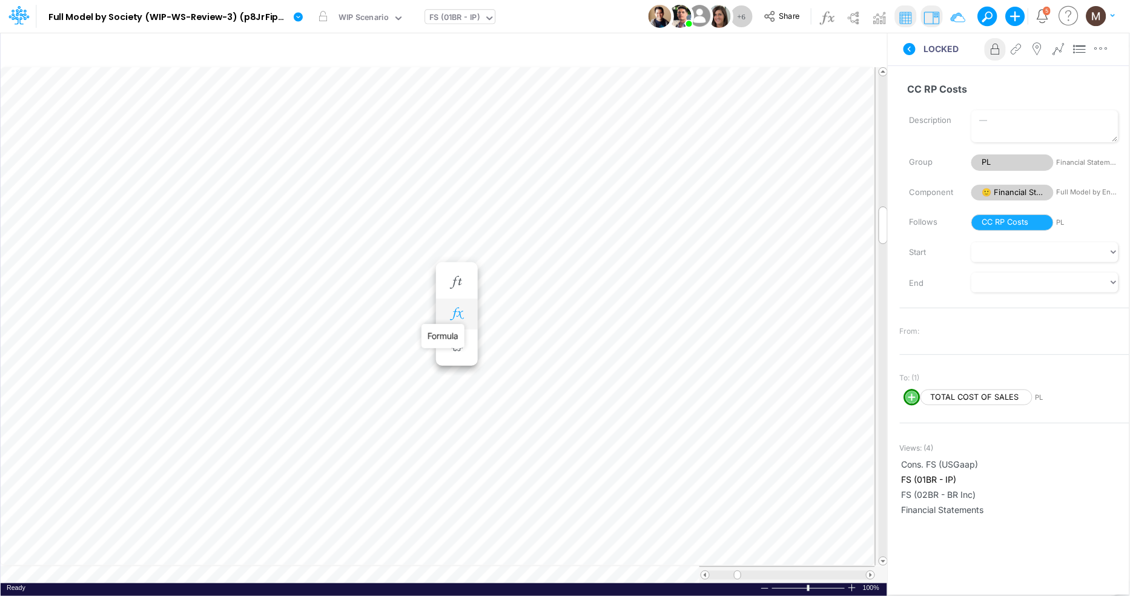
click at [450, 312] on icon "button" at bounding box center [456, 314] width 18 height 13
click at [538, 315] on span "CC RP Costs" at bounding box center [552, 320] width 112 height 16
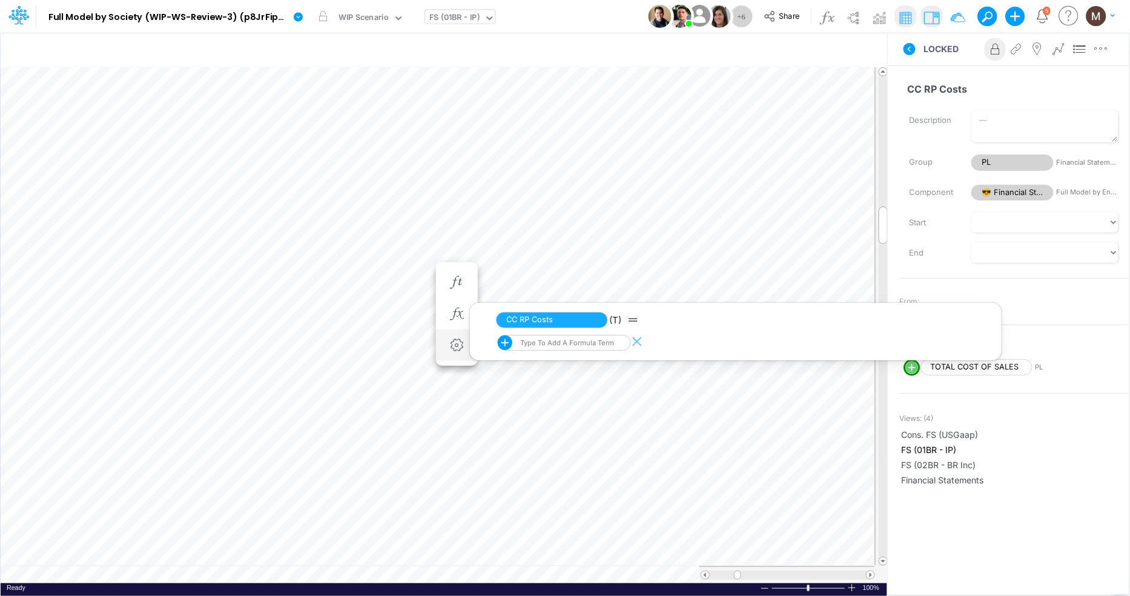
scroll to position [0, 1]
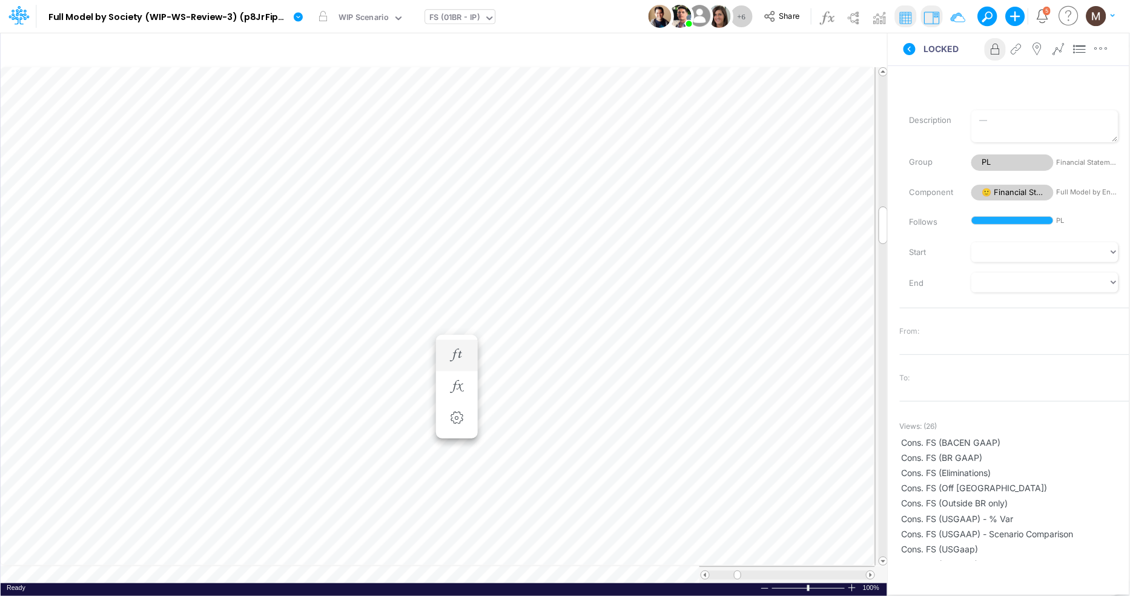
scroll to position [0, 1]
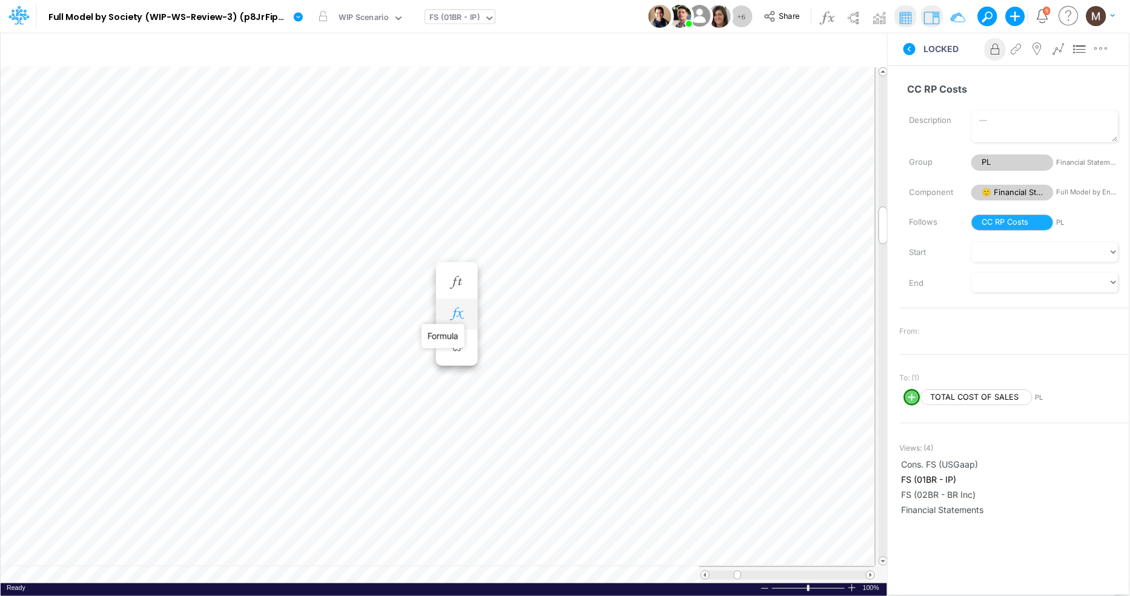
click at [452, 309] on icon "button" at bounding box center [456, 314] width 18 height 13
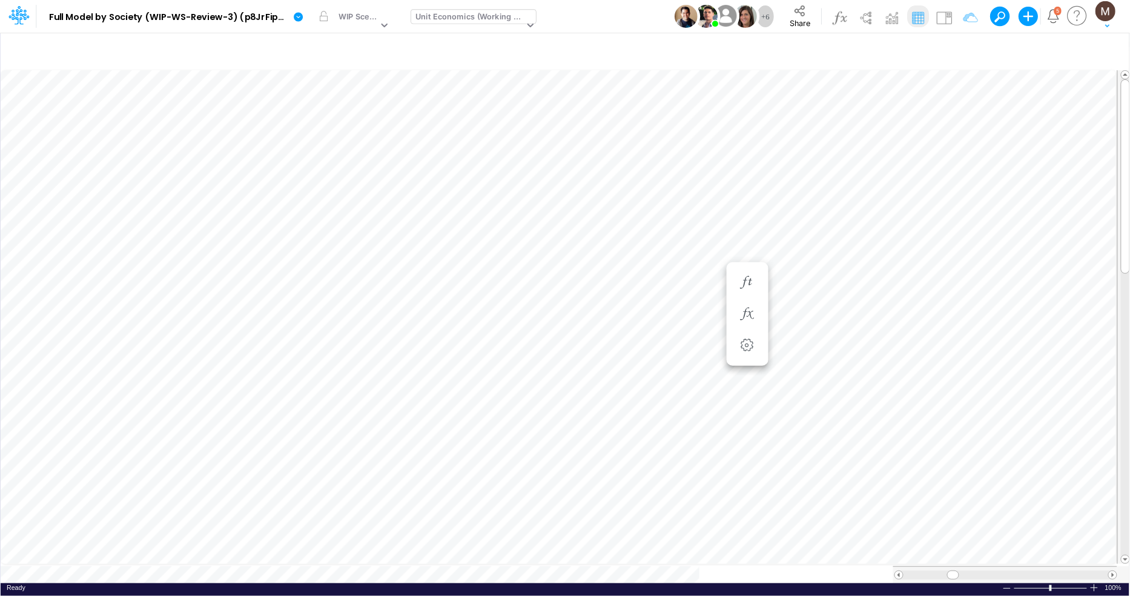
scroll to position [0, 1]
click at [951, 54] on icon "button" at bounding box center [950, 51] width 18 height 13
select select "tableSearchOR"
click at [932, 169] on button "button" at bounding box center [935, 167] width 24 height 16
click at [609, 100] on button "Apply" at bounding box center [603, 103] width 32 height 18
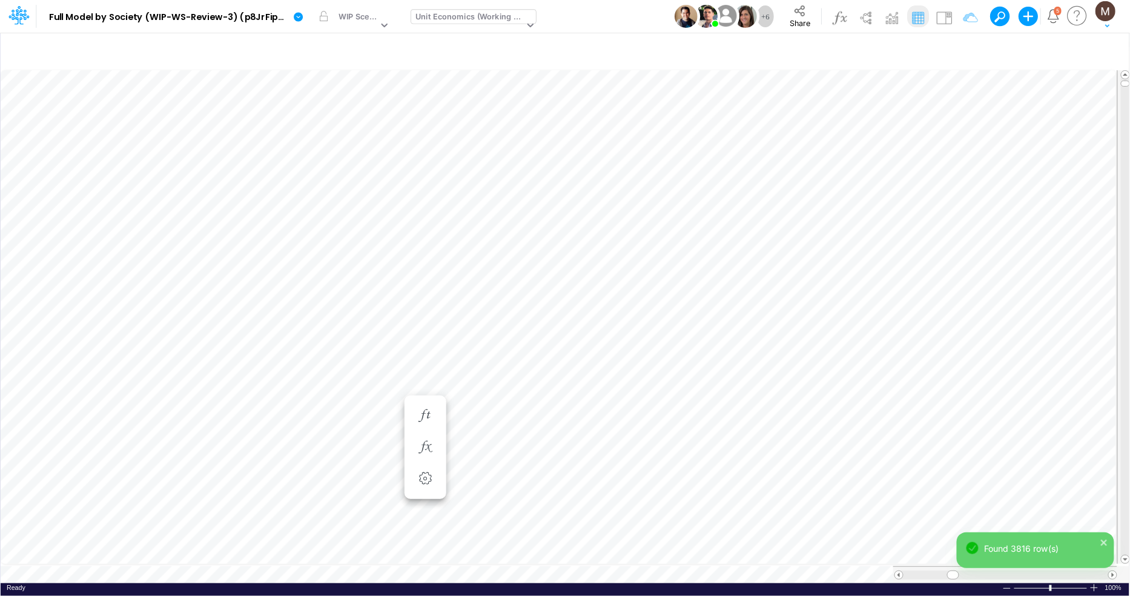
scroll to position [0, 1]
click at [423, 302] on icon "button" at bounding box center [425, 302] width 18 height 13
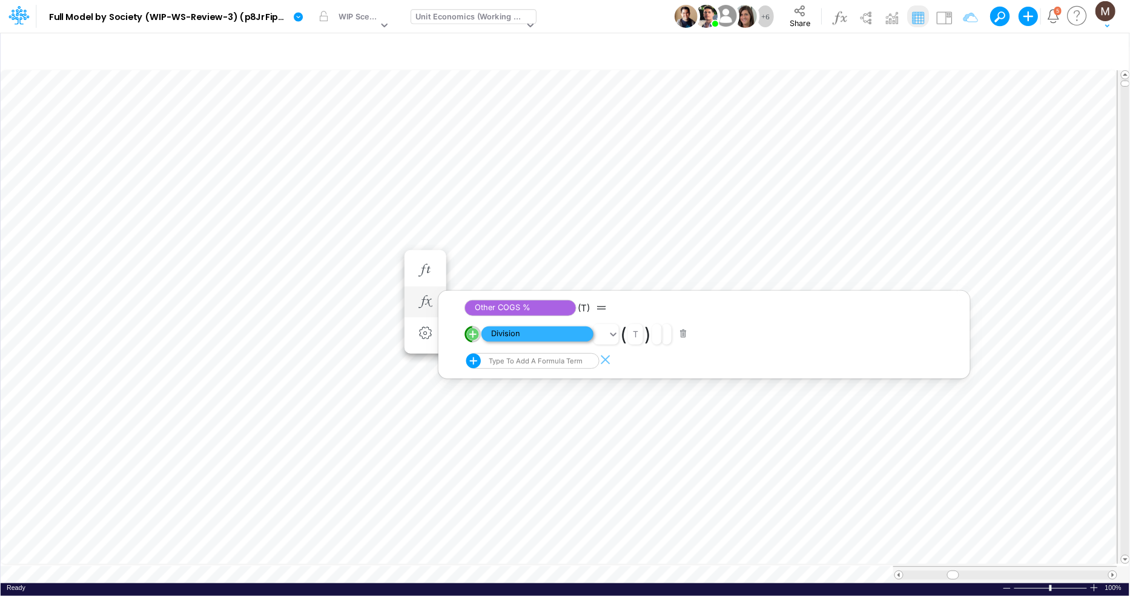
click at [504, 332] on span "Division" at bounding box center [537, 333] width 112 height 15
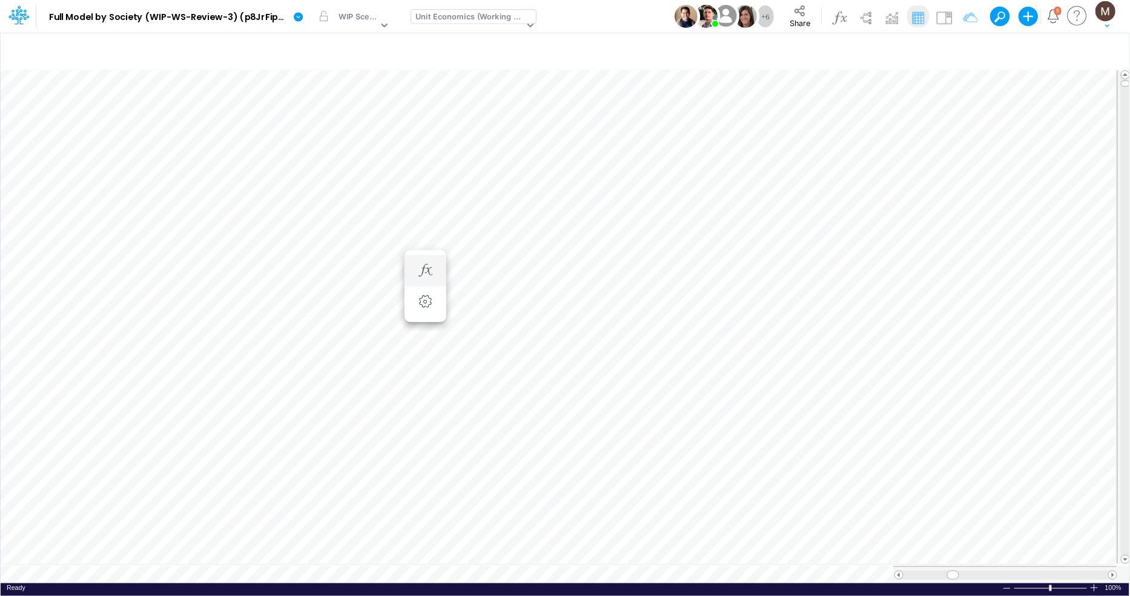
scroll to position [0, 1]
click at [424, 363] on icon "button" at bounding box center [425, 362] width 18 height 13
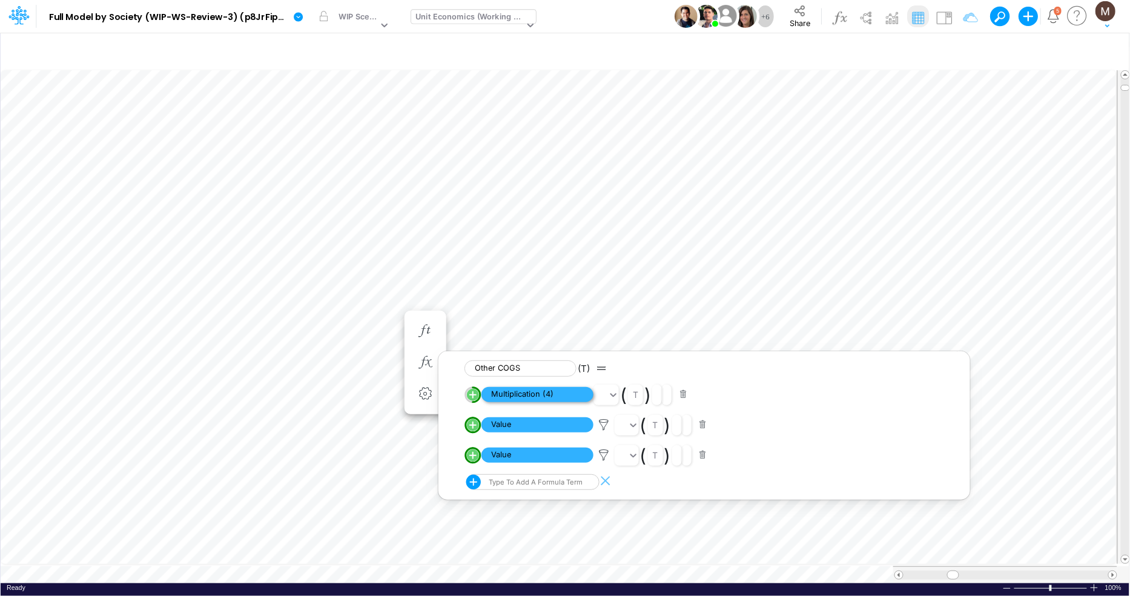
click at [503, 390] on span "Multiplication (4)" at bounding box center [537, 394] width 112 height 15
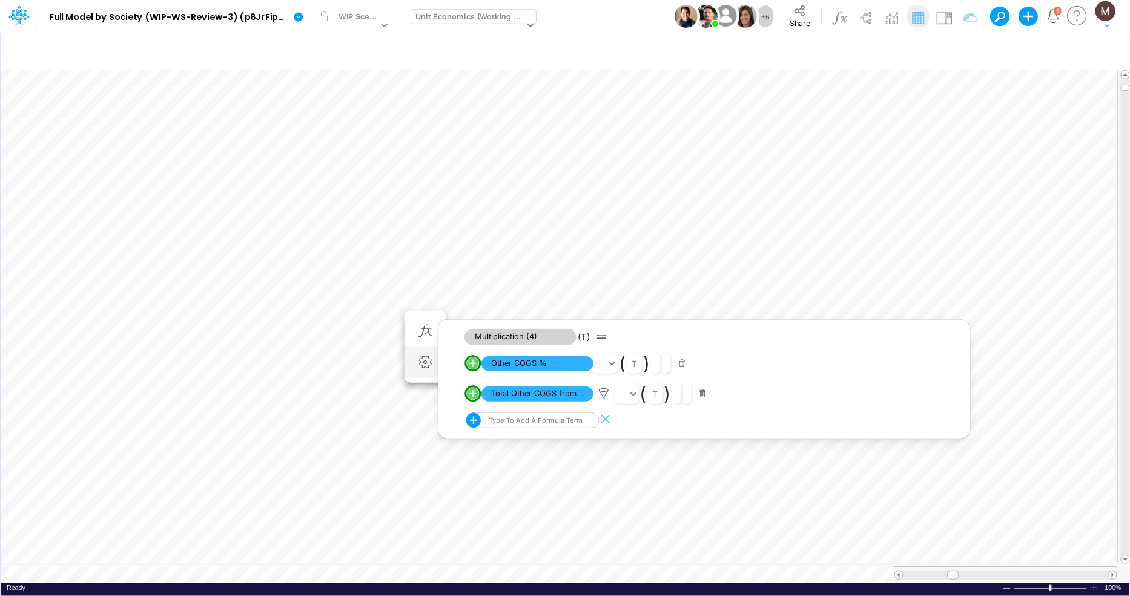
scroll to position [0, 1]
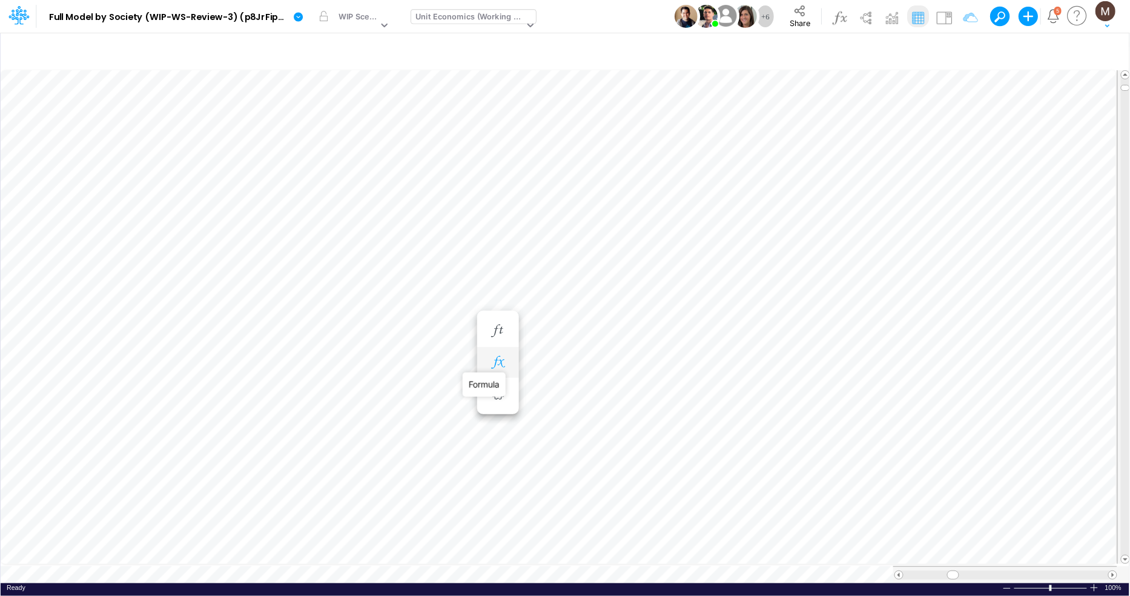
click at [497, 357] on icon "button" at bounding box center [498, 362] width 18 height 13
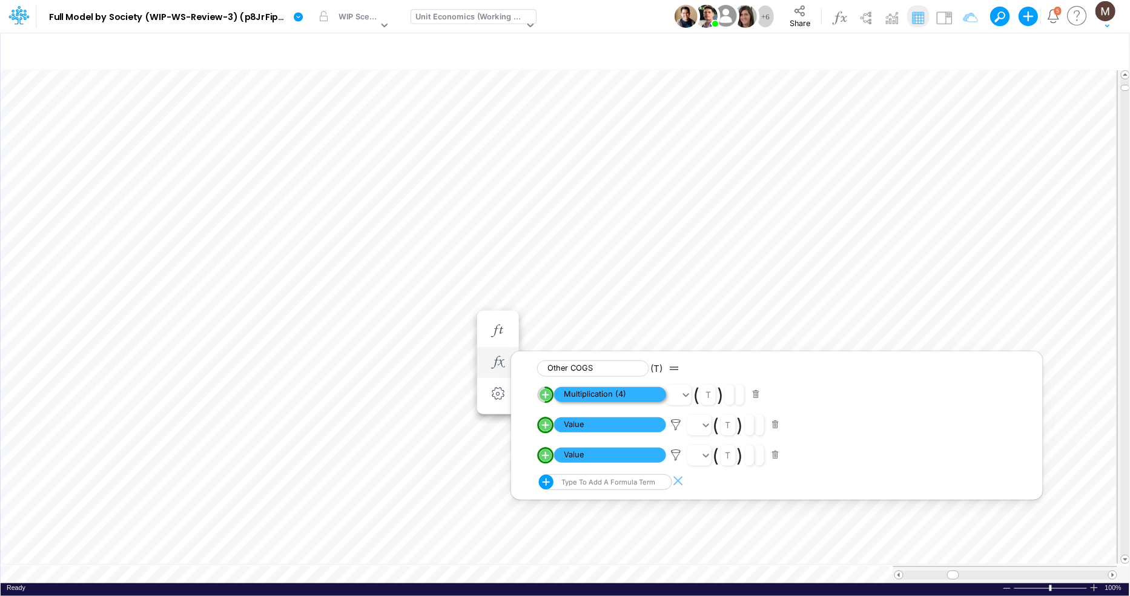
click at [643, 392] on span "Multiplication (4)" at bounding box center [610, 394] width 112 height 15
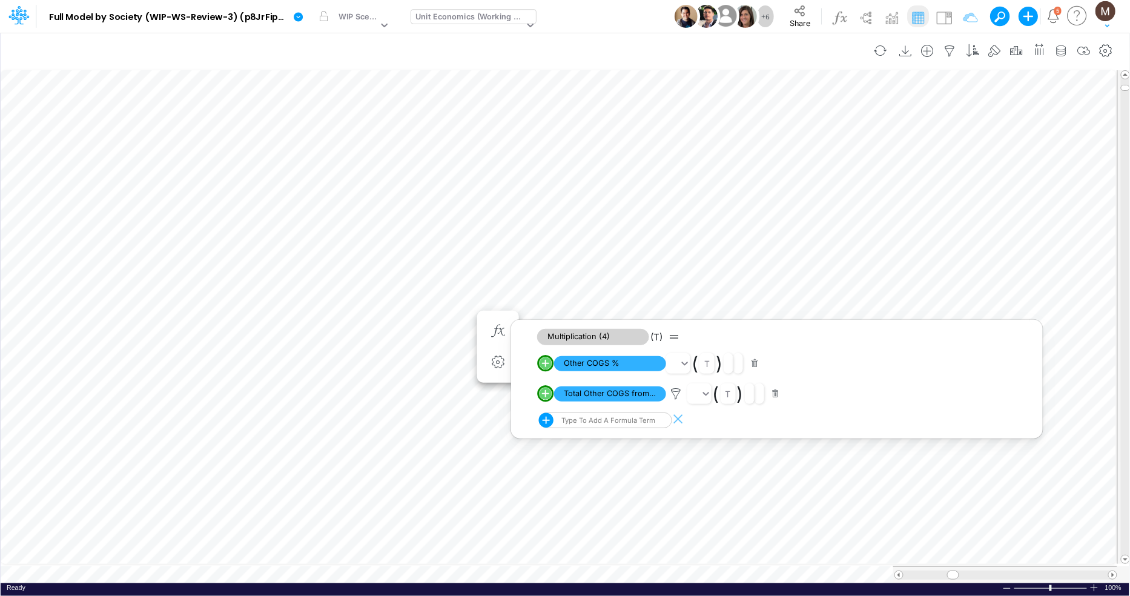
scroll to position [0, 1]
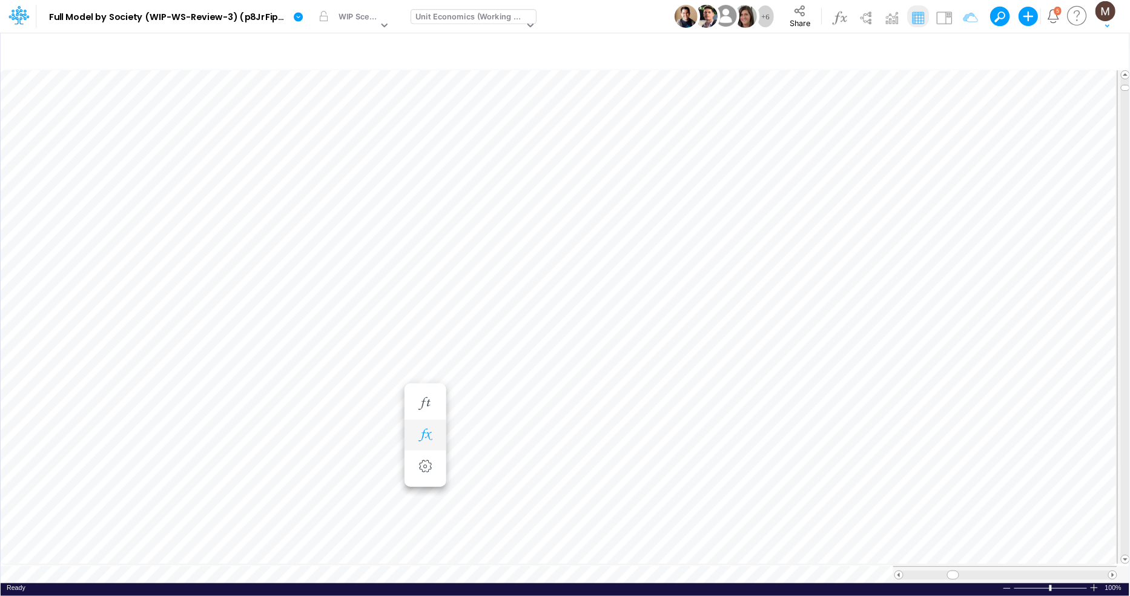
click at [425, 440] on icon "button" at bounding box center [425, 435] width 18 height 13
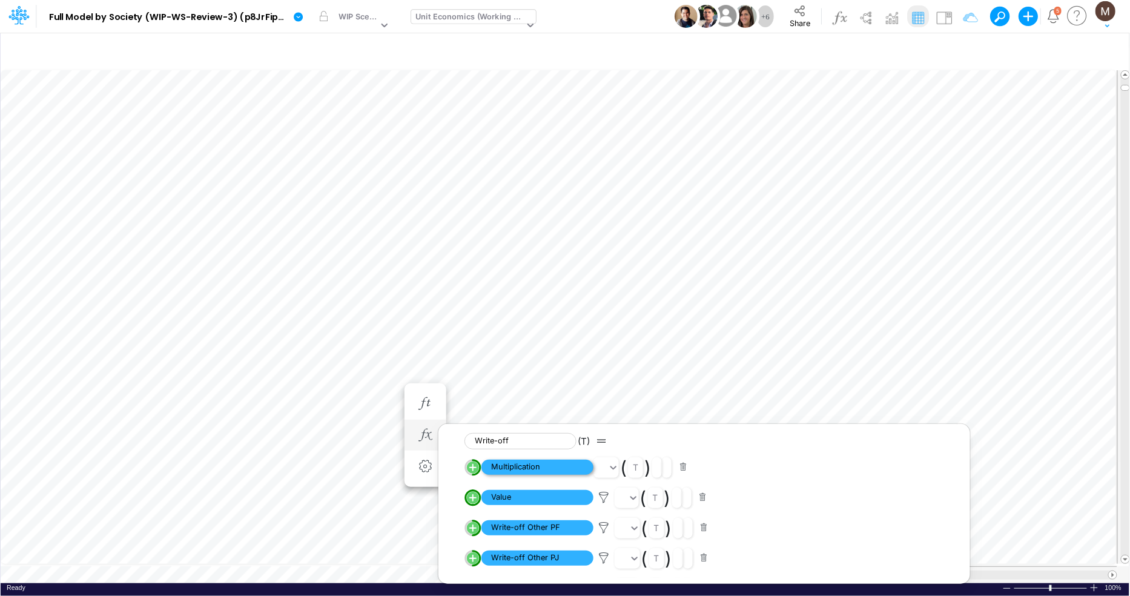
click at [500, 468] on span "Multiplication" at bounding box center [537, 467] width 112 height 15
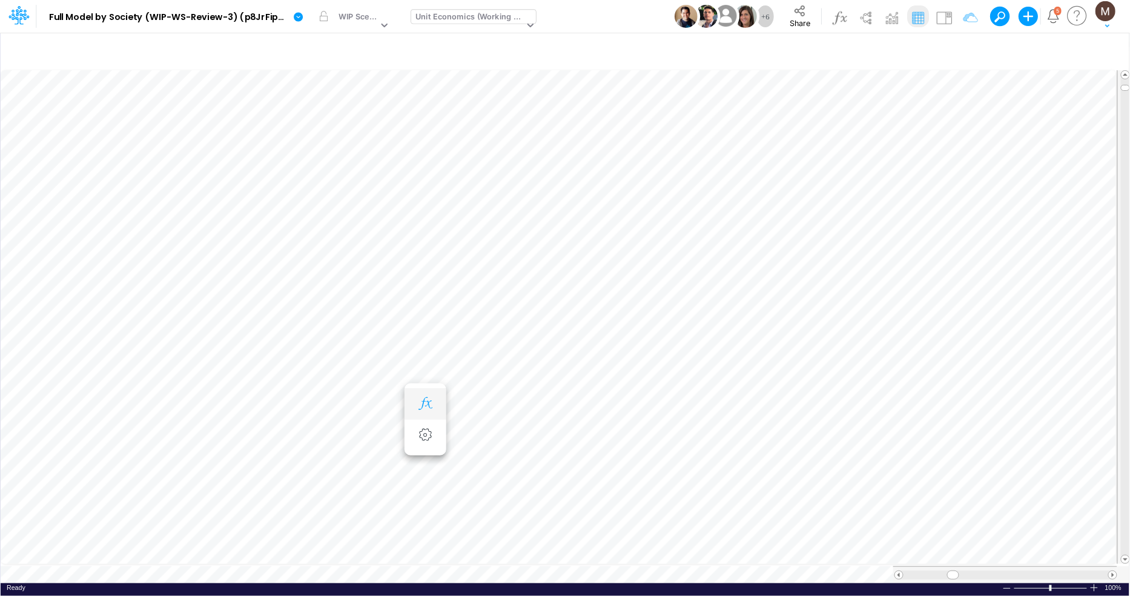
scroll to position [0, 1]
click at [428, 432] on icon "button" at bounding box center [425, 435] width 18 height 13
select select "sum"
select select "Number"
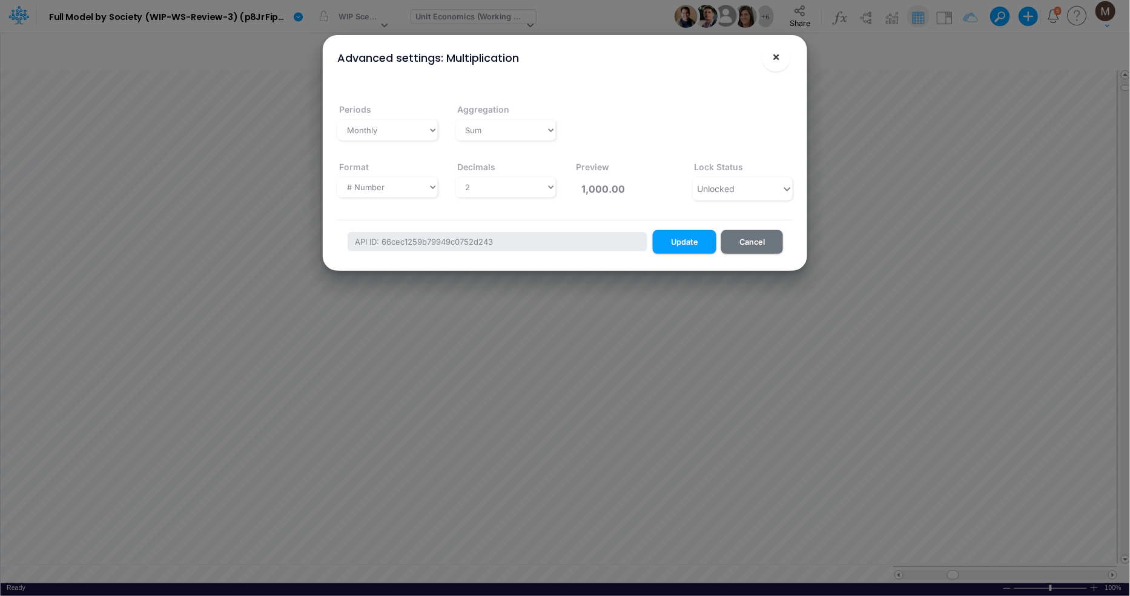
click at [783, 59] on button "×" at bounding box center [776, 56] width 29 height 29
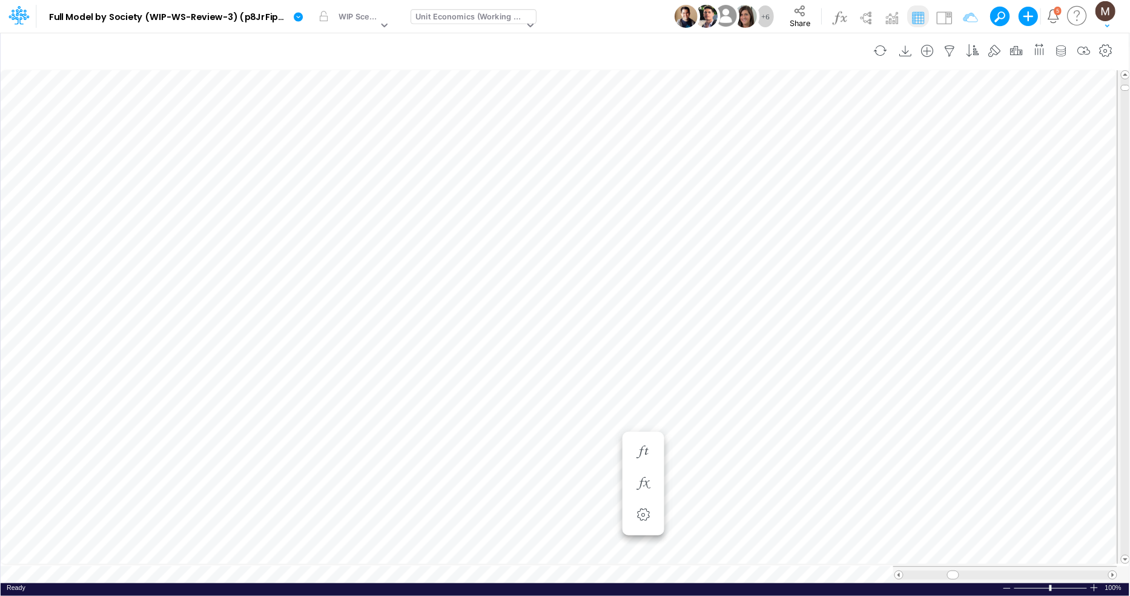
scroll to position [0, 1]
click at [429, 433] on icon "button" at bounding box center [425, 435] width 18 height 13
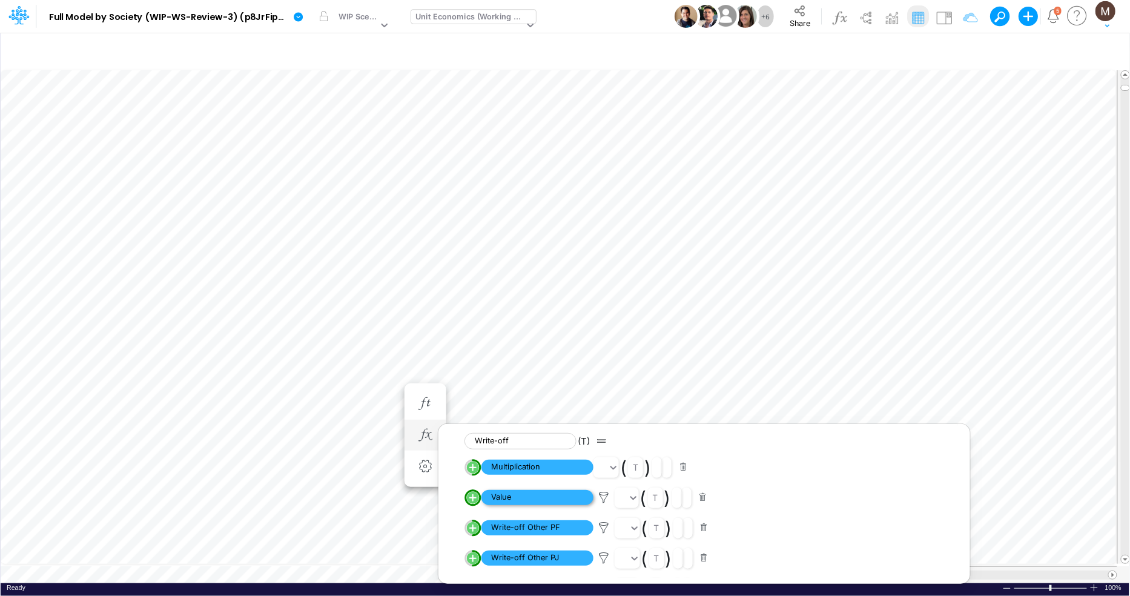
click at [549, 498] on span "Value" at bounding box center [537, 497] width 112 height 15
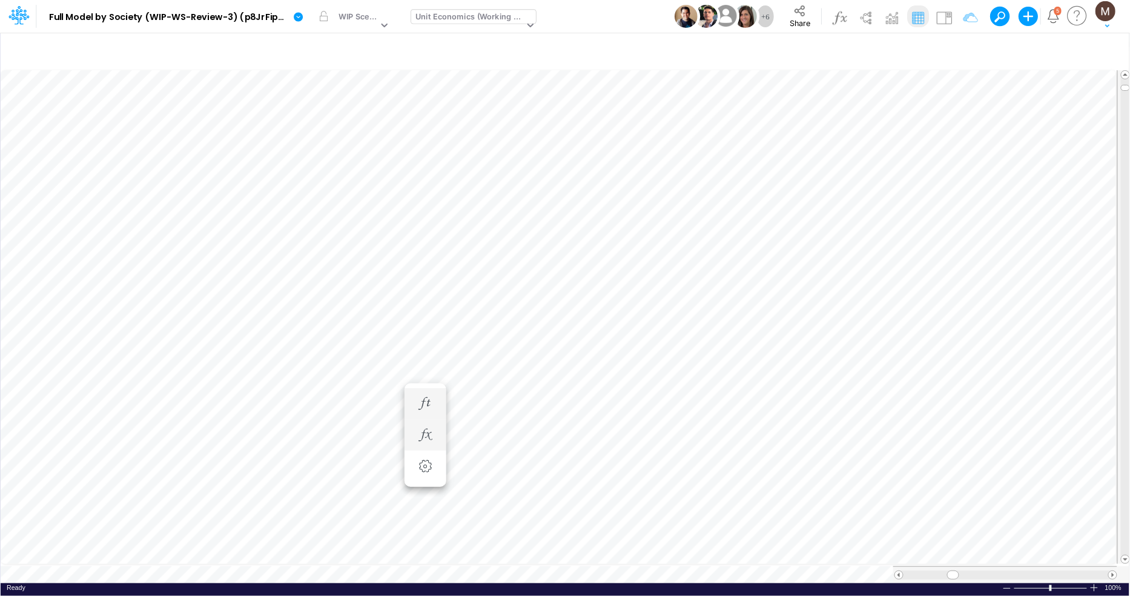
scroll to position [0, 1]
click at [428, 438] on icon "button" at bounding box center [425, 435] width 18 height 13
click at [429, 440] on icon "button" at bounding box center [425, 435] width 18 height 13
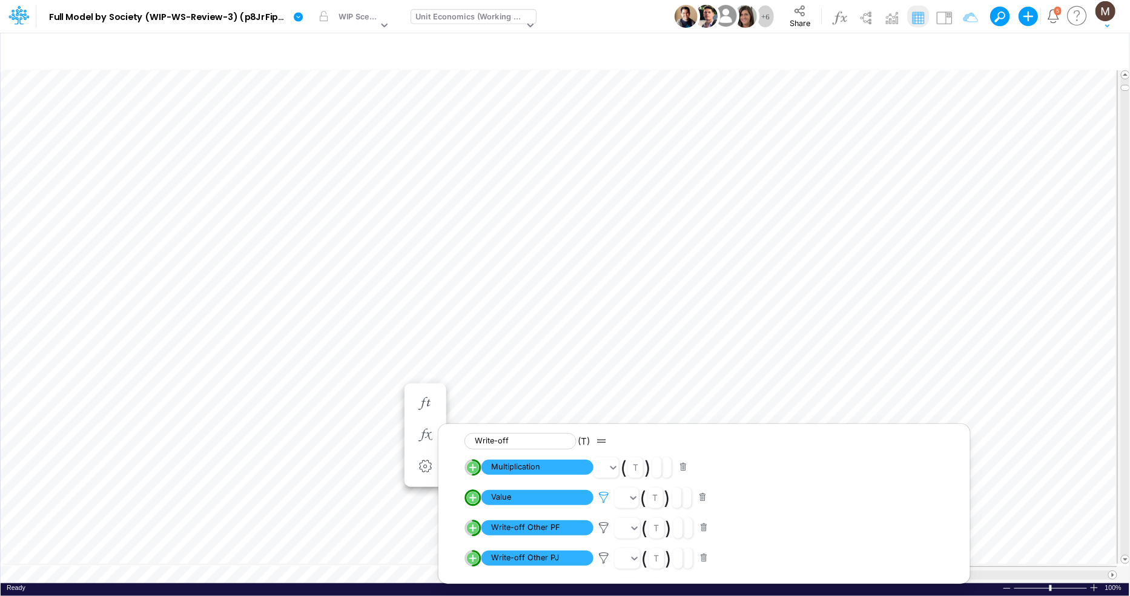
click at [606, 497] on icon at bounding box center [604, 497] width 18 height 13
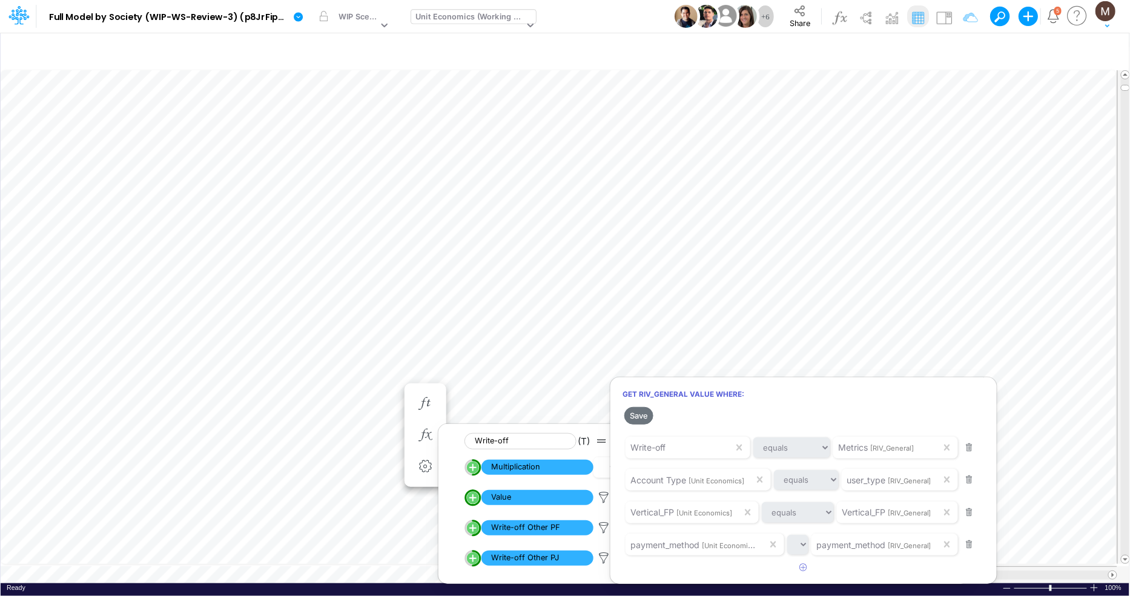
click at [494, 334] on div at bounding box center [565, 301] width 1130 height 590
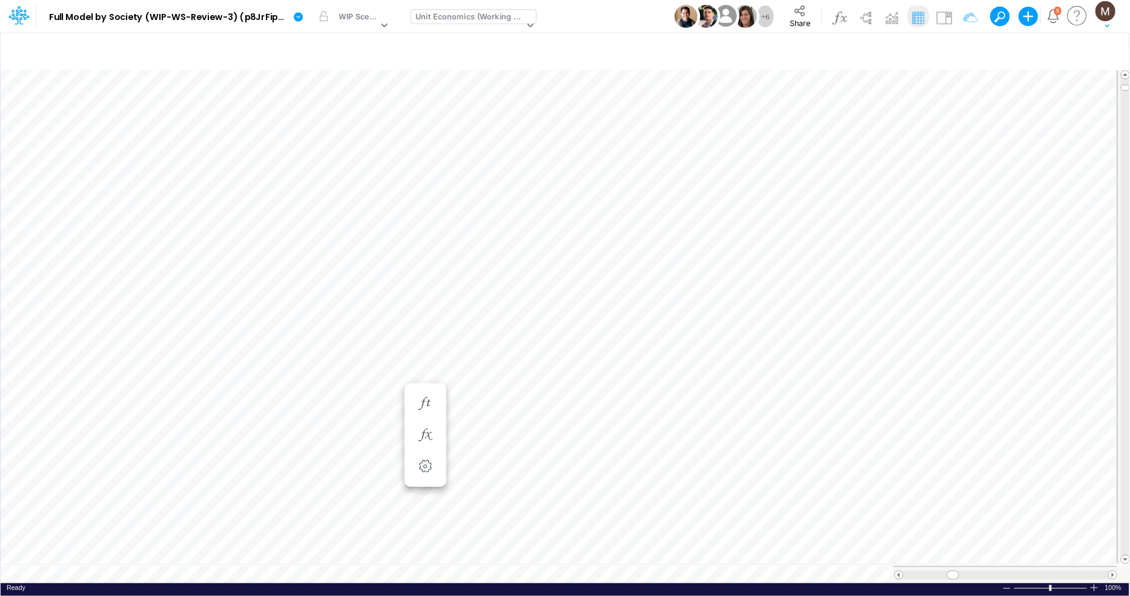
scroll to position [0, 1]
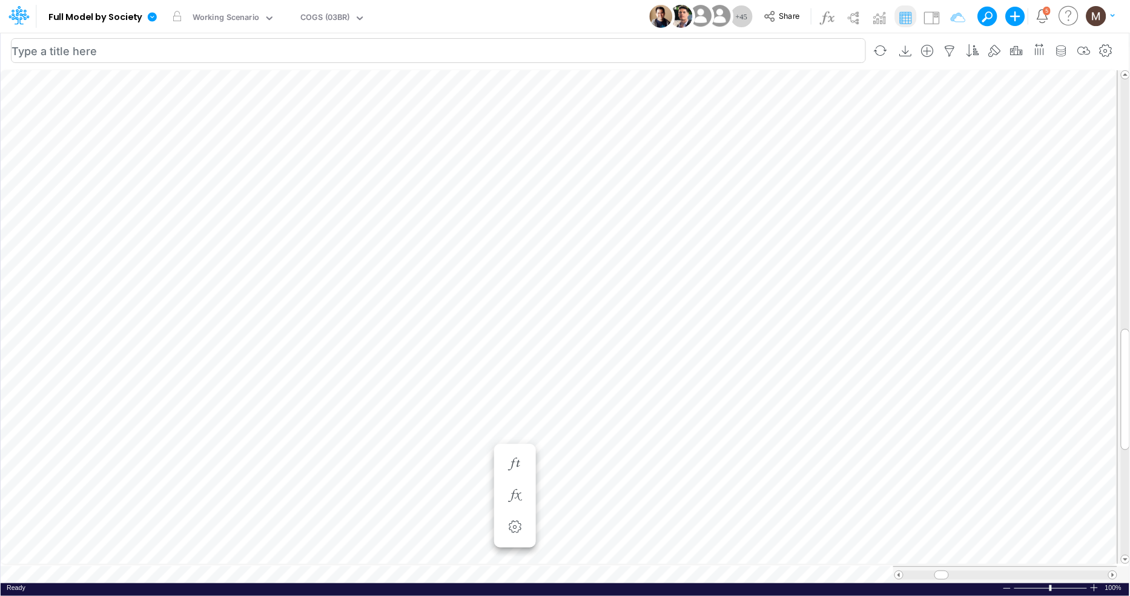
scroll to position [0, 1]
click at [322, 12] on div "COGS (03BR)" at bounding box center [325, 19] width 50 height 14
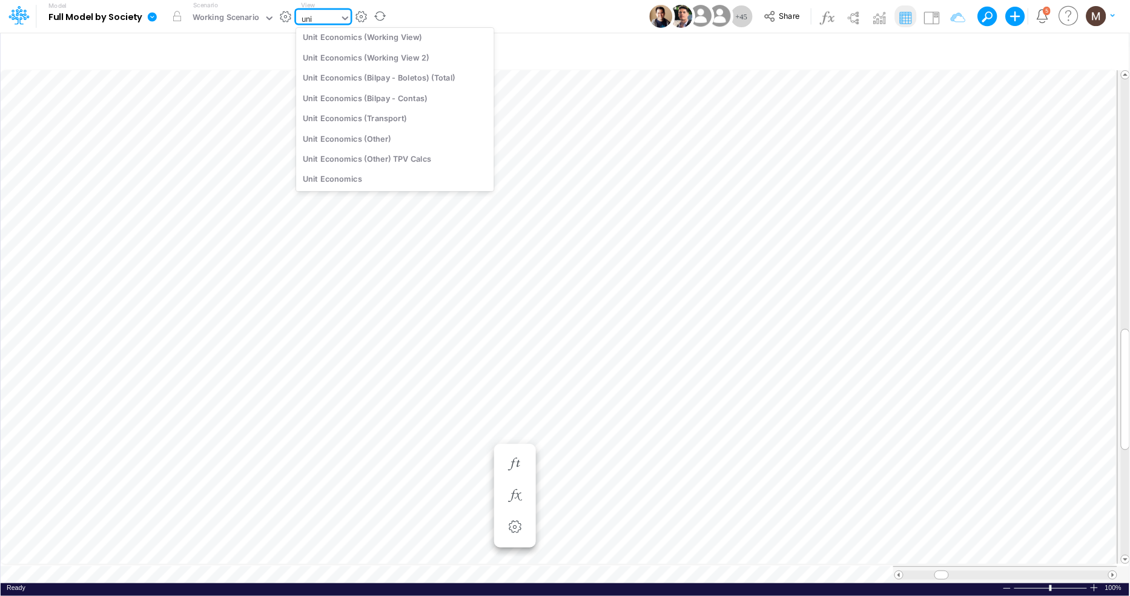
scroll to position [92, 0]
type input "unit econ"
click at [335, 142] on div "Unit Economics (Other)" at bounding box center [395, 139] width 198 height 20
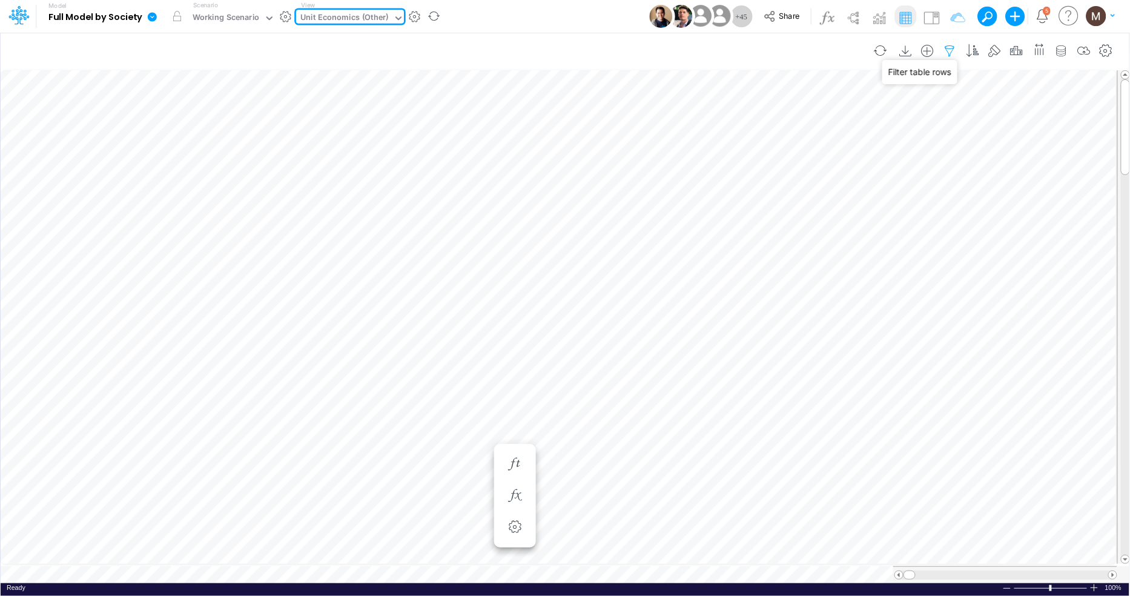
click at [951, 50] on icon "button" at bounding box center [950, 51] width 18 height 13
select select "contains"
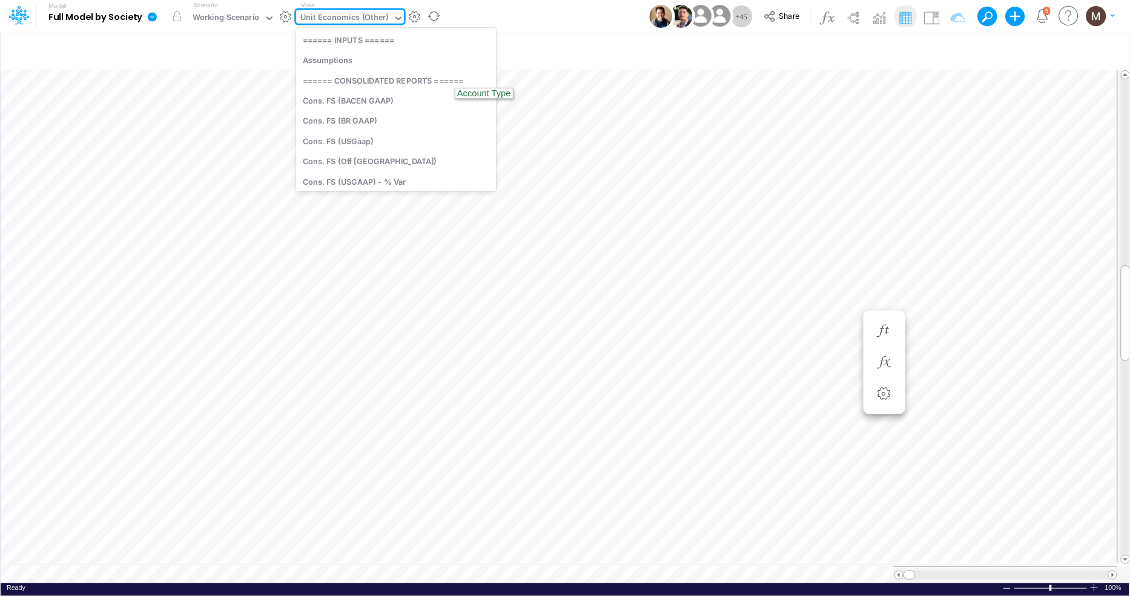
click at [376, 21] on div "Unit Economics (Other)" at bounding box center [344, 19] width 88 height 14
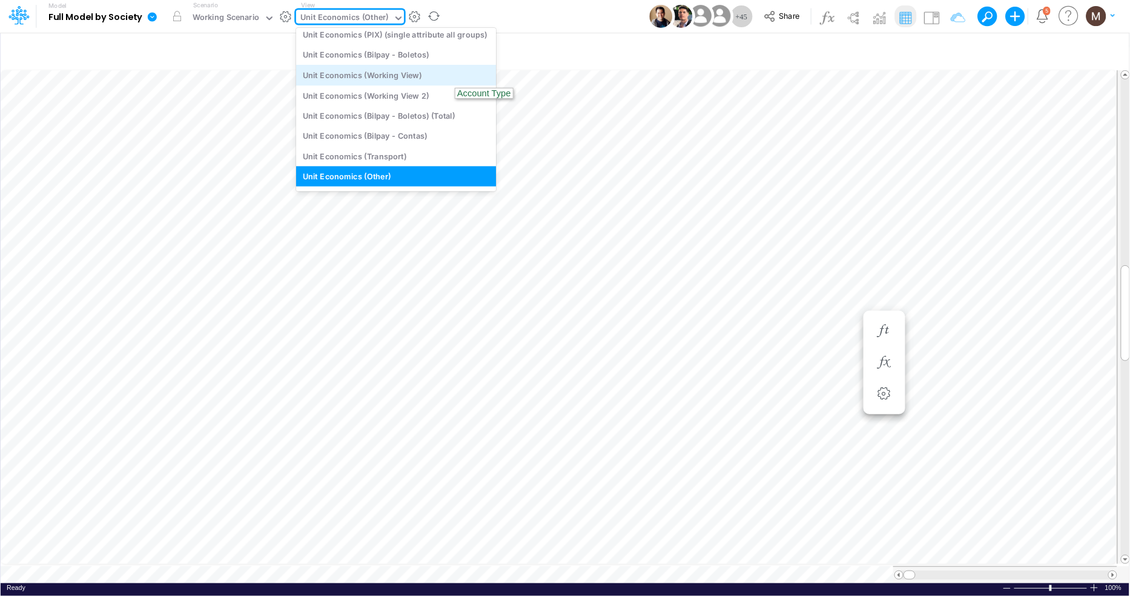
click at [368, 76] on div "Unit Economics (Working View)" at bounding box center [396, 75] width 200 height 20
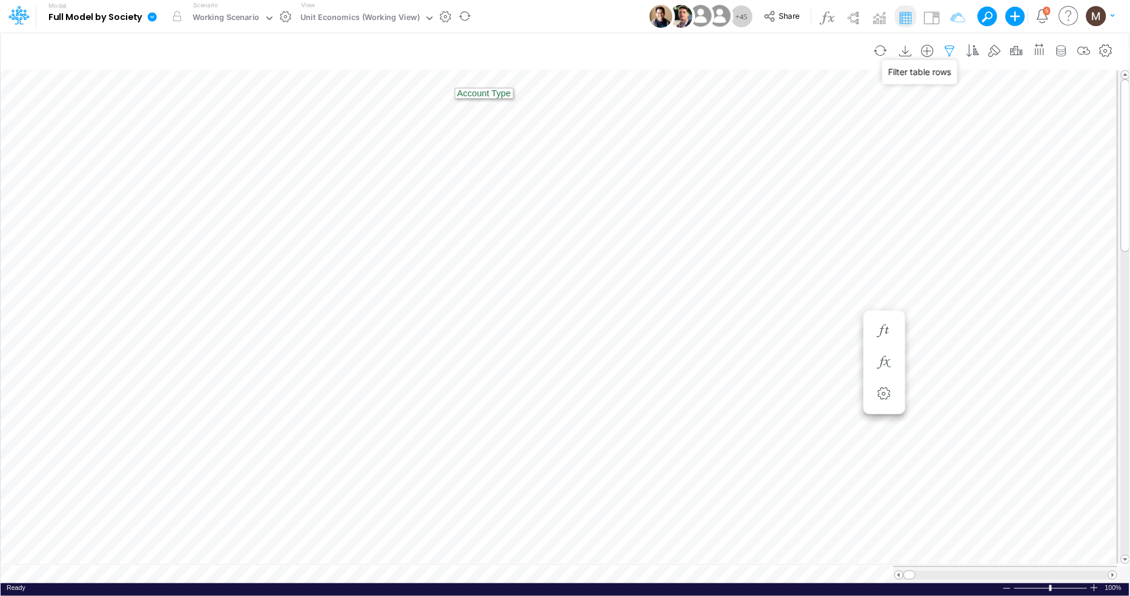
click at [953, 53] on icon "button" at bounding box center [950, 51] width 18 height 13
select select "contains"
select select "tableSearchOR"
select select "contains"
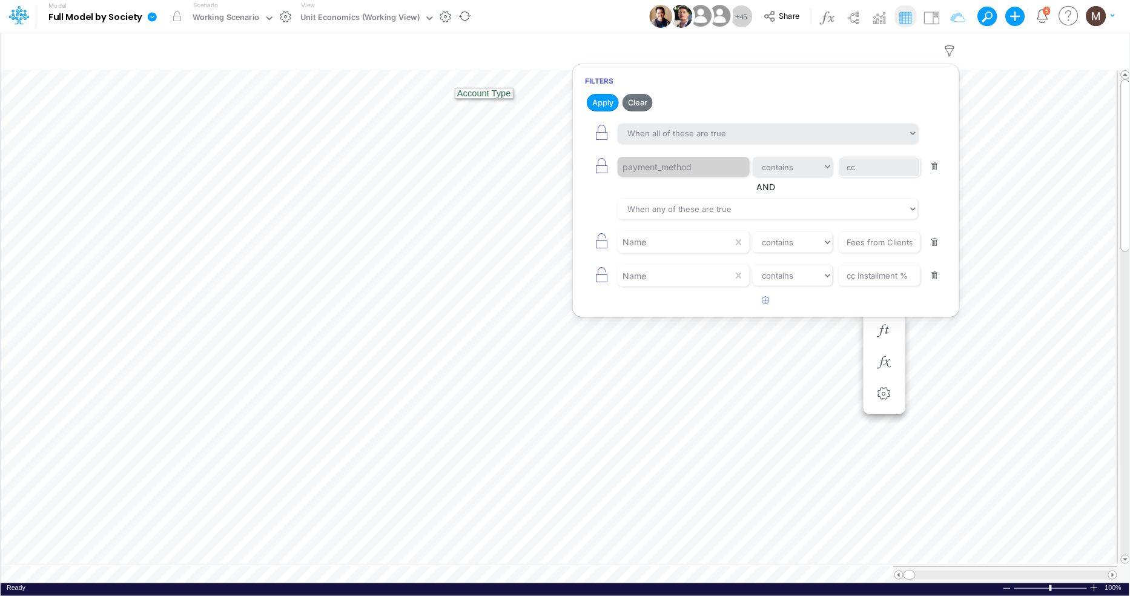
click at [936, 166] on button "button" at bounding box center [935, 167] width 24 height 16
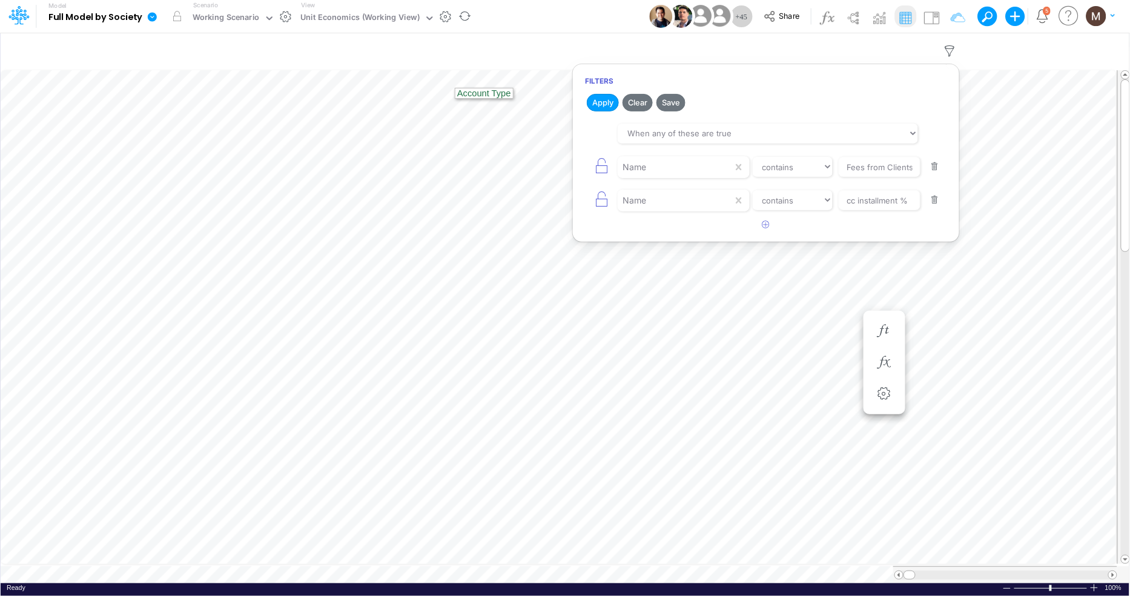
click at [936, 167] on button "button" at bounding box center [935, 167] width 24 height 16
type input "cc installment %"
click at [936, 167] on button "button" at bounding box center [935, 167] width 24 height 16
click at [598, 104] on button "Apply" at bounding box center [603, 103] width 32 height 18
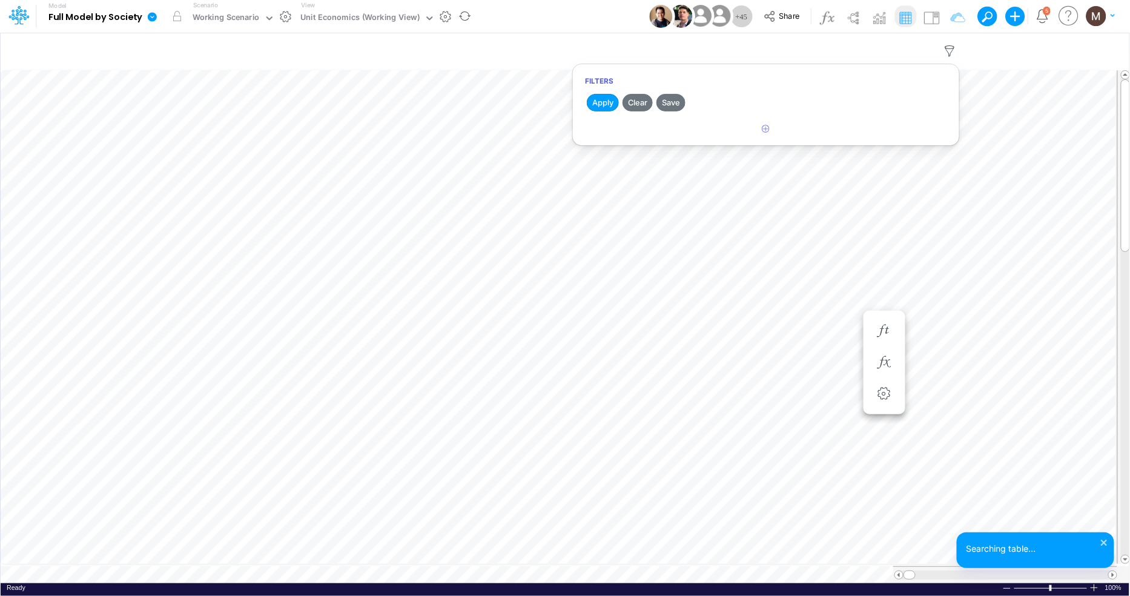
scroll to position [0, 1]
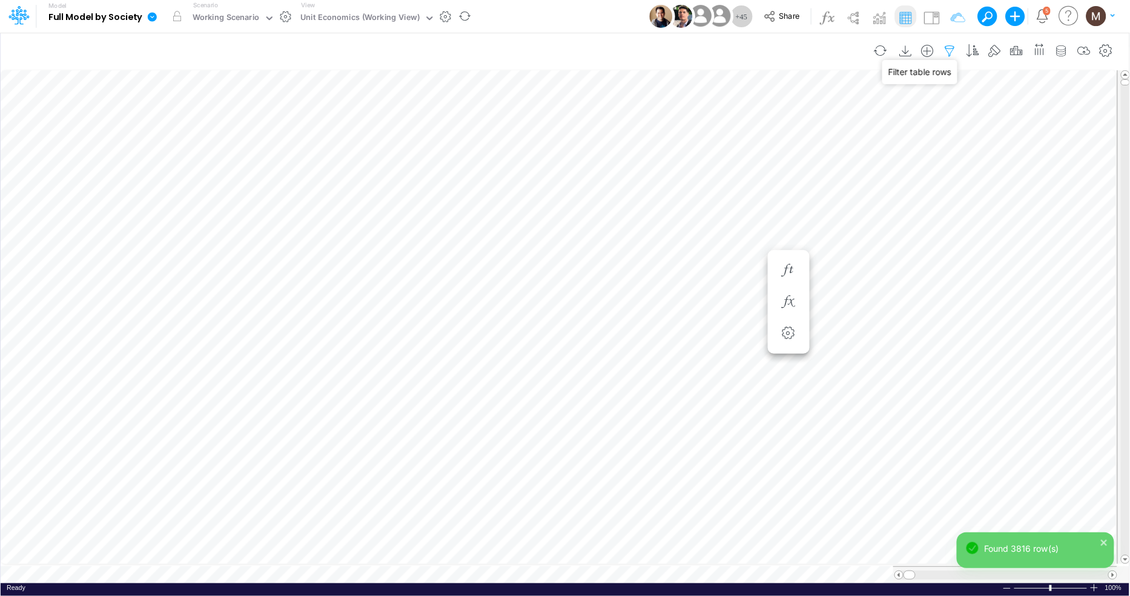
click at [952, 46] on icon "button" at bounding box center [950, 51] width 18 height 13
click at [768, 131] on icon "button" at bounding box center [766, 129] width 8 height 8
select select "tableSearchOR"
click at [698, 172] on div at bounding box center [675, 167] width 115 height 21
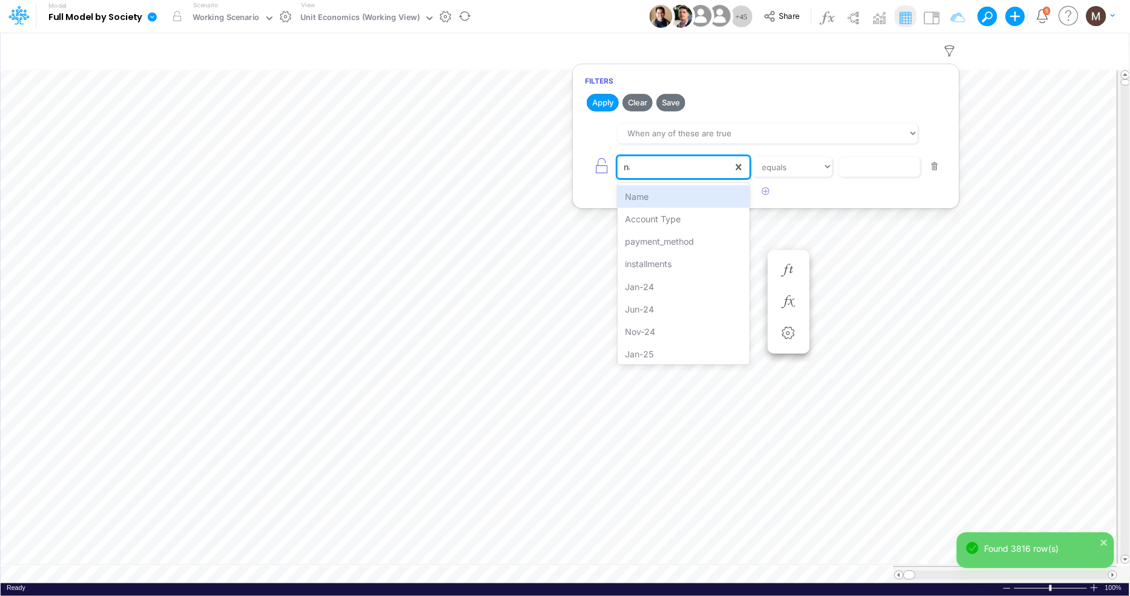
type input "name"
click at [699, 205] on div "Name" at bounding box center [683, 196] width 131 height 22
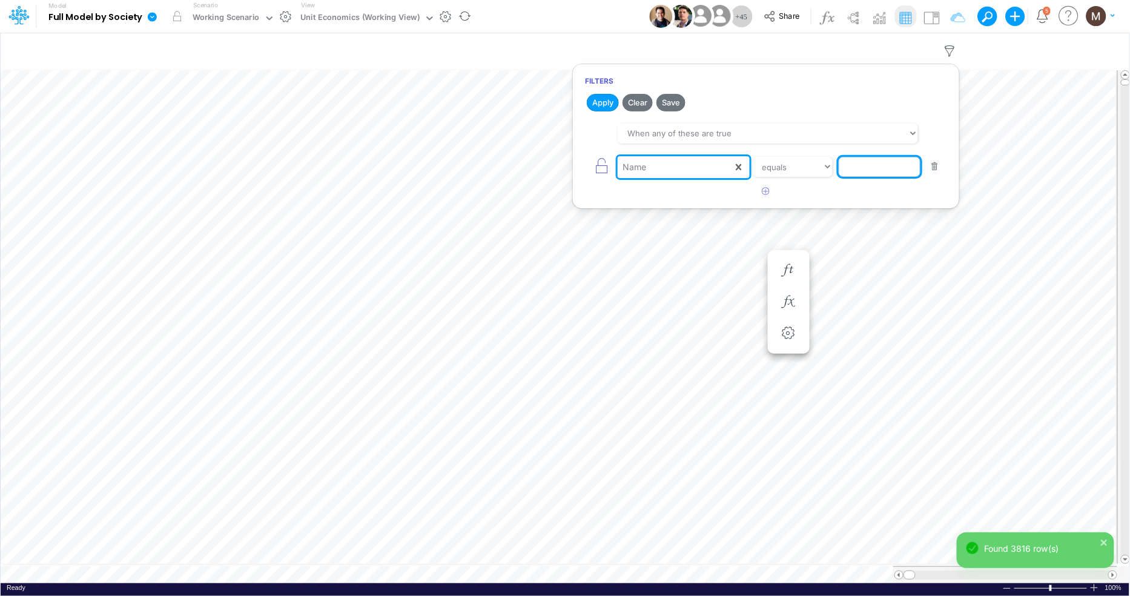
click at [853, 166] on input "text" at bounding box center [880, 167] width 82 height 21
type input "tpv"
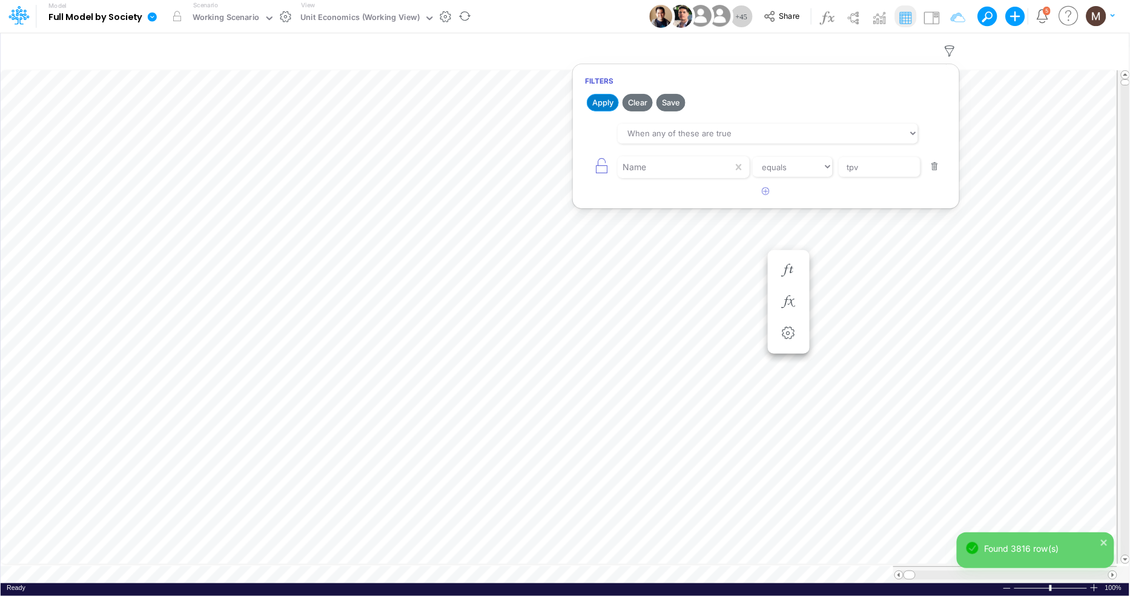
click at [609, 103] on button "Apply" at bounding box center [603, 103] width 32 height 18
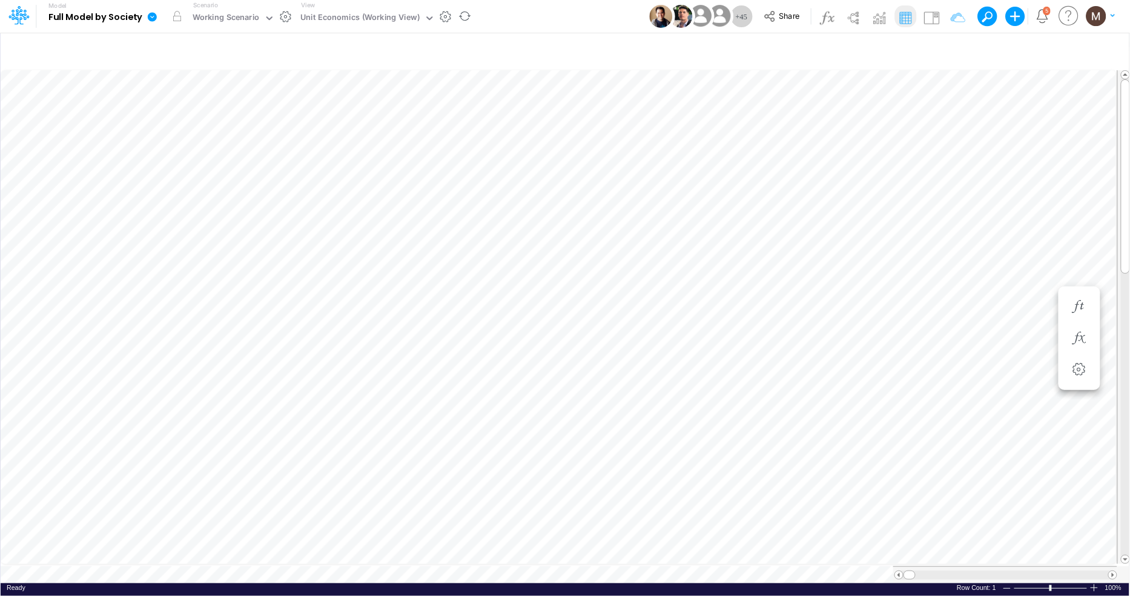
scroll to position [0, 1]
click at [1041, 52] on icon "button" at bounding box center [1039, 49] width 13 height 18
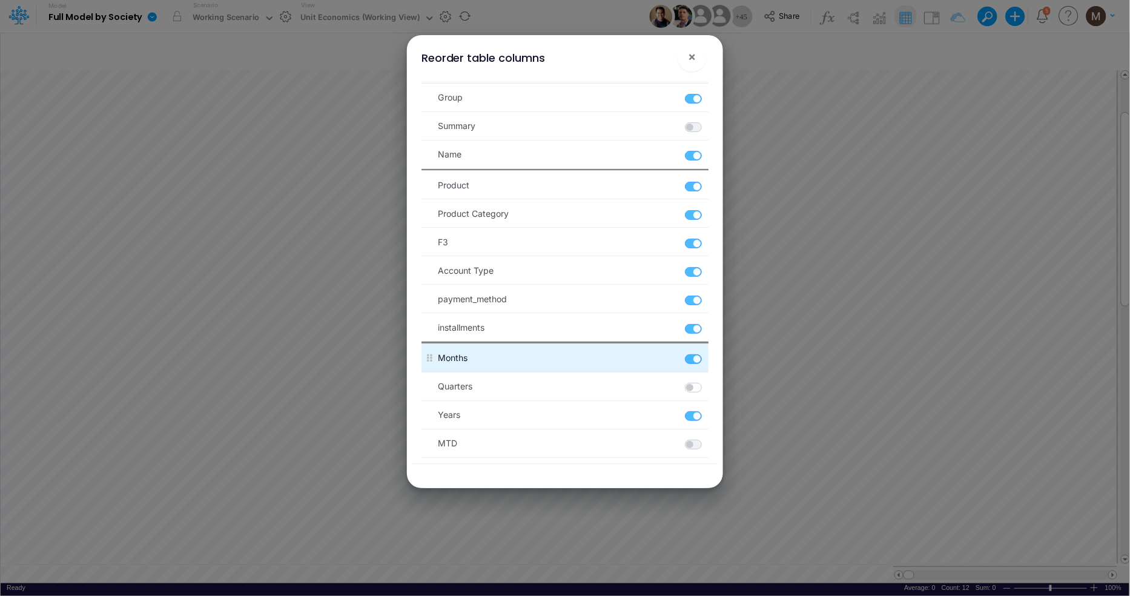
scroll to position [5, 0]
click at [692, 56] on span "×" at bounding box center [693, 56] width 8 height 15
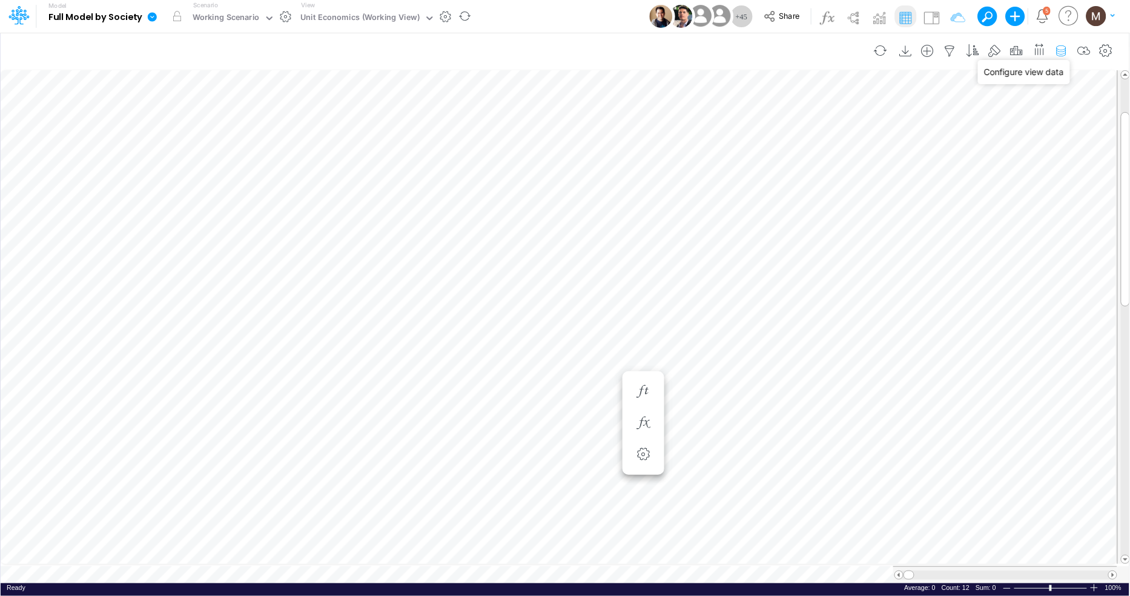
click at [1060, 49] on icon "button" at bounding box center [1061, 51] width 18 height 13
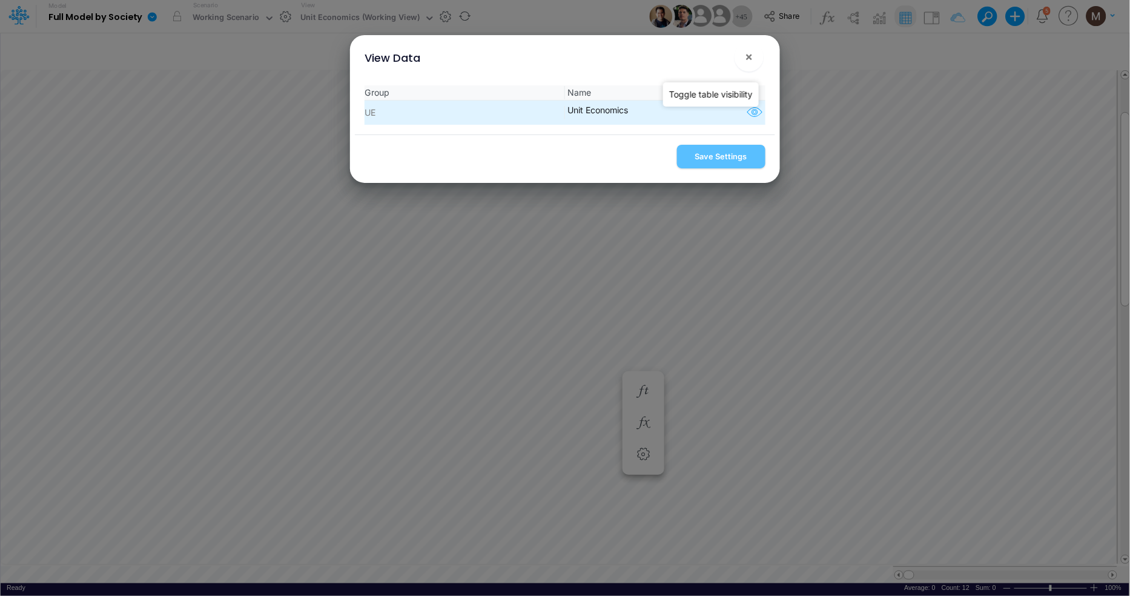
click at [751, 115] on icon "button" at bounding box center [754, 113] width 18 height 16
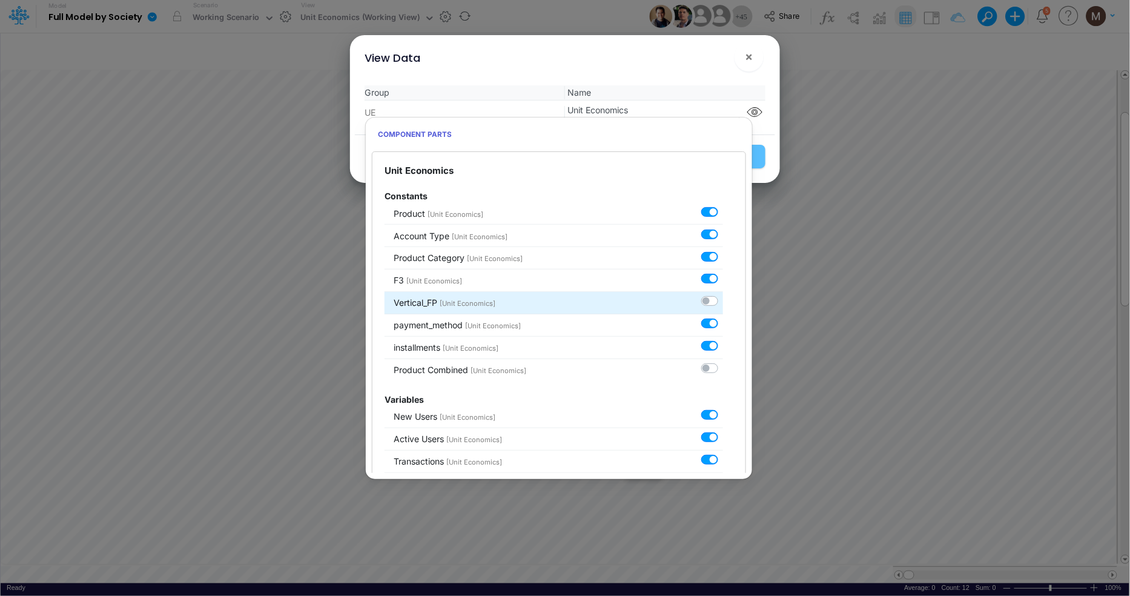
click at [723, 295] on label at bounding box center [723, 295] width 0 height 0
click at [723, 303] on input "checkbox" at bounding box center [727, 299] width 8 height 8
checkbox input "true"
click at [625, 49] on div "View Data ×" at bounding box center [565, 55] width 420 height 41
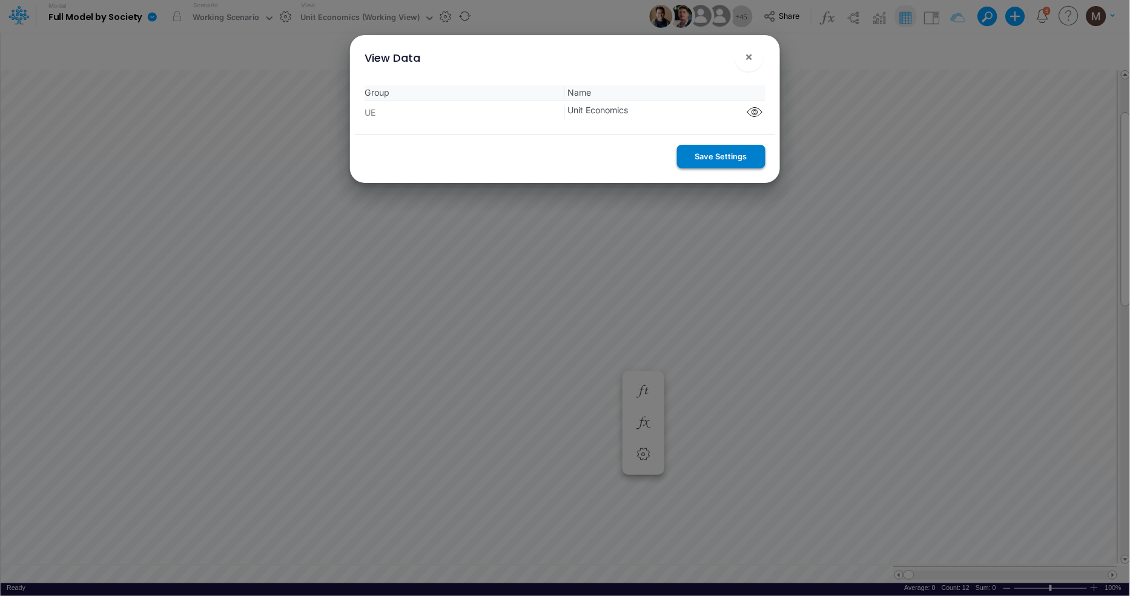
click at [696, 157] on button "Save Settings" at bounding box center [721, 157] width 88 height 24
click at [748, 60] on span "×" at bounding box center [749, 56] width 8 height 15
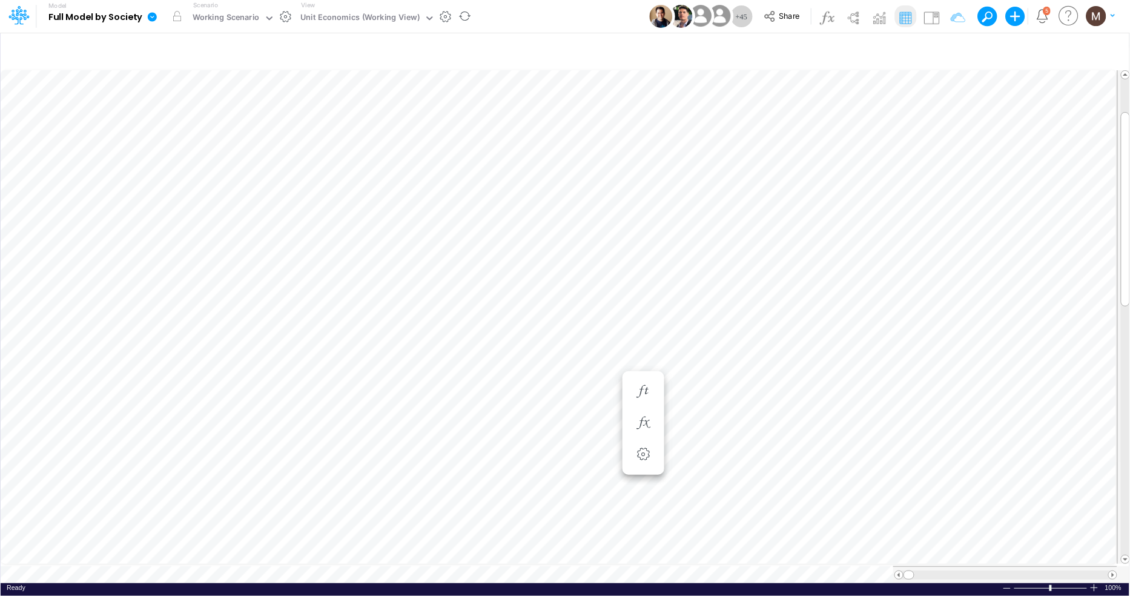
scroll to position [0, 1]
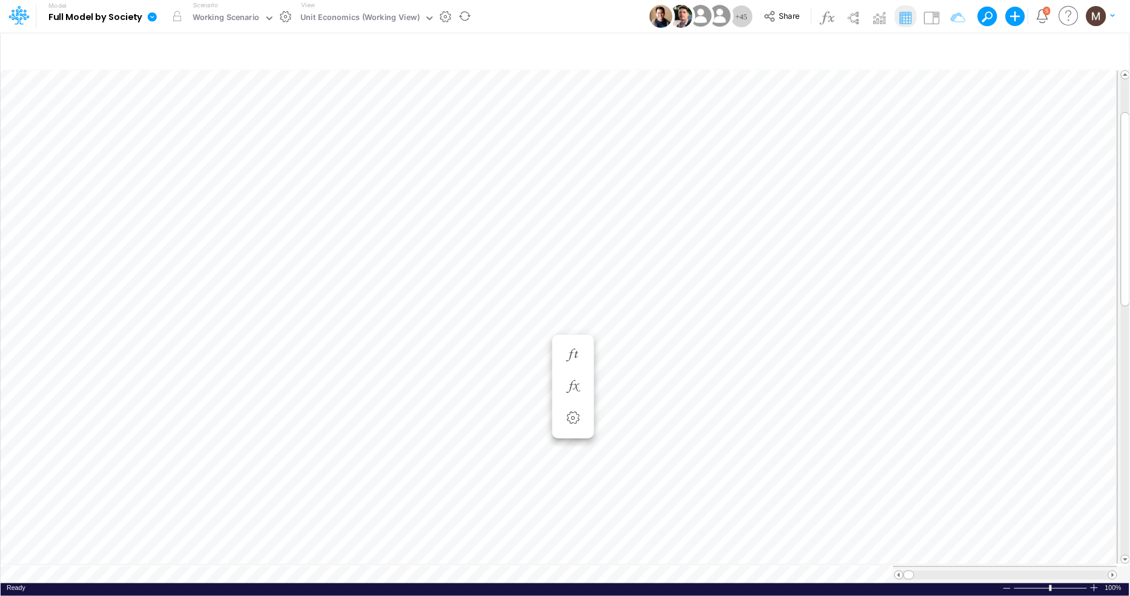
scroll to position [0, 1]
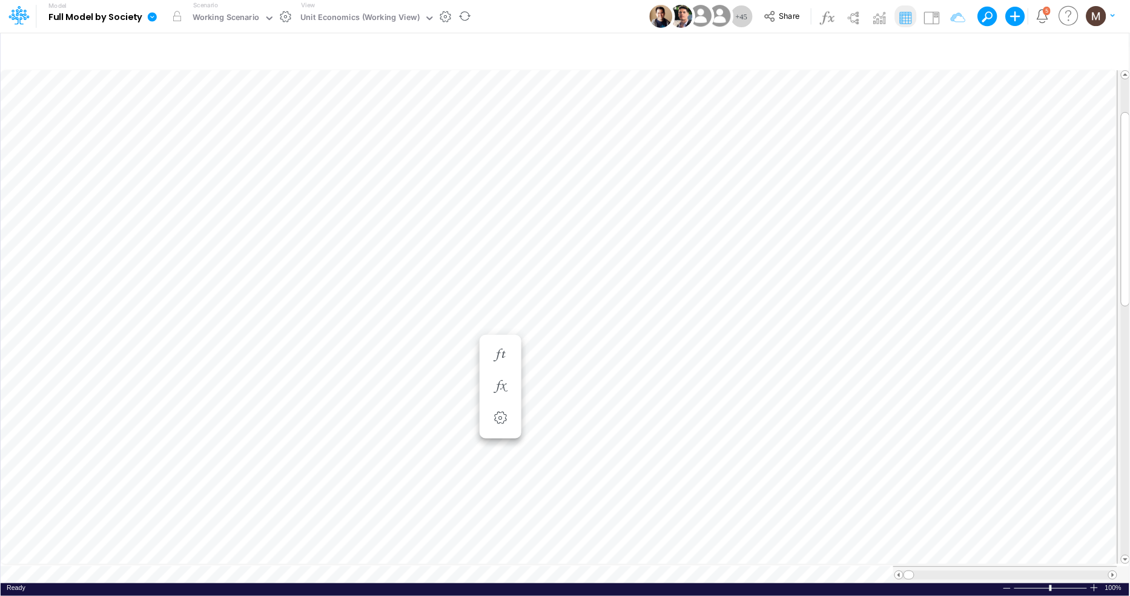
scroll to position [0, 1]
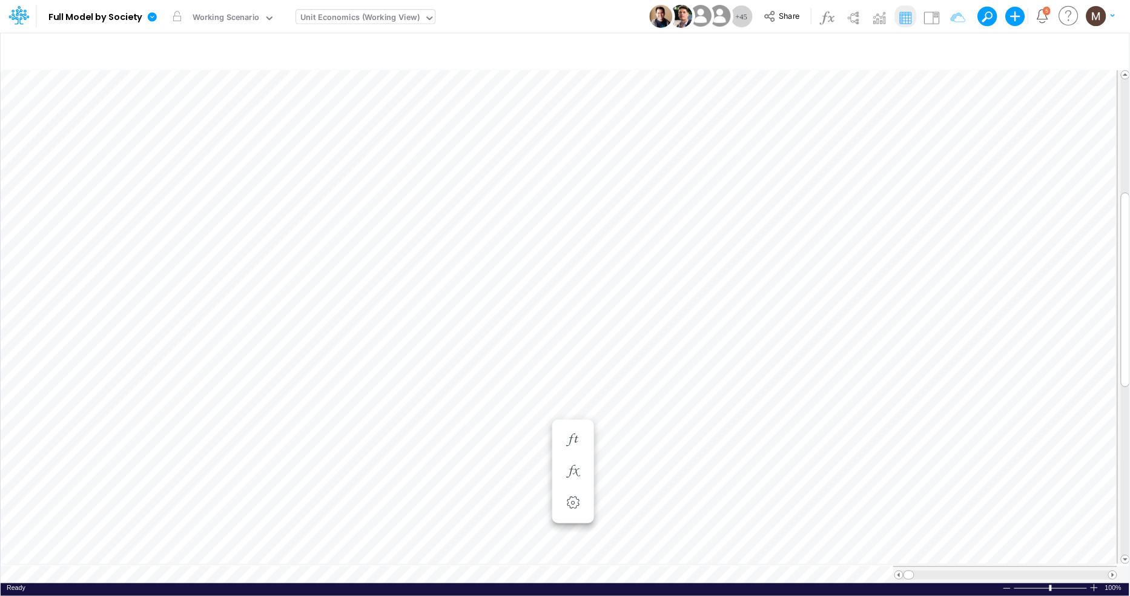
click at [352, 15] on div "Unit Economics (Working View)" at bounding box center [359, 19] width 119 height 14
type input "active"
click at [335, 62] on div "Active Users" at bounding box center [377, 60] width 163 height 20
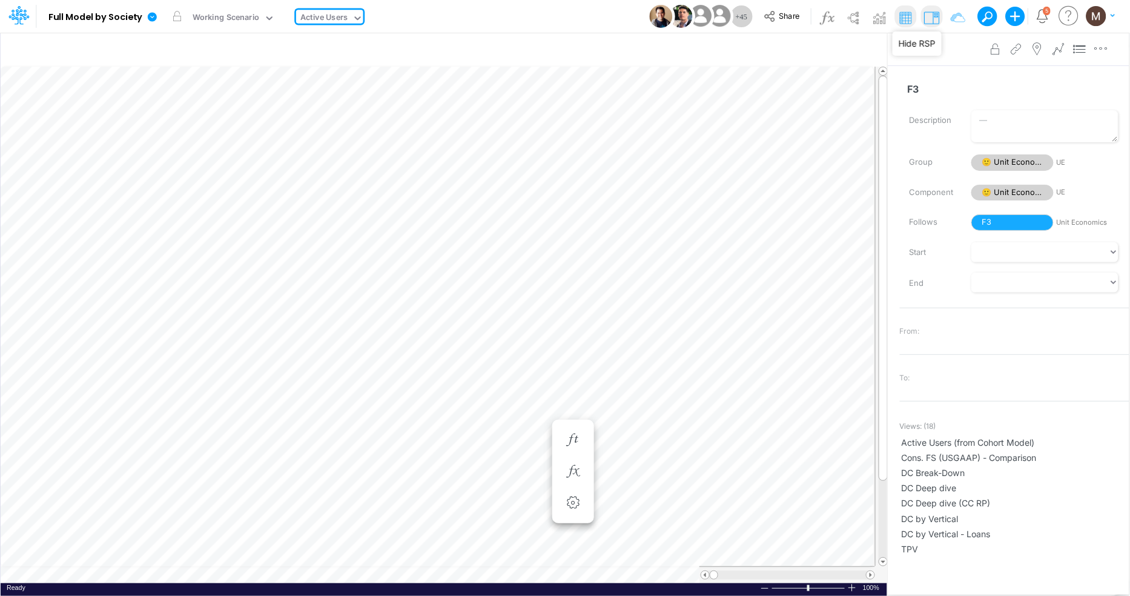
click at [931, 19] on img at bounding box center [931, 17] width 19 height 19
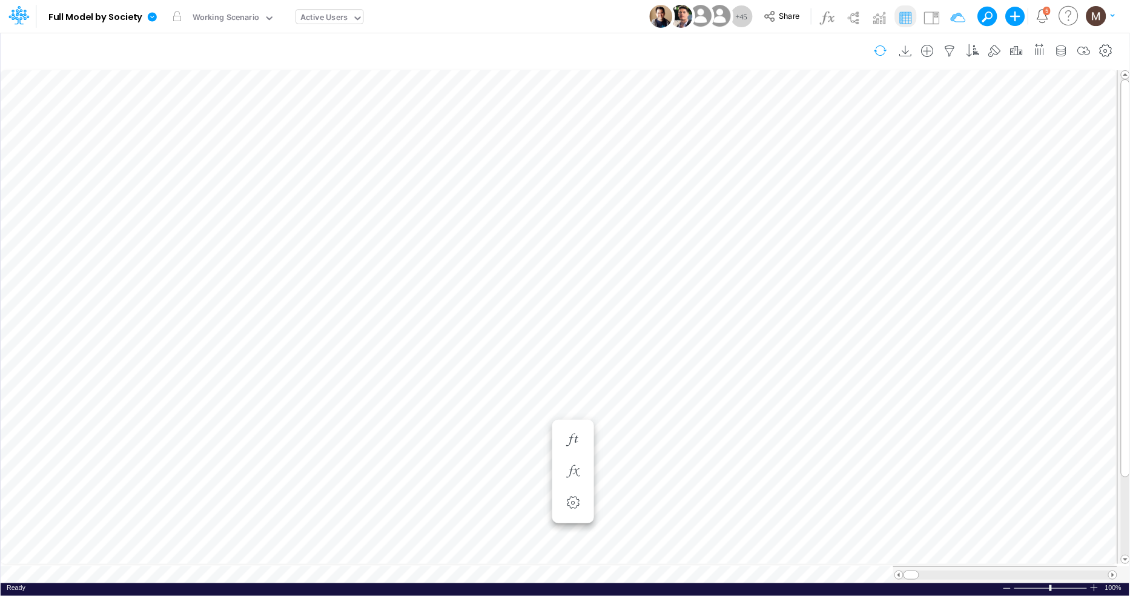
scroll to position [0, 1]
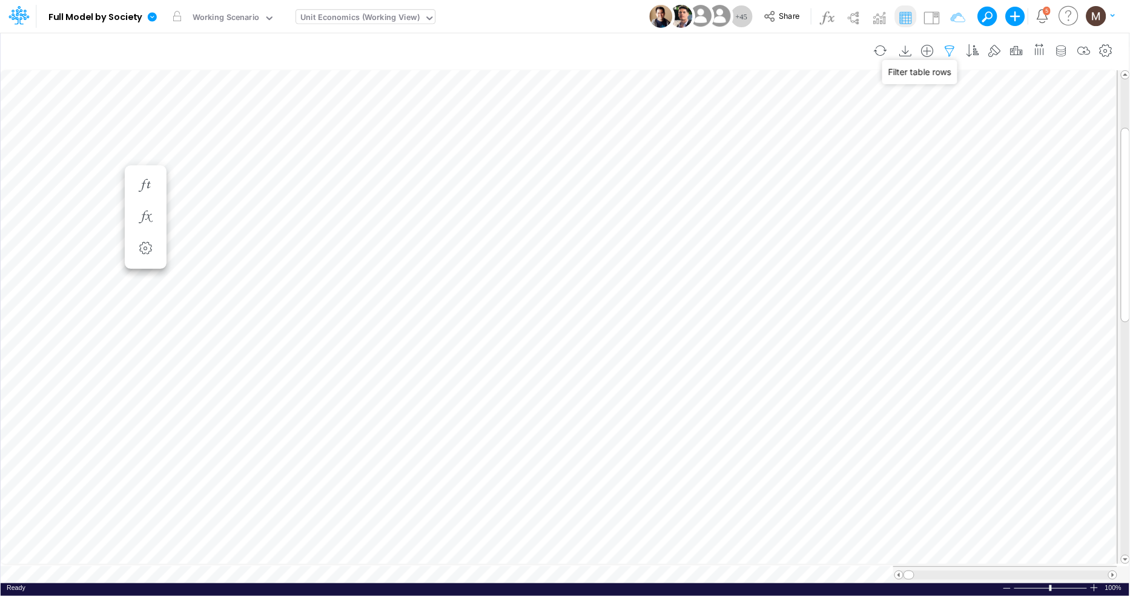
click at [953, 48] on icon "button" at bounding box center [950, 51] width 18 height 13
select select "tableSearchOR"
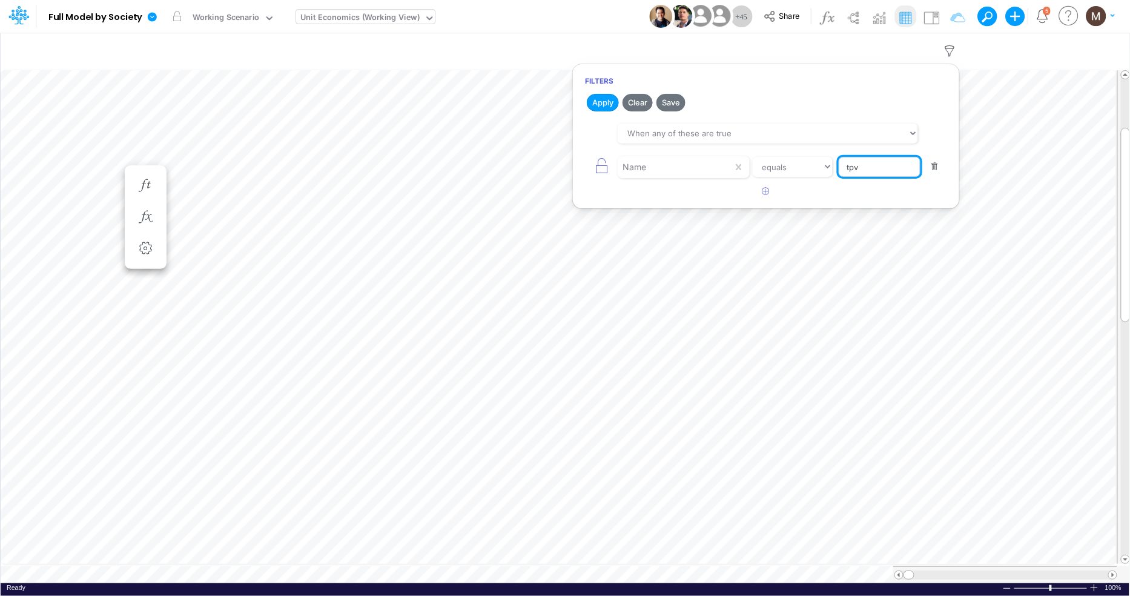
click at [841, 170] on input "tpv" at bounding box center [880, 167] width 82 height 21
type input "active users"
click at [610, 97] on button "Apply" at bounding box center [603, 103] width 32 height 18
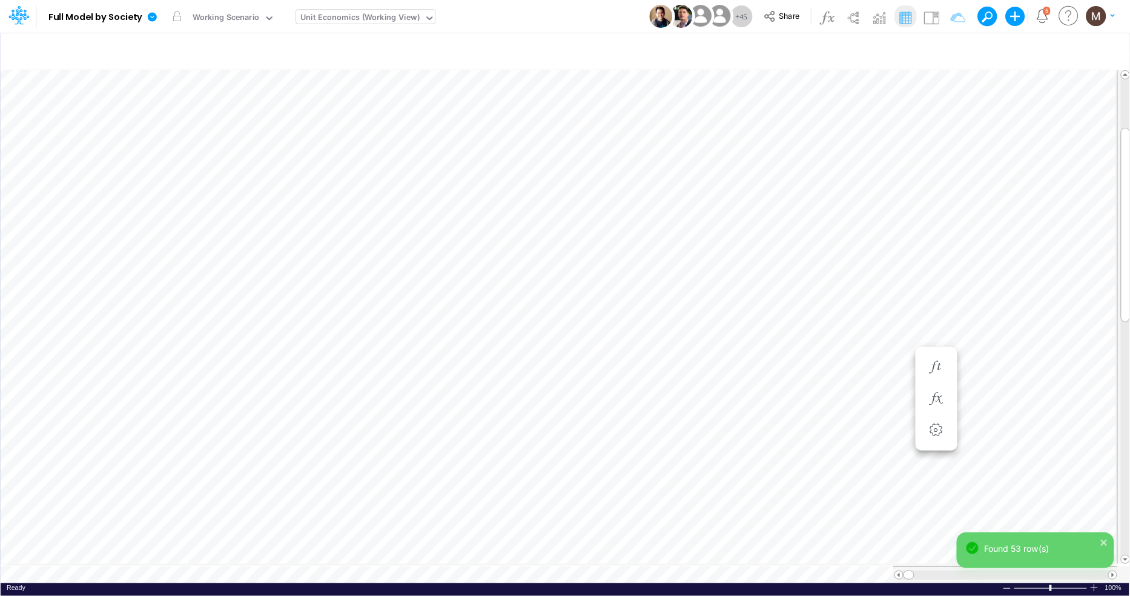
scroll to position [0, 1]
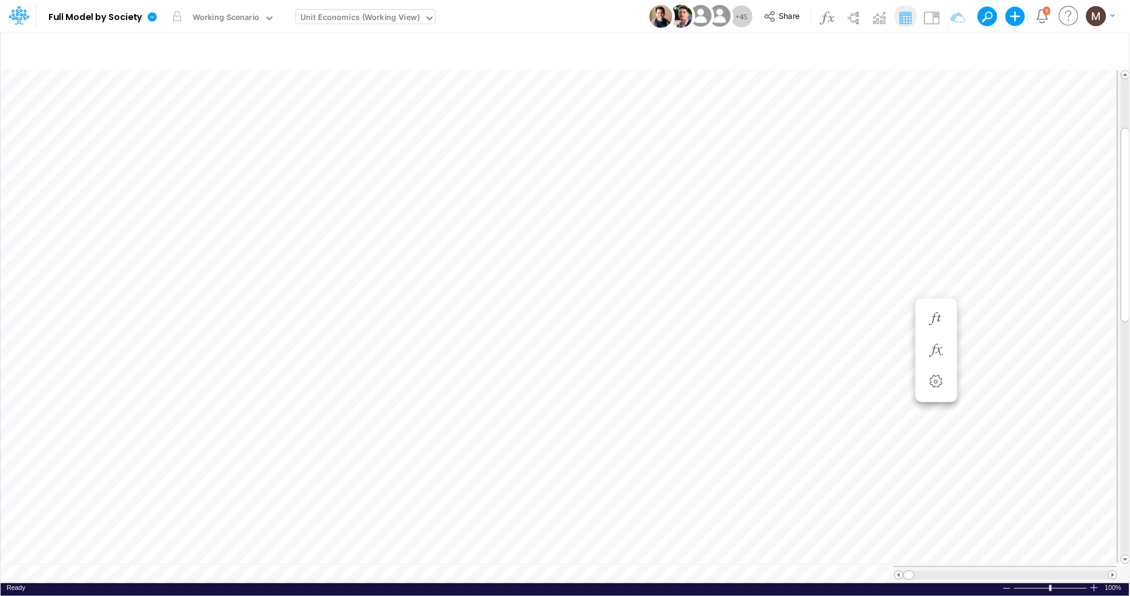
scroll to position [0, 1]
click at [936, 251] on icon "button" at bounding box center [936, 253] width 18 height 13
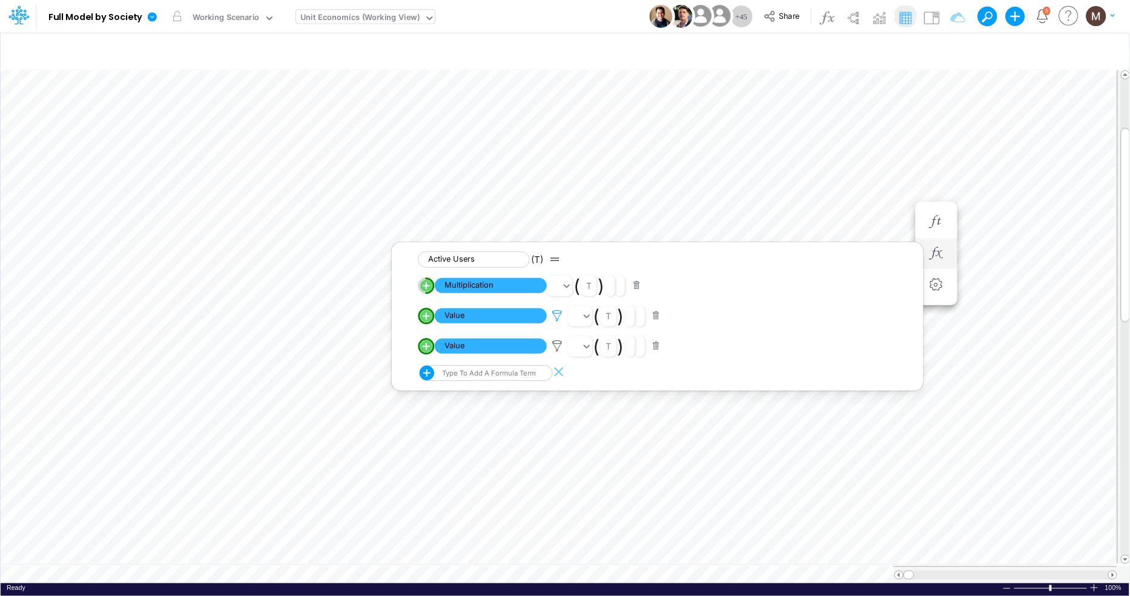
click at [559, 315] on icon at bounding box center [557, 315] width 18 height 13
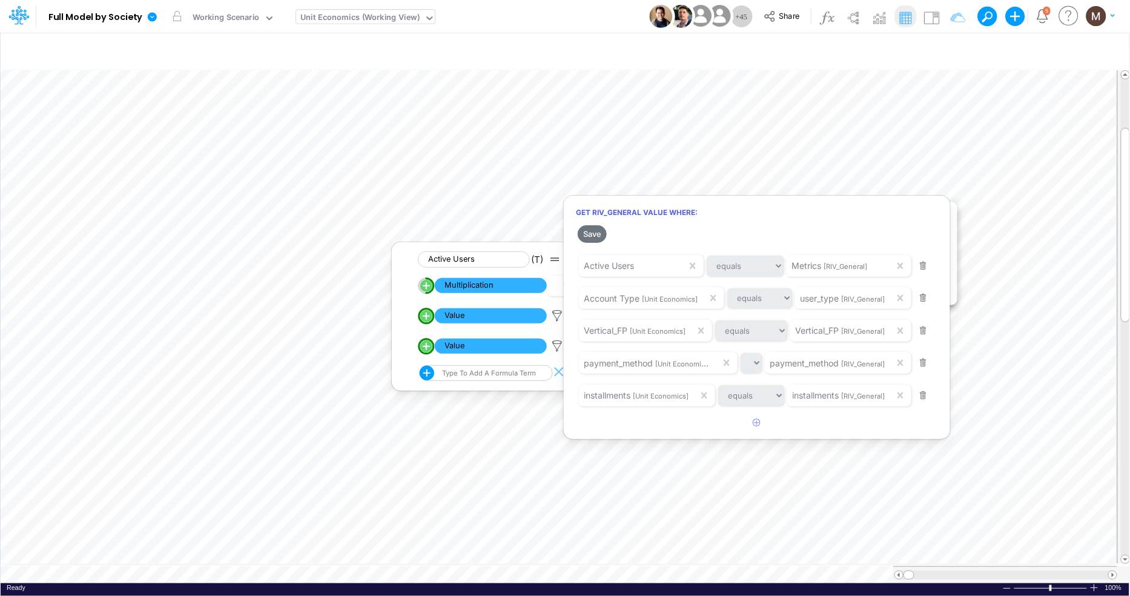
click at [486, 282] on div at bounding box center [565, 301] width 1130 height 590
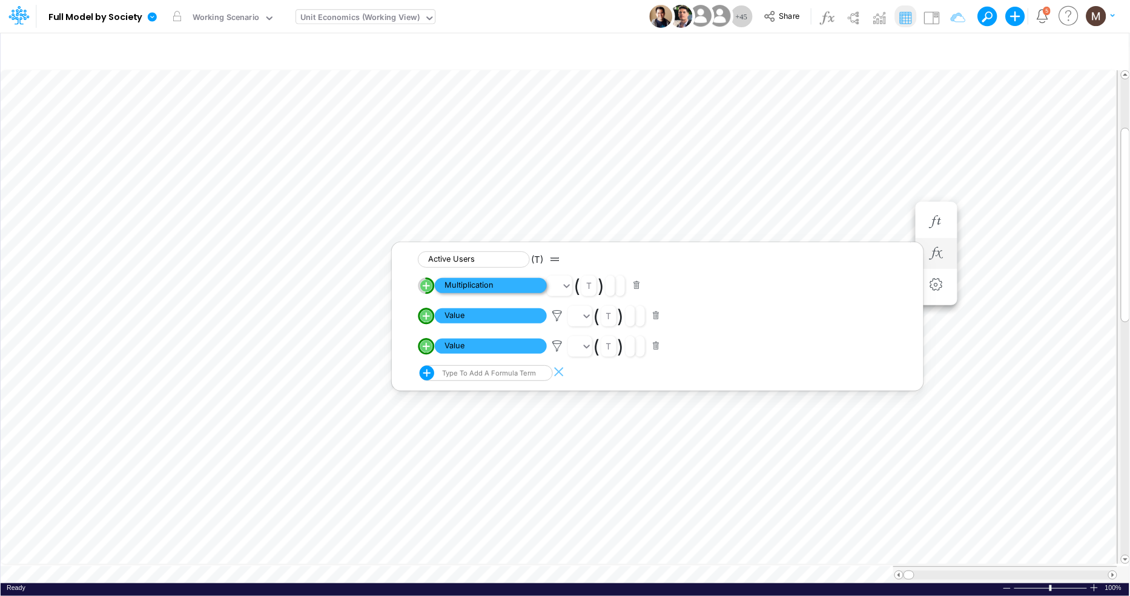
click at [477, 285] on span "Multiplication" at bounding box center [491, 285] width 112 height 15
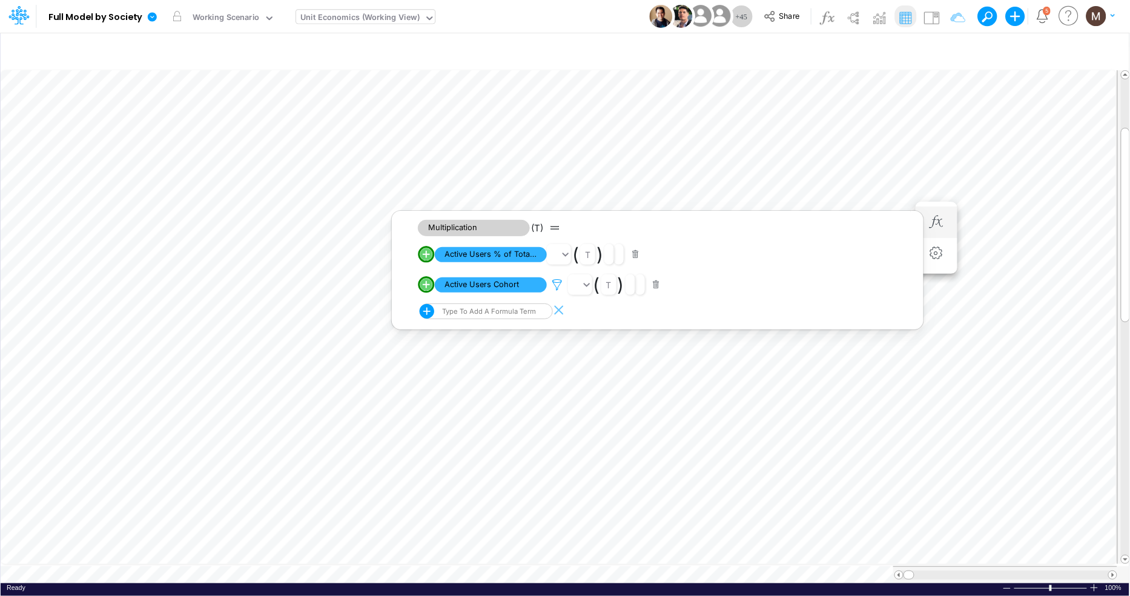
click at [557, 284] on icon at bounding box center [557, 285] width 18 height 13
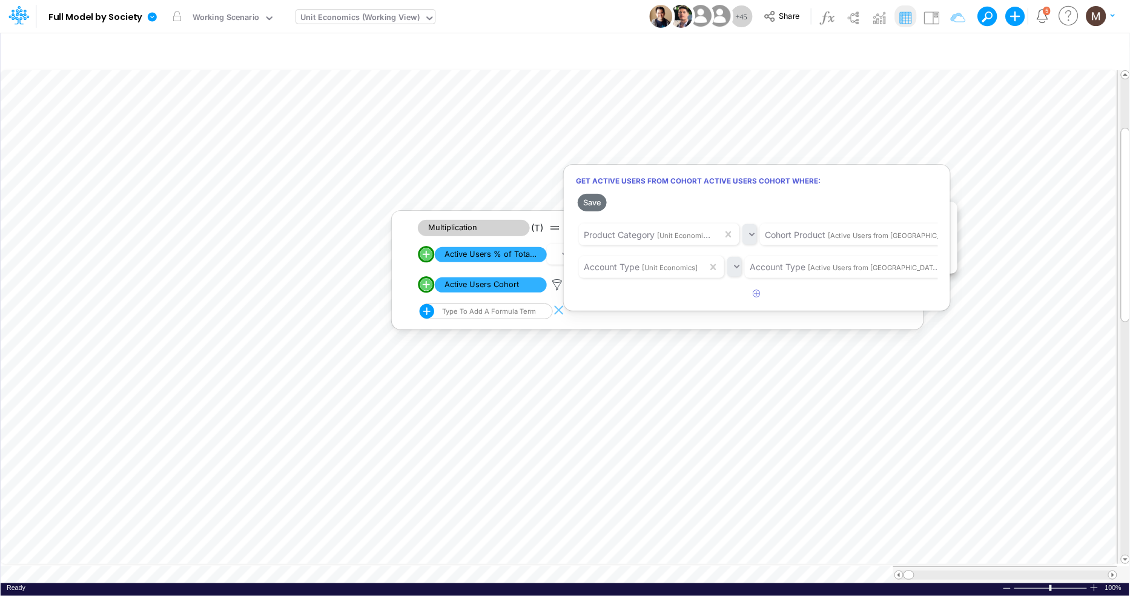
click at [673, 563] on div at bounding box center [565, 301] width 1130 height 590
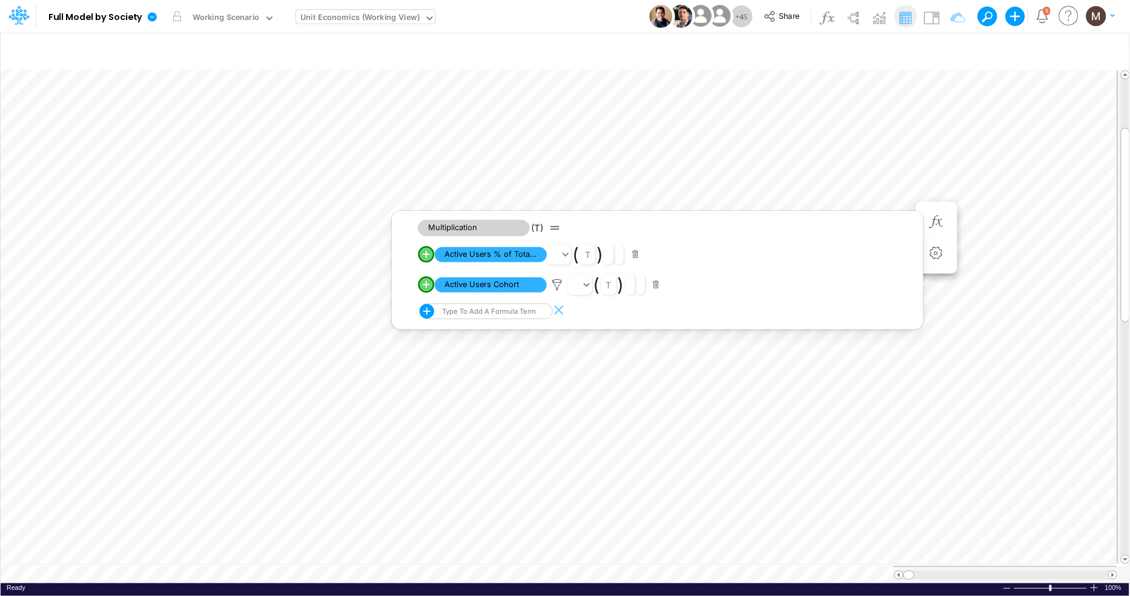
click at [673, 565] on table at bounding box center [566, 325] width 1130 height 515
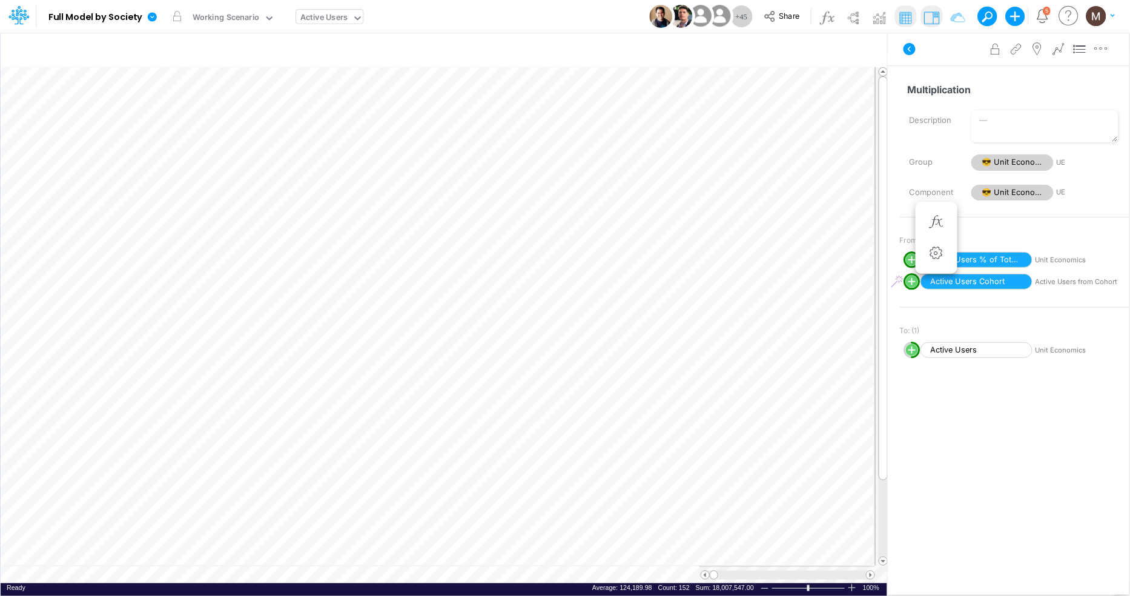
scroll to position [0, 1]
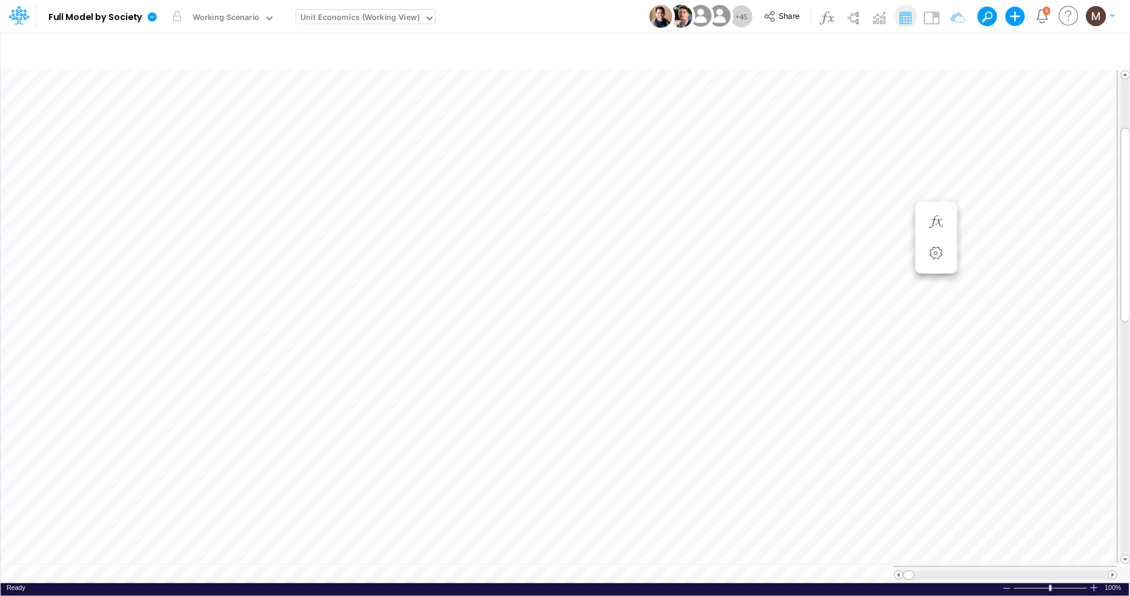
scroll to position [0, 1]
click at [939, 350] on icon "button" at bounding box center [936, 350] width 18 height 13
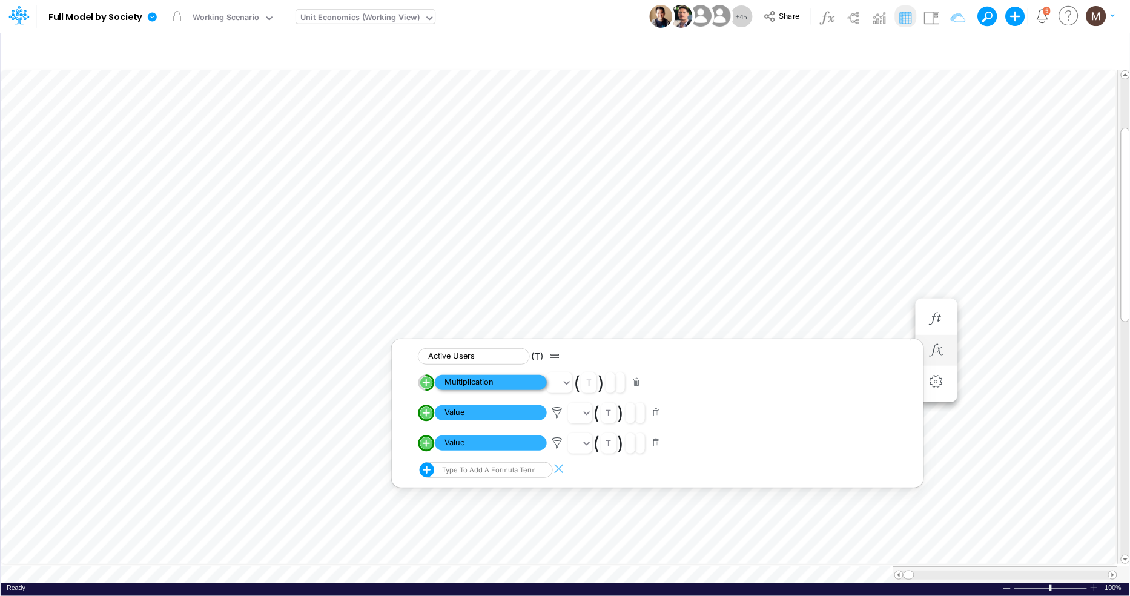
click at [510, 387] on span "Multiplication" at bounding box center [491, 382] width 112 height 15
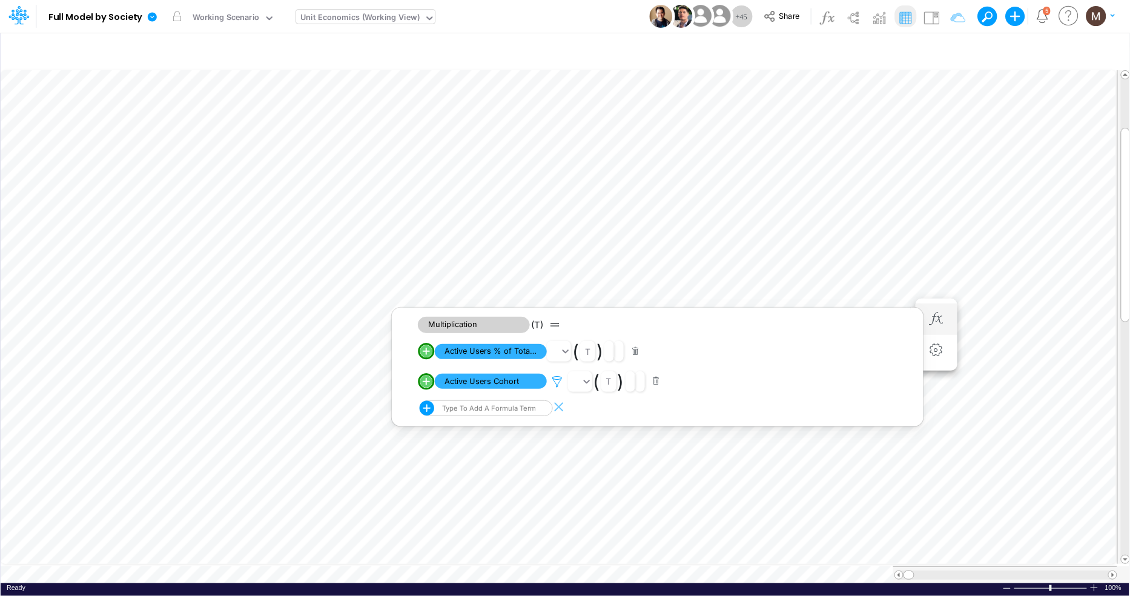
click at [555, 377] on icon at bounding box center [557, 381] width 18 height 13
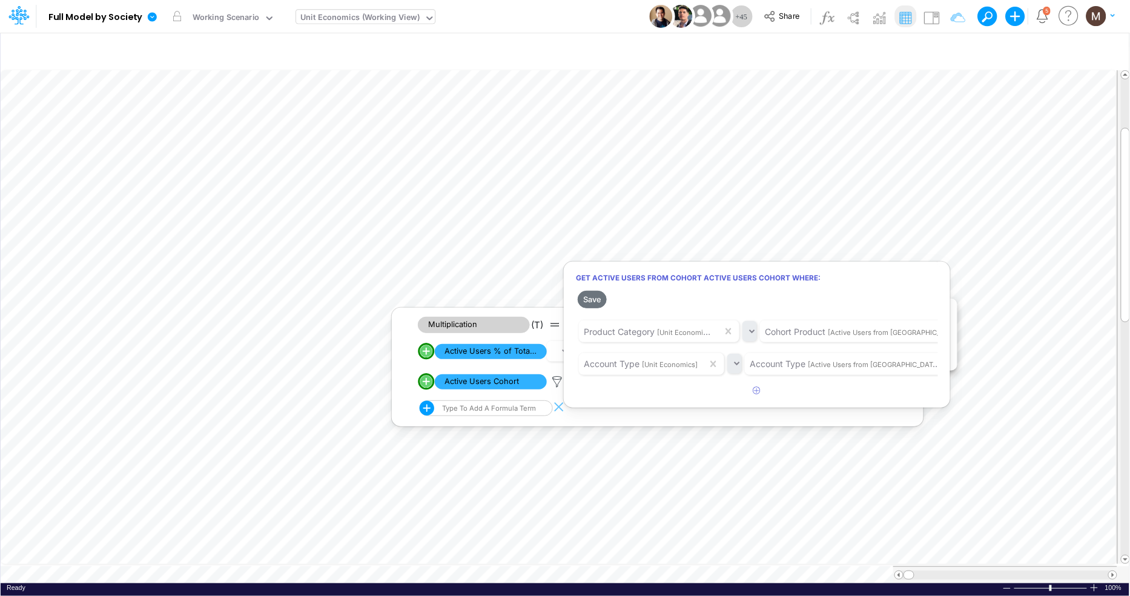
click at [911, 206] on div at bounding box center [565, 301] width 1130 height 590
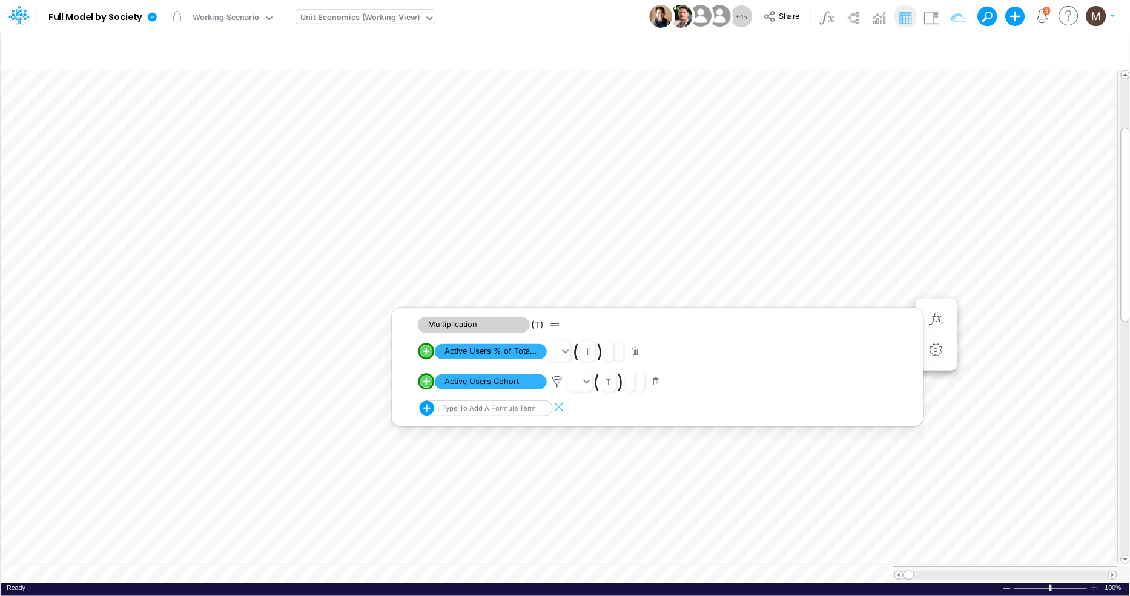
scroll to position [0, 1]
